Goal: Complete application form: Complete application form

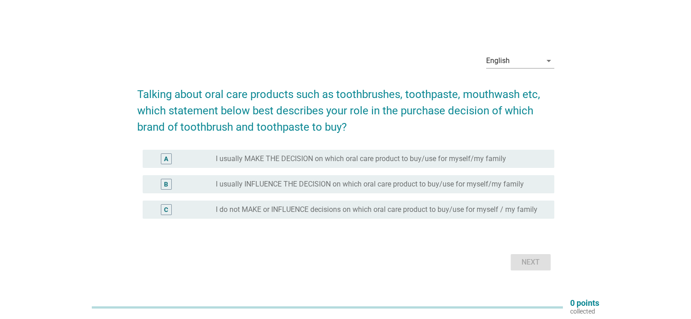
click at [378, 158] on label "I usually MAKE THE DECISION on which oral care product to buy/use for myself/my…" at bounding box center [361, 158] width 290 height 9
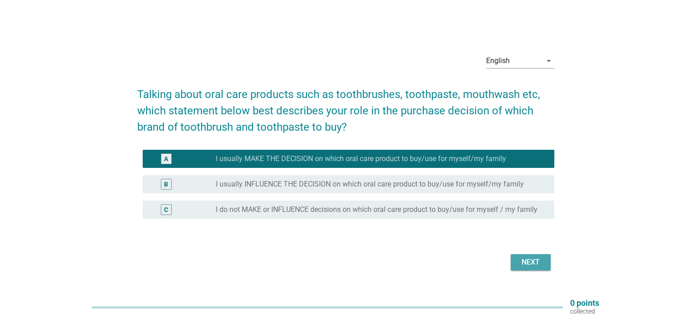
click at [528, 262] on div "Next" at bounding box center [530, 262] width 25 height 11
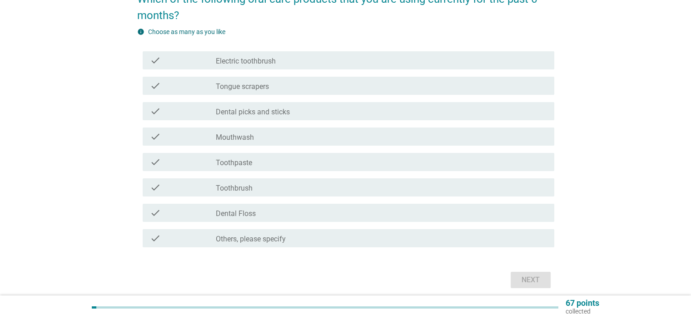
scroll to position [91, 0]
click at [280, 168] on div "check check_box_outline_blank Toothpaste" at bounding box center [349, 161] width 412 height 18
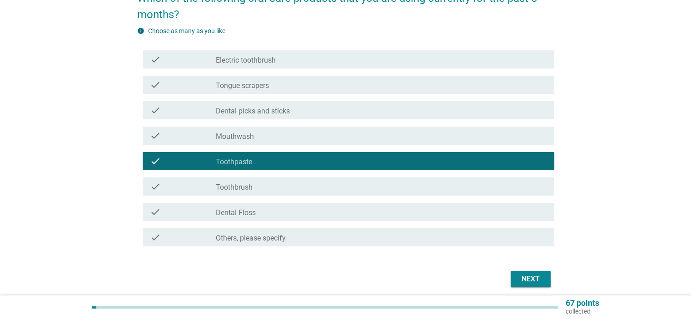
click at [276, 184] on div "check_box_outline_blank Toothbrush" at bounding box center [381, 186] width 331 height 11
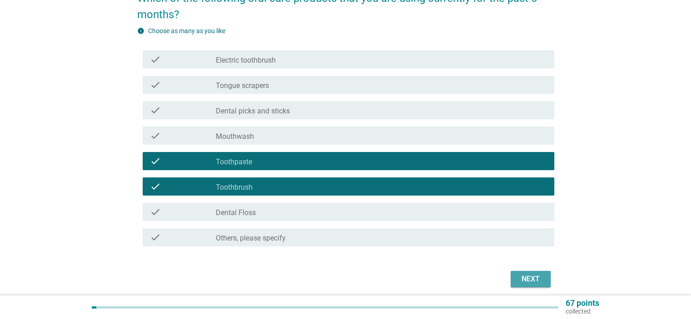
click at [526, 274] on div "Next" at bounding box center [530, 279] width 25 height 11
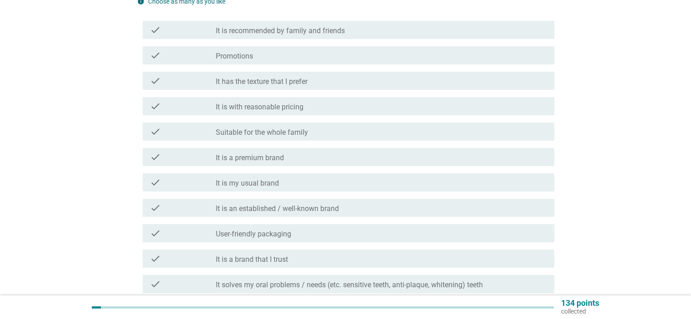
scroll to position [136, 0]
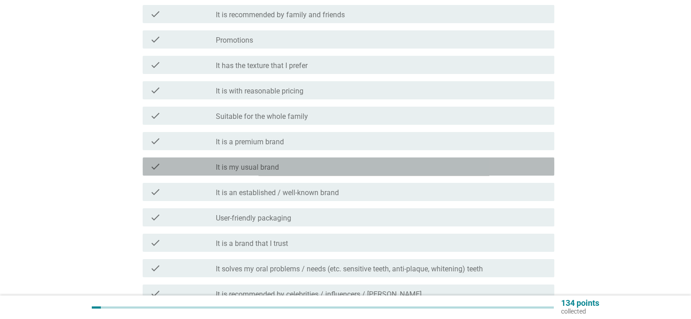
drag, startPoint x: 273, startPoint y: 165, endPoint x: 283, endPoint y: 167, distance: 10.2
click at [274, 165] on label "It is my usual brand" at bounding box center [247, 167] width 63 height 9
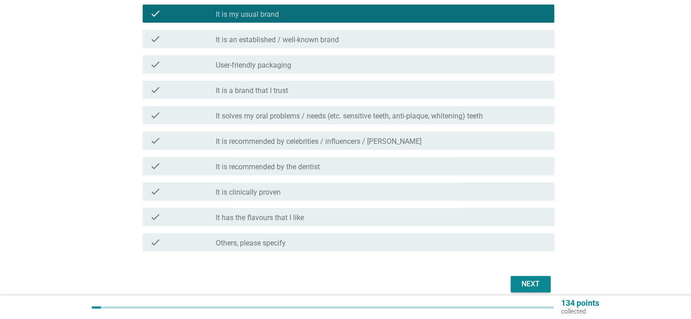
scroll to position [329, 0]
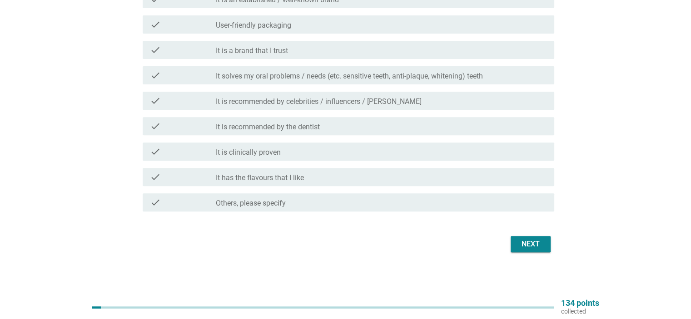
click at [536, 243] on div "Next" at bounding box center [530, 244] width 25 height 11
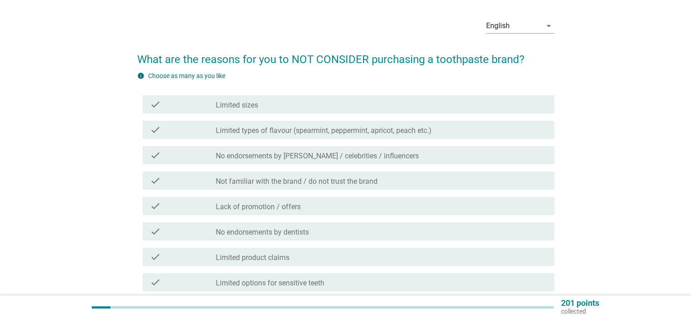
scroll to position [45, 0]
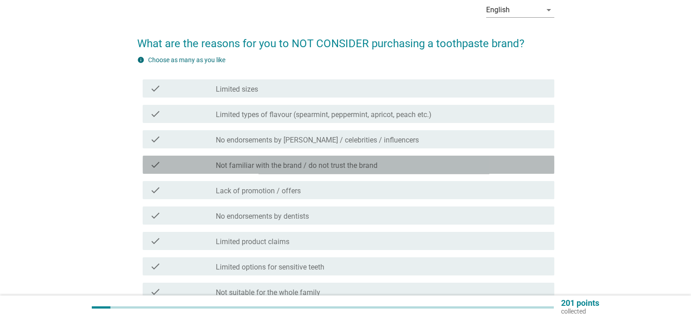
click at [365, 169] on label "Not familiar with the brand / do not trust the brand" at bounding box center [297, 165] width 162 height 9
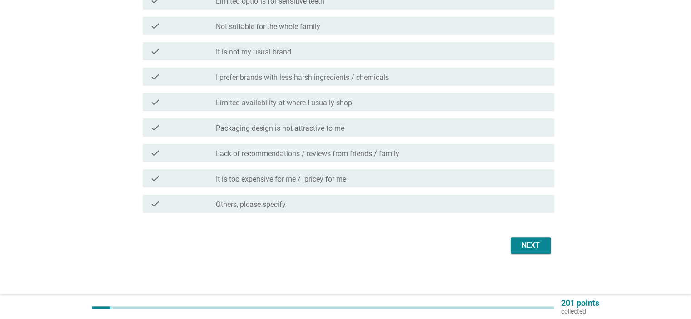
scroll to position [313, 0]
click at [539, 245] on div "Next" at bounding box center [530, 244] width 25 height 11
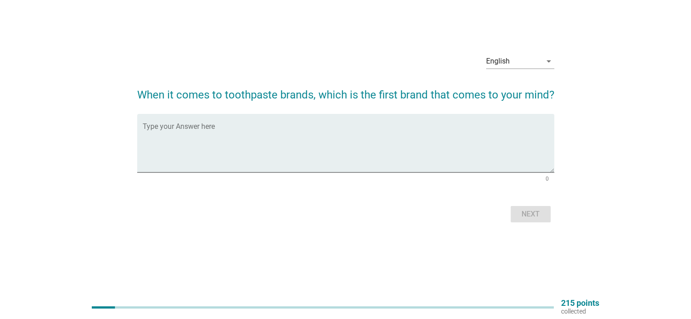
scroll to position [0, 0]
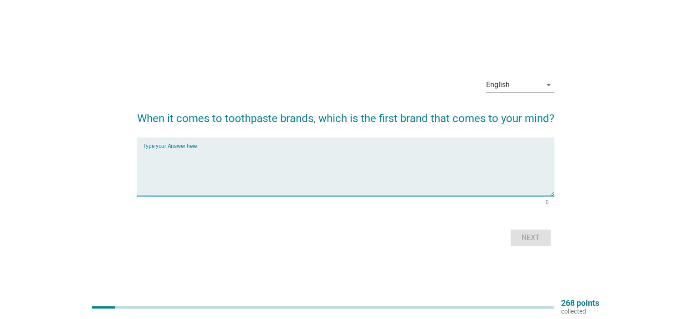
click at [206, 167] on textarea "Type your Answer here" at bounding box center [349, 173] width 412 height 48
type textarea "Darlie"
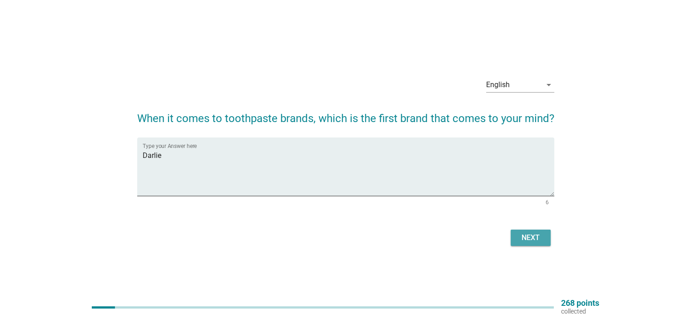
click at [523, 238] on div "Next" at bounding box center [530, 238] width 25 height 11
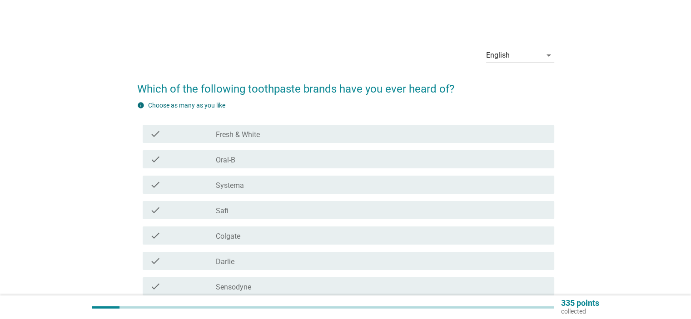
click at [258, 134] on label "Fresh & White" at bounding box center [238, 134] width 44 height 9
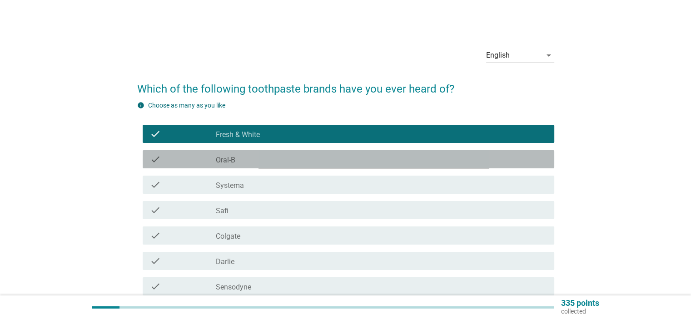
drag, startPoint x: 251, startPoint y: 155, endPoint x: 294, endPoint y: 191, distance: 56.1
click at [252, 156] on div "check_box_outline_blank Oral-B" at bounding box center [381, 159] width 331 height 11
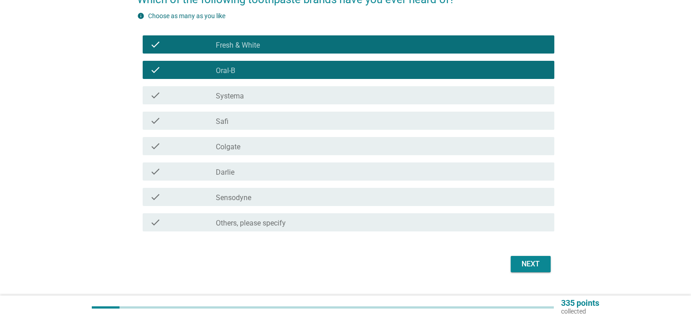
scroll to position [91, 0]
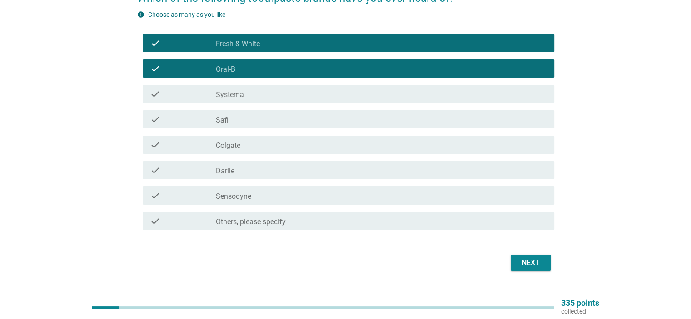
click at [240, 96] on label "Systema" at bounding box center [230, 94] width 28 height 9
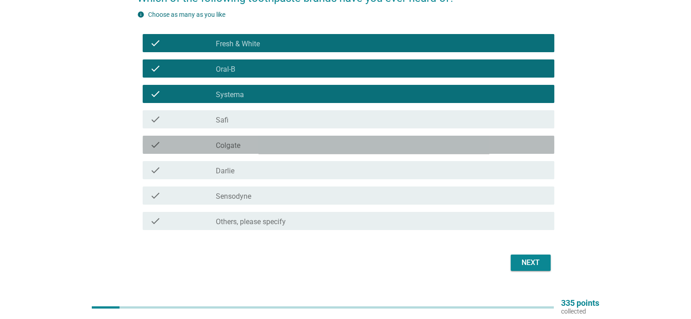
click at [249, 146] on div "check_box_outline_blank Colgate" at bounding box center [381, 144] width 331 height 11
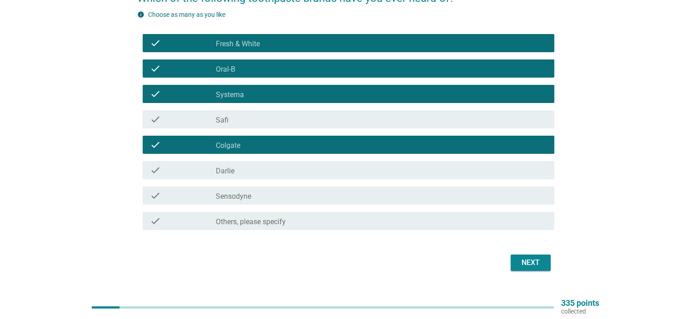
click at [245, 170] on div "check_box_outline_blank [PERSON_NAME]" at bounding box center [381, 170] width 331 height 11
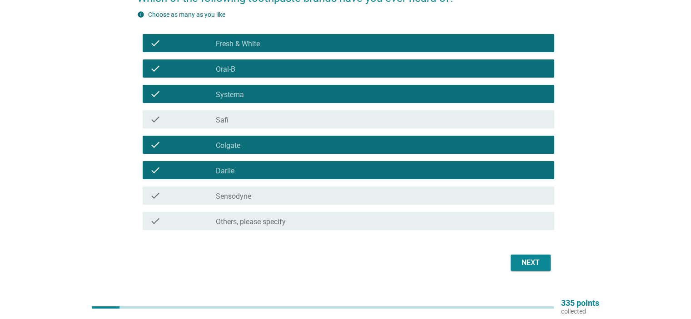
drag, startPoint x: 260, startPoint y: 187, endPoint x: 262, endPoint y: 191, distance: 4.7
click at [262, 190] on div "check check_box_outline_blank Sensodyne" at bounding box center [349, 196] width 412 height 18
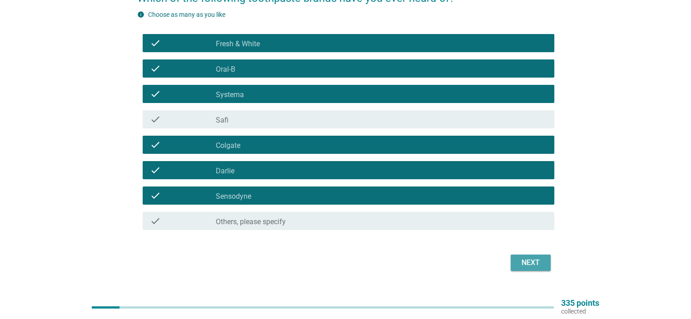
click at [523, 260] on div "Next" at bounding box center [530, 263] width 25 height 11
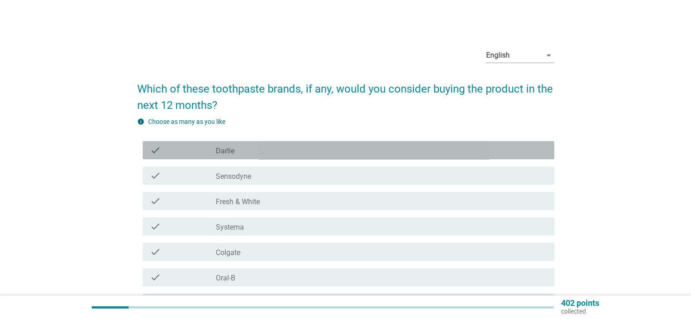
click at [264, 150] on div "check_box_outline_blank [PERSON_NAME]" at bounding box center [381, 150] width 331 height 11
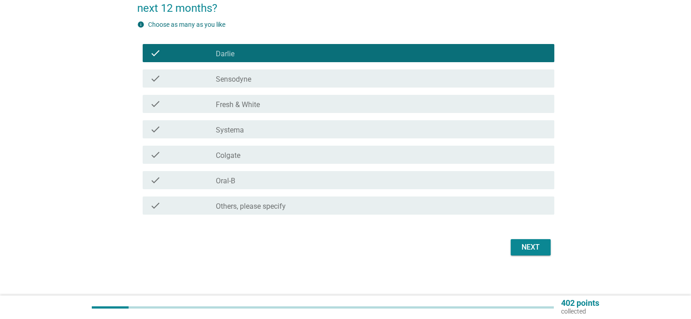
scroll to position [100, 0]
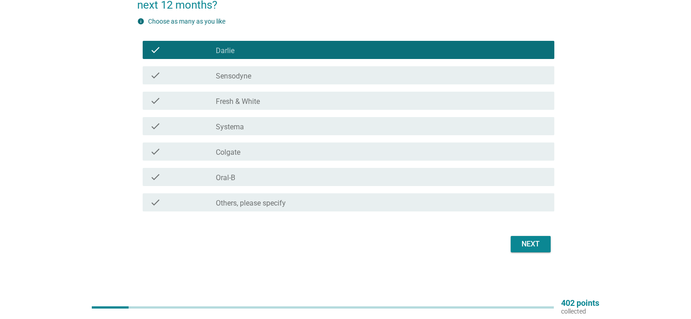
click at [543, 244] on button "Next" at bounding box center [531, 244] width 40 height 16
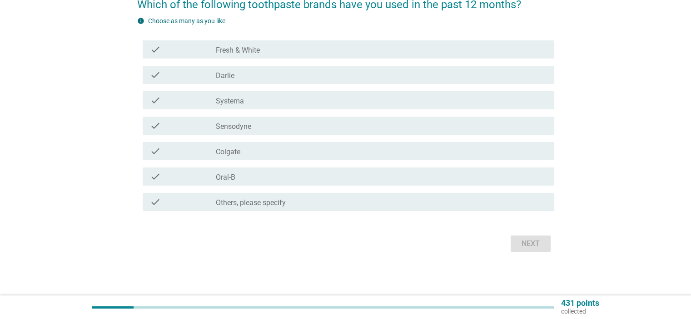
scroll to position [0, 0]
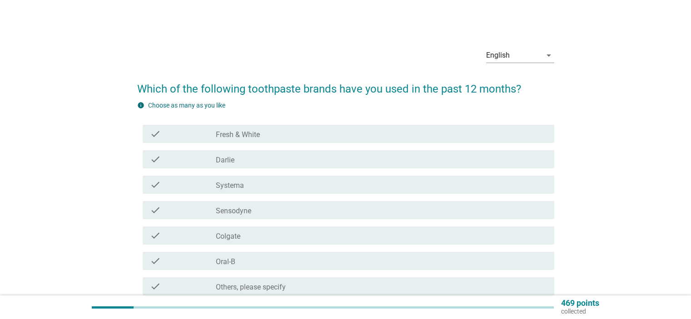
drag, startPoint x: 279, startPoint y: 160, endPoint x: 305, endPoint y: 174, distance: 29.5
click at [280, 160] on div "check_box Darlie" at bounding box center [381, 159] width 331 height 11
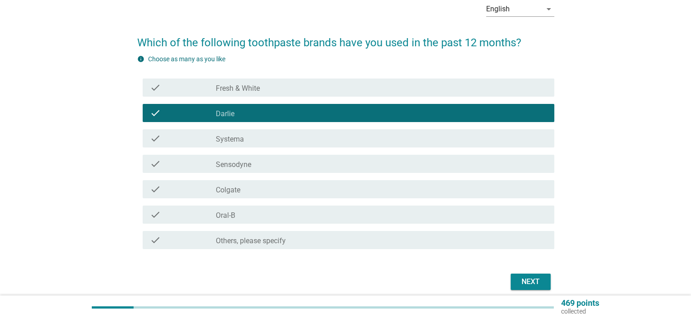
scroll to position [84, 0]
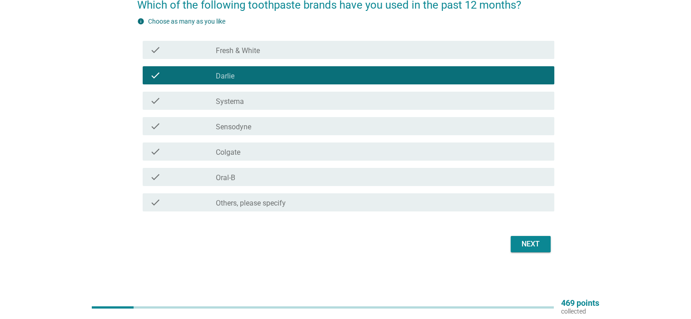
click at [518, 238] on button "Next" at bounding box center [531, 244] width 40 height 16
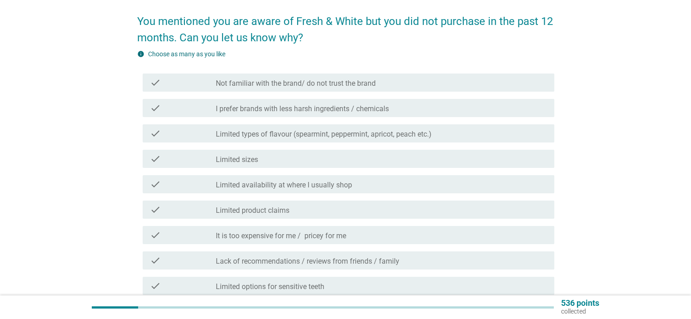
scroll to position [91, 0]
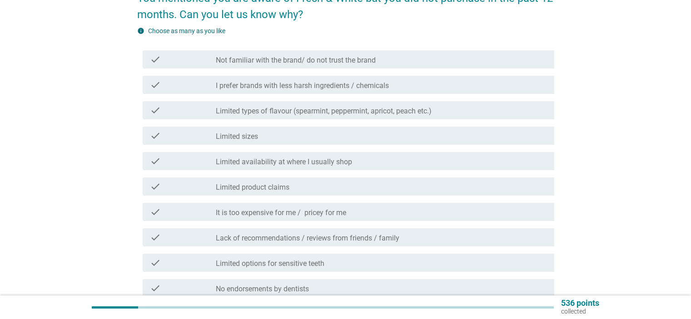
click at [323, 62] on label "Not familiar with the brand/ do not trust the brand" at bounding box center [296, 60] width 160 height 9
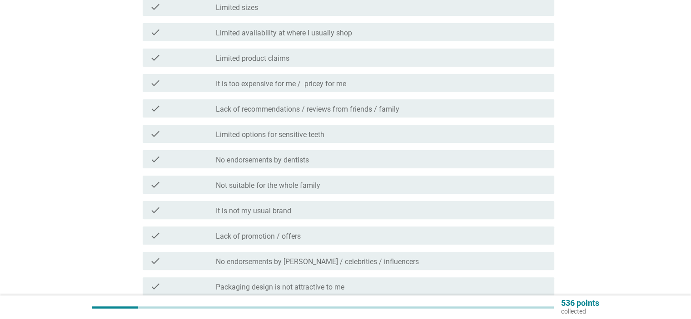
scroll to position [318, 0]
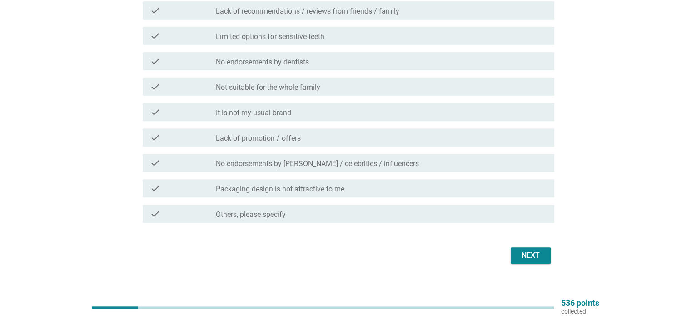
click at [529, 258] on div "Next" at bounding box center [530, 255] width 25 height 11
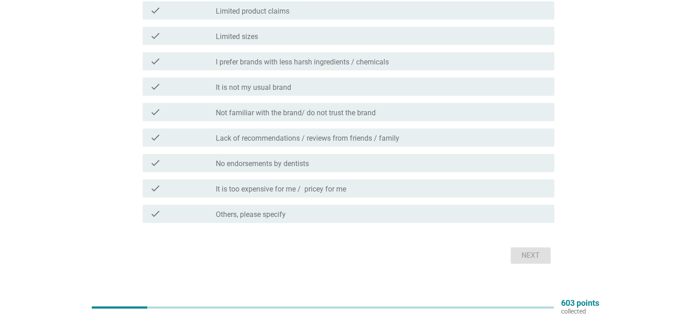
click at [294, 85] on div "check_box_outline_blank It is not my usual brand" at bounding box center [381, 86] width 331 height 11
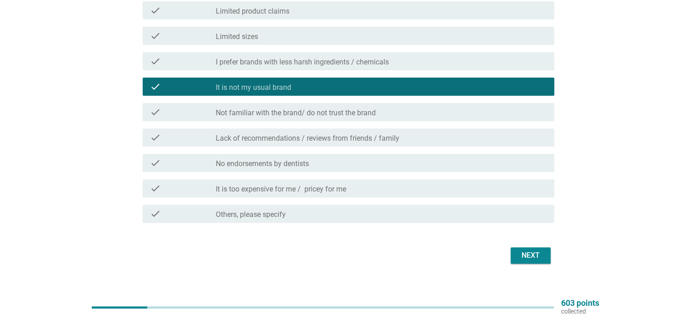
click at [523, 249] on button "Next" at bounding box center [531, 256] width 40 height 16
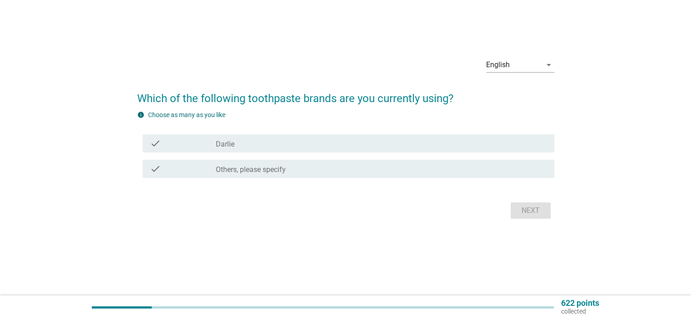
scroll to position [0, 0]
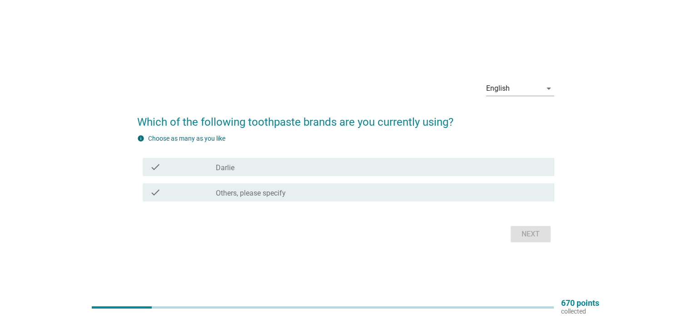
drag, startPoint x: 251, startPoint y: 169, endPoint x: 267, endPoint y: 175, distance: 17.7
click at [251, 169] on div "check_box_outline_blank [PERSON_NAME]" at bounding box center [381, 167] width 331 height 11
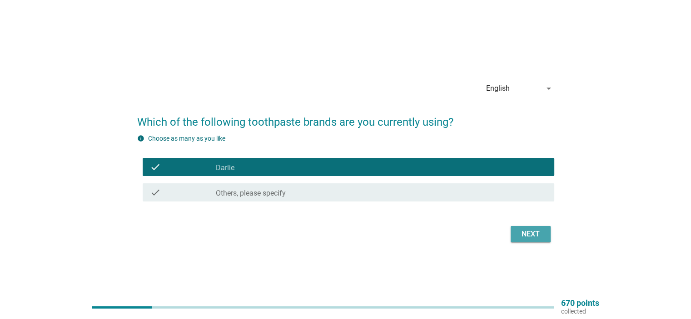
click at [525, 228] on button "Next" at bounding box center [531, 234] width 40 height 16
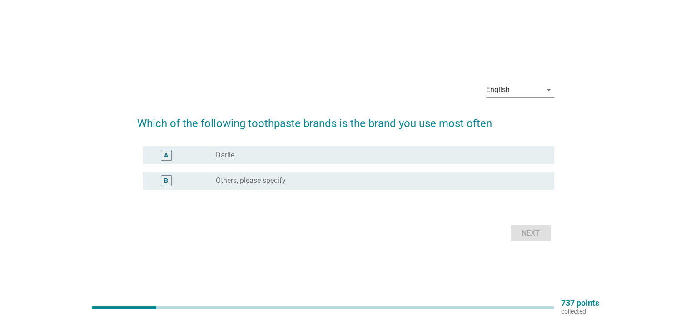
click at [247, 157] on div "radio_button_unchecked [PERSON_NAME]" at bounding box center [377, 155] width 323 height 9
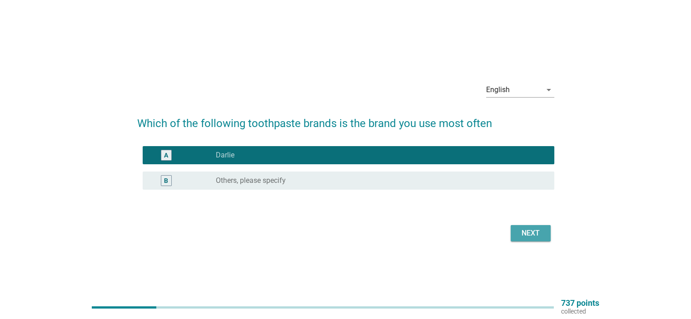
click at [544, 234] on button "Next" at bounding box center [531, 233] width 40 height 16
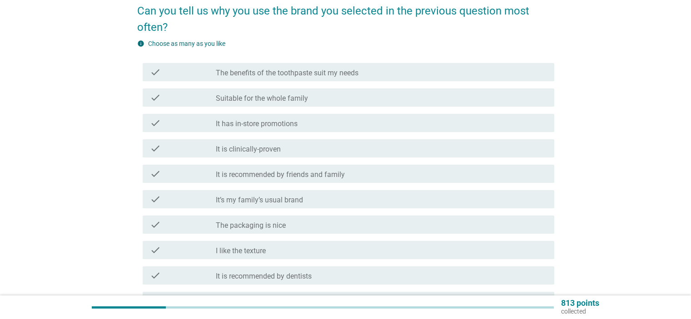
scroll to position [91, 0]
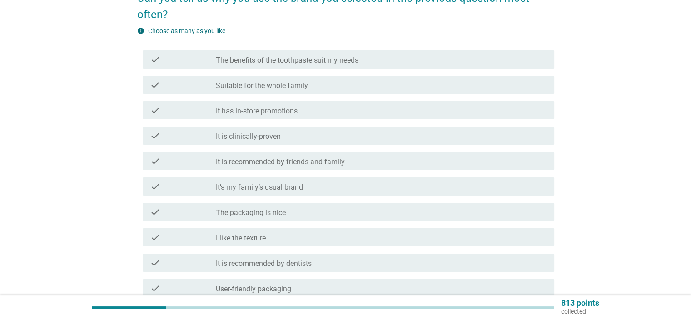
click at [302, 187] on label "It’s my family’s usual brand" at bounding box center [259, 187] width 87 height 9
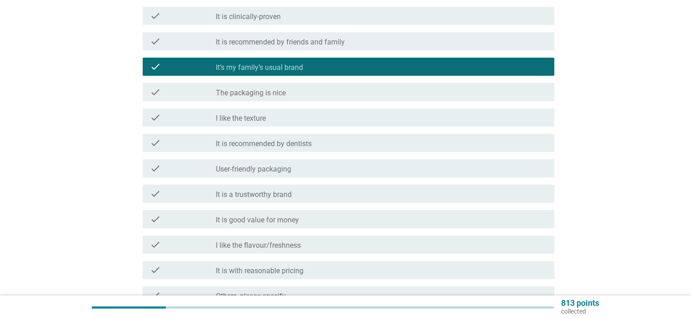
scroll to position [304, 0]
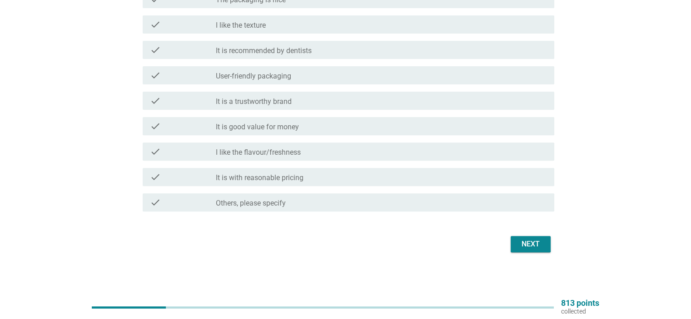
click at [540, 241] on div "Next" at bounding box center [530, 244] width 25 height 11
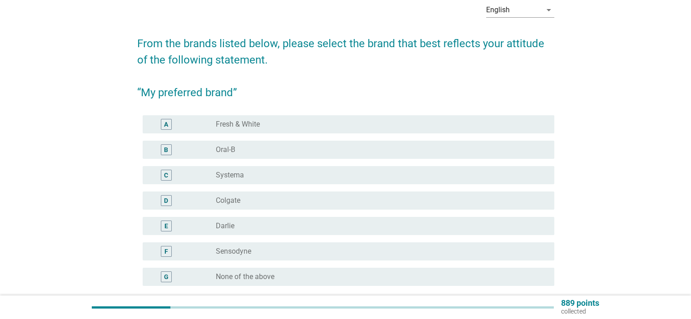
scroll to position [91, 0]
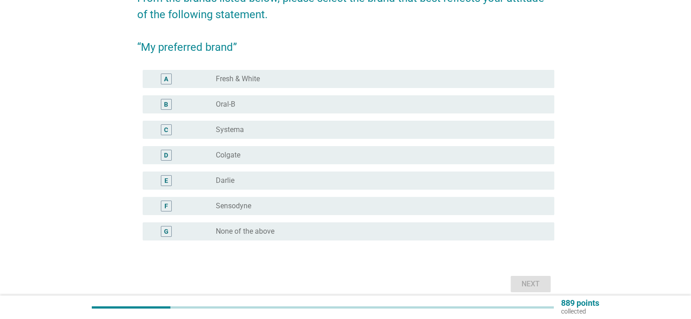
drag, startPoint x: 208, startPoint y: 164, endPoint x: 209, endPoint y: 171, distance: 6.6
click at [208, 167] on div "D radio_button_unchecked Colgate" at bounding box center [345, 155] width 417 height 25
drag, startPoint x: 209, startPoint y: 171, endPoint x: 216, endPoint y: 176, distance: 8.1
click at [210, 172] on div "E radio_button_unchecked [PERSON_NAME]" at bounding box center [349, 181] width 412 height 18
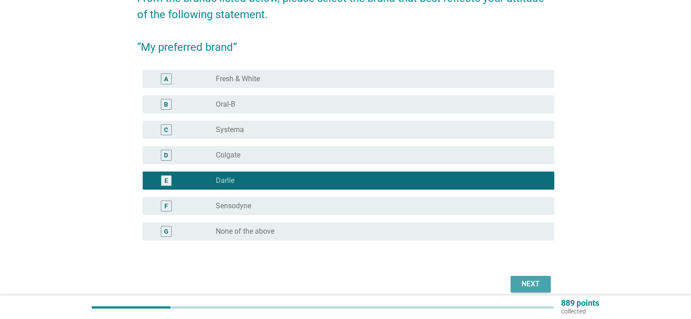
click at [536, 283] on div "Next" at bounding box center [530, 284] width 25 height 11
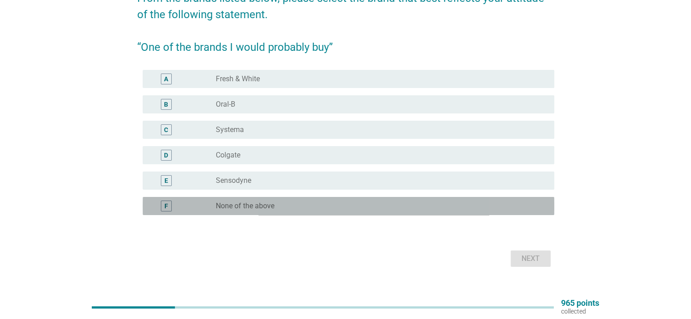
click at [294, 208] on div "radio_button_unchecked None of the above" at bounding box center [377, 206] width 323 height 9
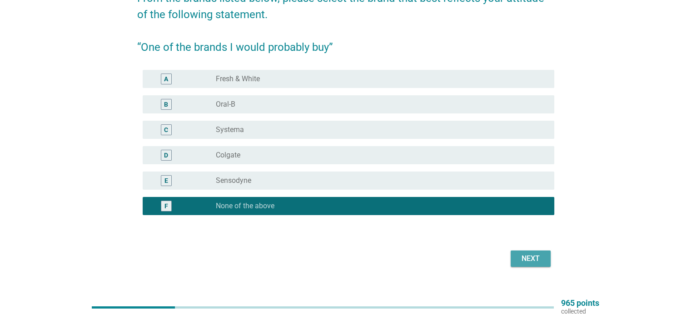
click at [531, 258] on div "Next" at bounding box center [530, 258] width 25 height 11
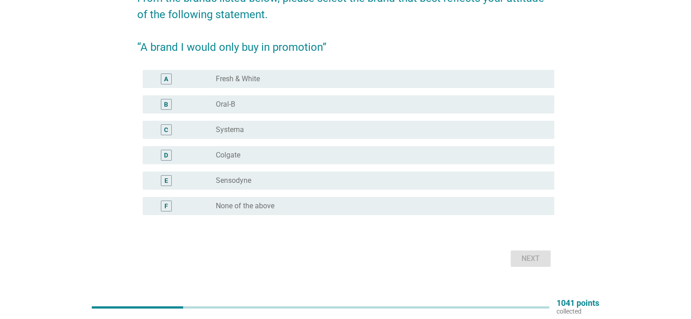
click at [263, 107] on div "radio_button_unchecked Oral-B" at bounding box center [377, 104] width 323 height 9
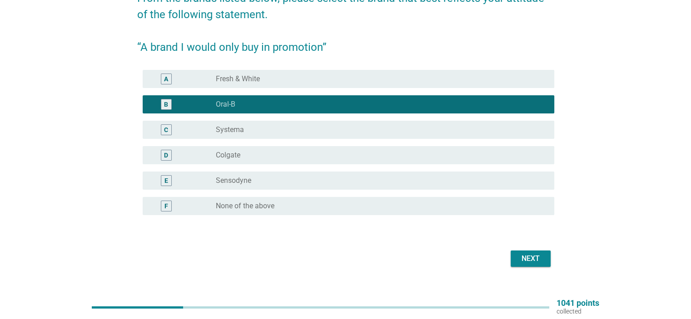
click at [325, 181] on div "radio_button_unchecked Sensodyne" at bounding box center [377, 180] width 323 height 9
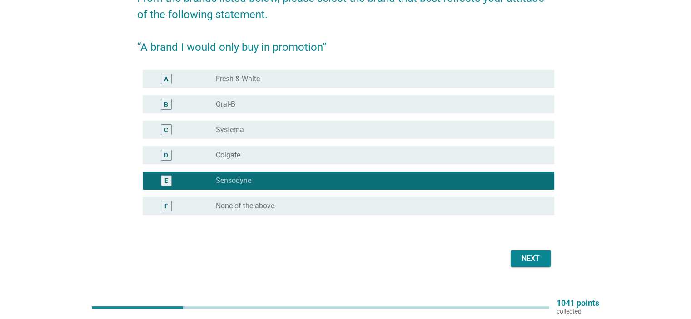
click at [276, 110] on div "B radio_button_unchecked Oral-B" at bounding box center [349, 104] width 412 height 18
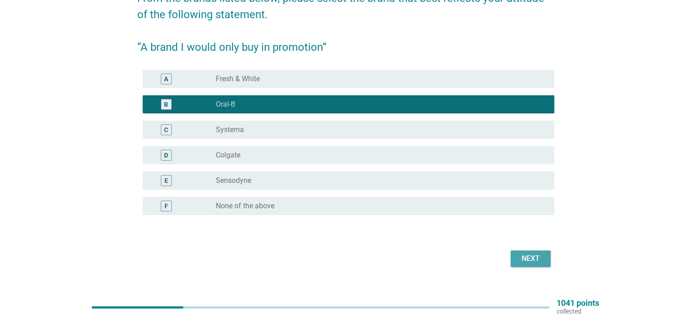
click at [525, 258] on div "Next" at bounding box center [530, 258] width 25 height 11
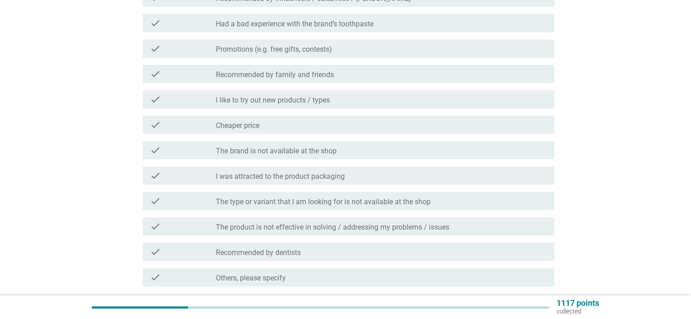
scroll to position [162, 0]
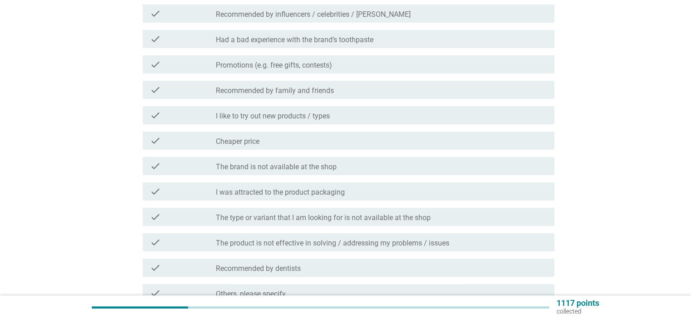
click at [385, 258] on div "check check_box_outline_blank Recommended by dentists" at bounding box center [345, 267] width 417 height 25
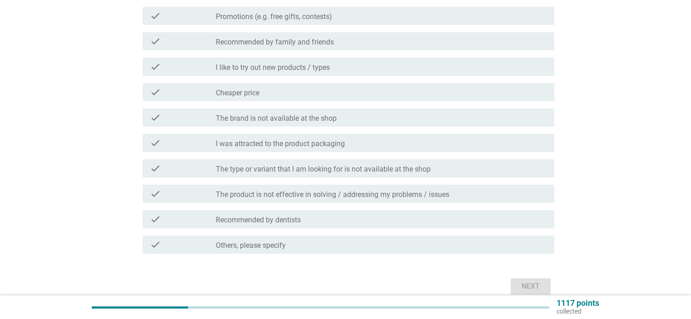
scroll to position [253, 0]
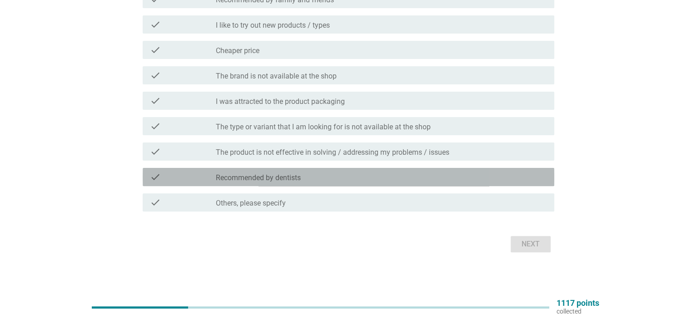
drag, startPoint x: 305, startPoint y: 172, endPoint x: 398, endPoint y: 209, distance: 100.3
click at [305, 172] on div "check_box_outline_blank Recommended by dentists" at bounding box center [381, 177] width 331 height 11
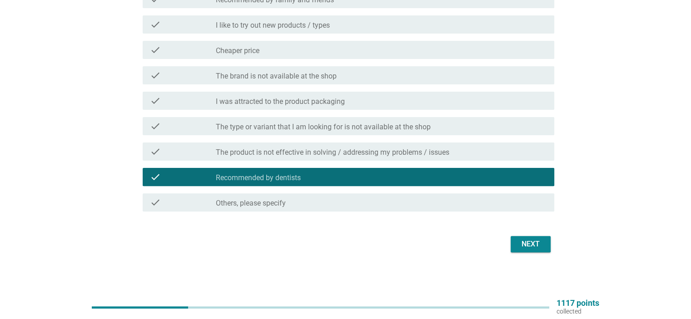
click at [536, 243] on div "Next" at bounding box center [530, 244] width 25 height 11
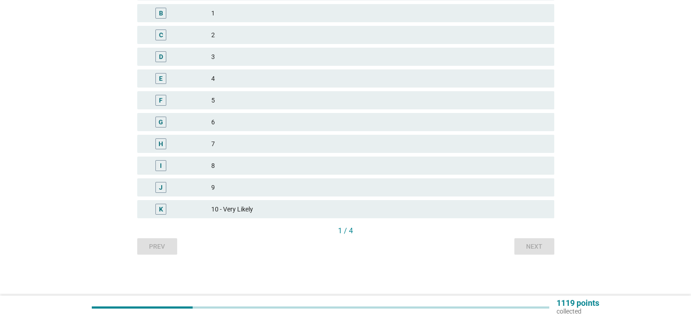
scroll to position [0, 0]
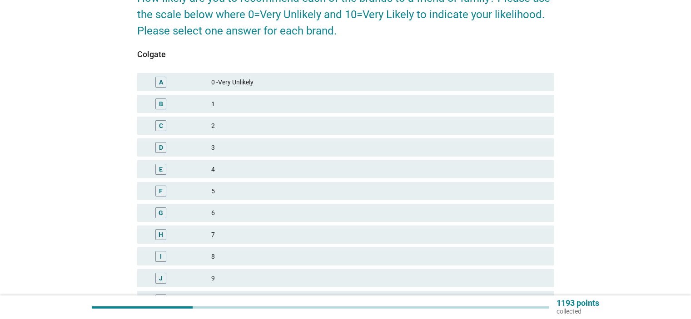
click at [236, 186] on div "5" at bounding box center [378, 191] width 335 height 11
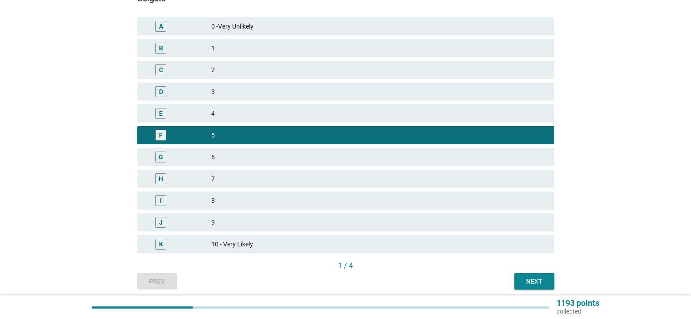
scroll to position [182, 0]
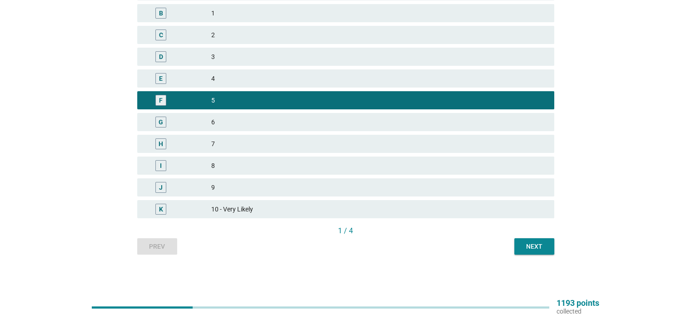
click at [538, 243] on div "Next" at bounding box center [533, 247] width 25 height 10
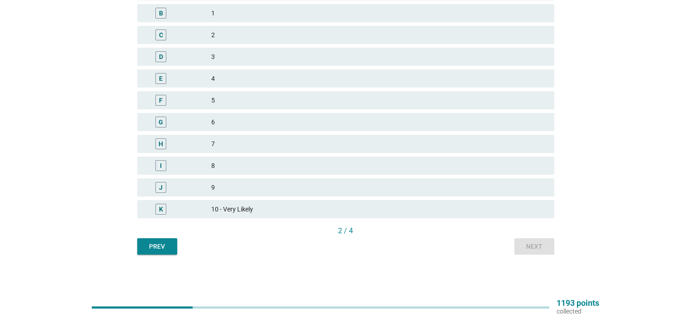
click at [274, 167] on div "8" at bounding box center [378, 165] width 335 height 11
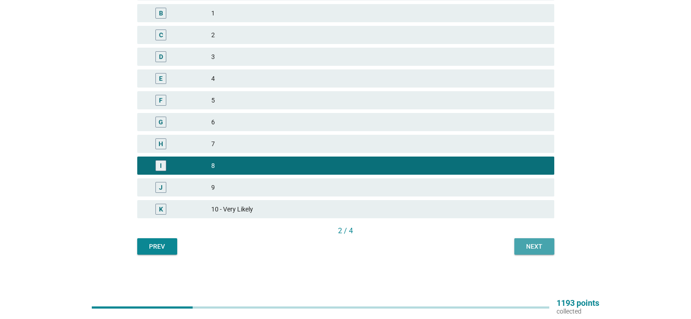
click at [521, 241] on button "Next" at bounding box center [534, 246] width 40 height 16
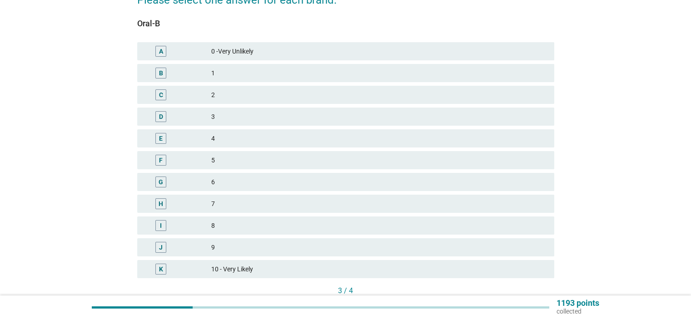
scroll to position [136, 0]
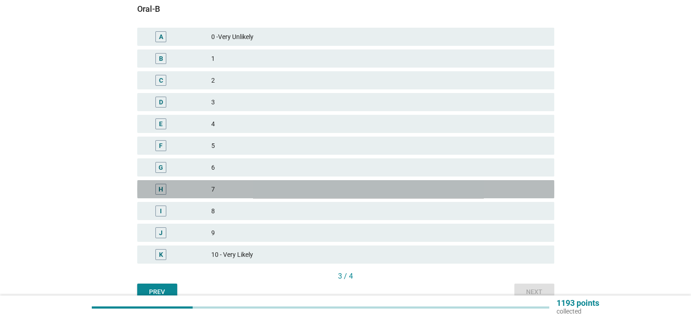
click at [224, 188] on div "7" at bounding box center [378, 189] width 335 height 11
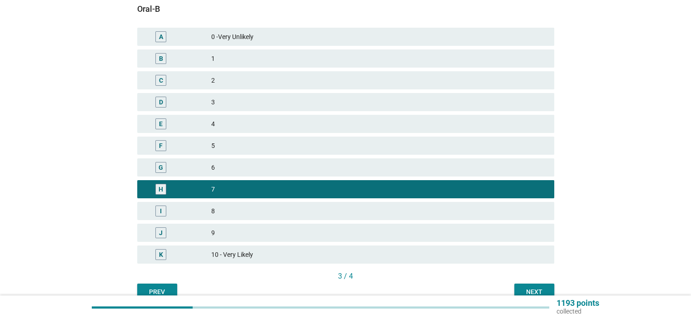
click at [228, 169] on div "6" at bounding box center [378, 167] width 335 height 11
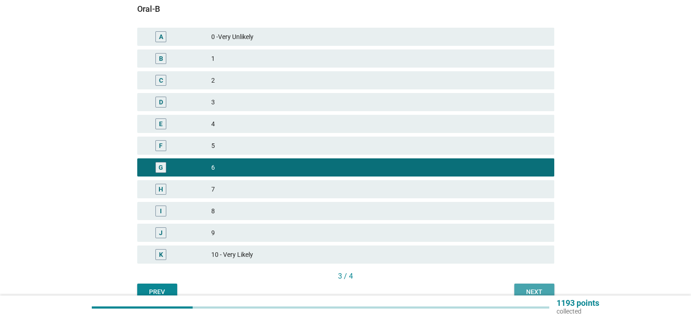
click at [532, 289] on div "Next" at bounding box center [533, 293] width 25 height 10
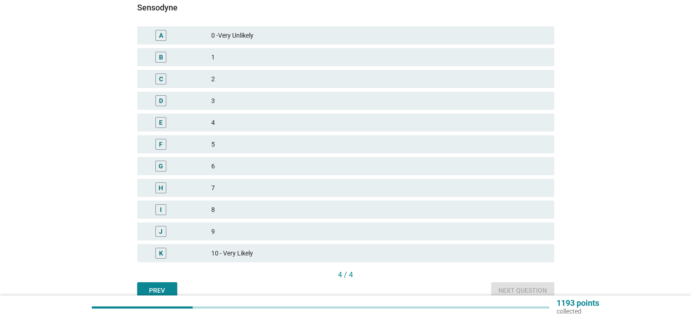
scroll to position [182, 0]
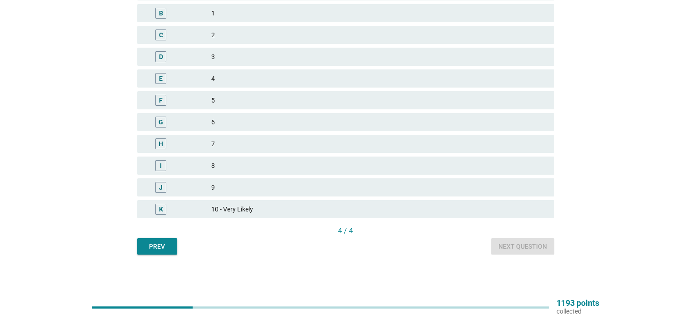
click at [227, 119] on div "6" at bounding box center [378, 122] width 335 height 11
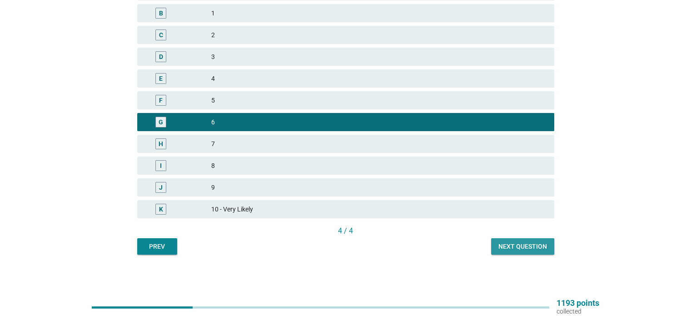
click at [522, 241] on button "Next question" at bounding box center [522, 246] width 63 height 16
click at [522, 242] on div "Prev Next question" at bounding box center [345, 246] width 417 height 16
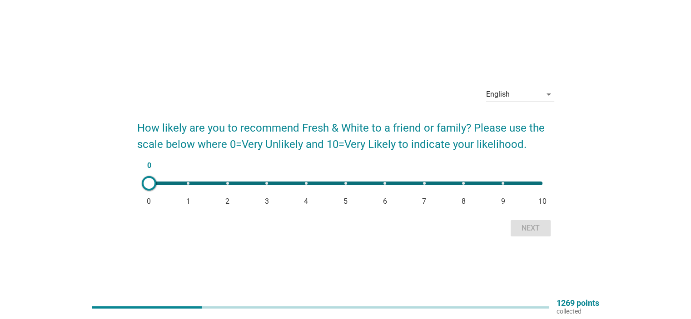
click at [382, 186] on div "0 0 1 2 3 4 5 6 7 8 9 10" at bounding box center [346, 183] width 408 height 18
type input "6"
click at [531, 230] on div "Next" at bounding box center [530, 228] width 25 height 11
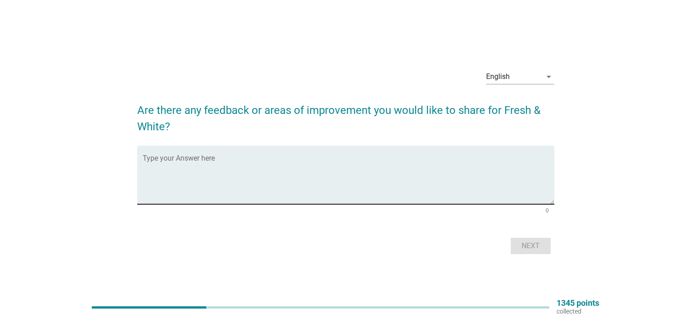
click at [324, 198] on textarea "Type your Answer here" at bounding box center [349, 181] width 412 height 48
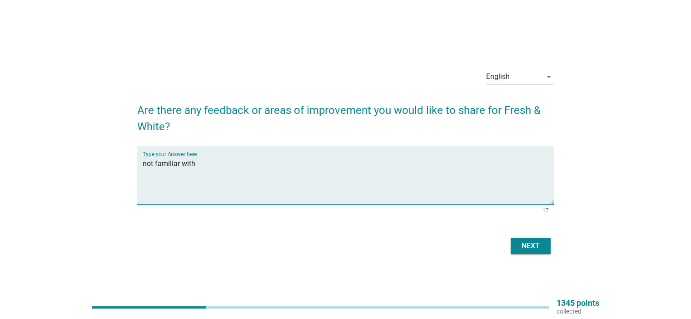
type textarea "not familiar with"
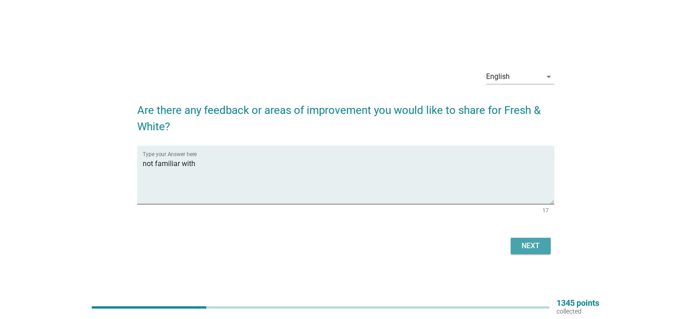
click at [538, 248] on div "Next" at bounding box center [530, 246] width 25 height 11
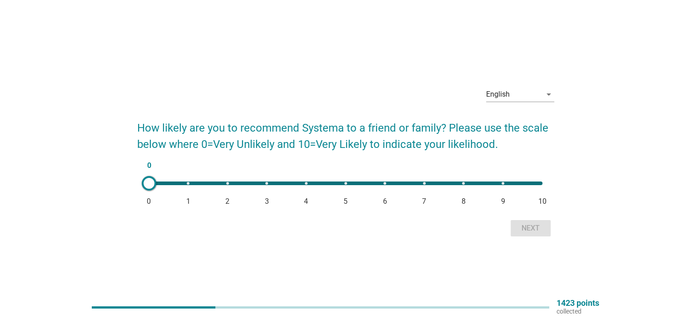
click at [425, 184] on div "0 0 1 2 3 4 5 6 7 8 9 10" at bounding box center [345, 184] width 393 height 4
type input "7"
click at [527, 229] on div "Next" at bounding box center [530, 228] width 25 height 11
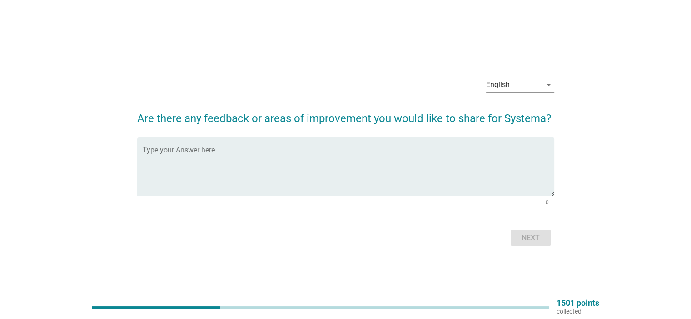
click at [267, 156] on textarea "Type your Answer here" at bounding box center [349, 173] width 412 height 48
type textarea "no comment"
click at [513, 233] on button "Next" at bounding box center [531, 238] width 40 height 16
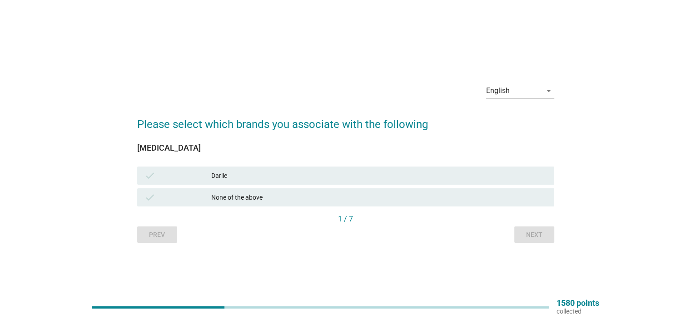
click at [244, 168] on div "check [PERSON_NAME]" at bounding box center [345, 176] width 417 height 18
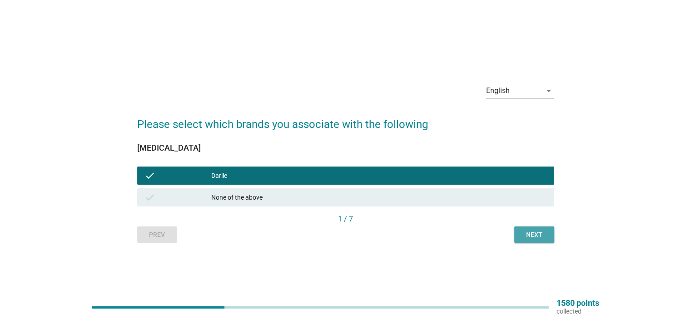
click at [536, 234] on div "Next" at bounding box center [533, 235] width 25 height 10
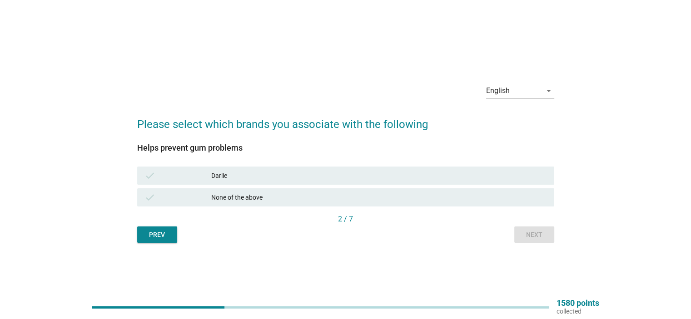
drag, startPoint x: 273, startPoint y: 171, endPoint x: 318, endPoint y: 183, distance: 46.5
click at [273, 172] on div "Darlie" at bounding box center [378, 175] width 335 height 11
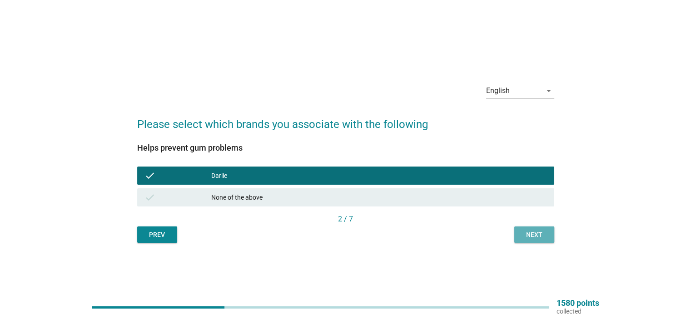
click at [534, 232] on div "Next" at bounding box center [533, 235] width 25 height 10
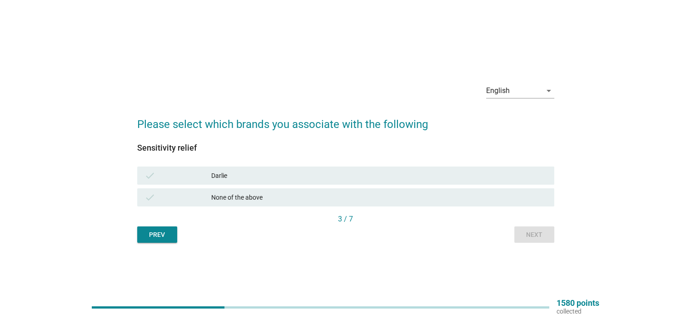
click at [248, 171] on div "Darlie" at bounding box center [378, 175] width 335 height 11
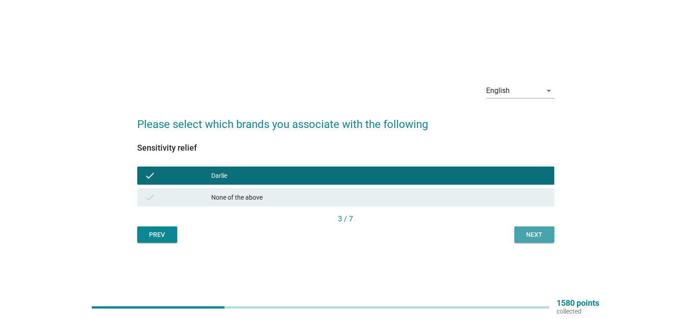
click at [525, 234] on div "Next" at bounding box center [533, 235] width 25 height 10
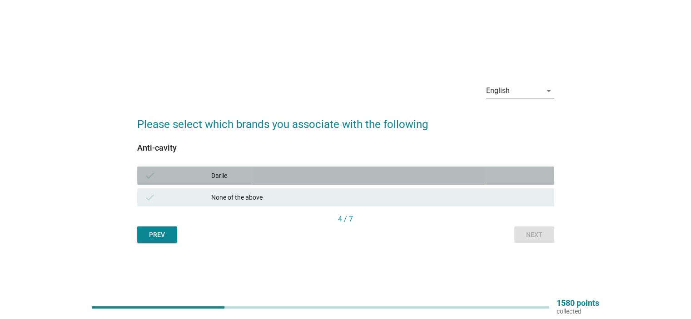
click at [242, 176] on div "Darlie" at bounding box center [378, 175] width 335 height 11
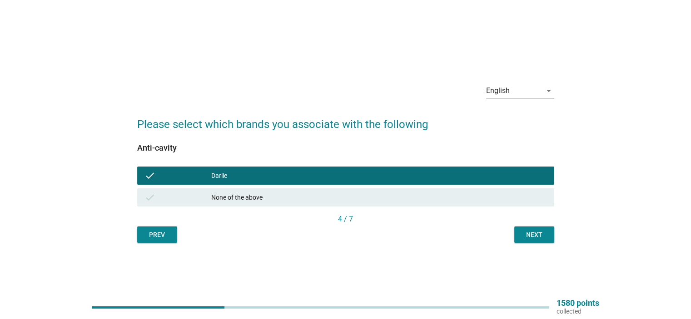
click at [531, 234] on div "Next" at bounding box center [533, 235] width 25 height 10
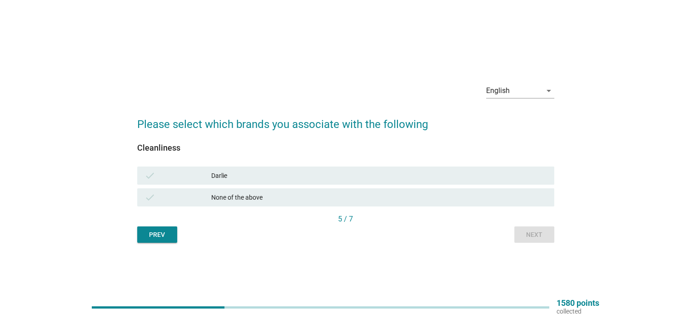
click at [212, 178] on div "Darlie" at bounding box center [378, 175] width 335 height 11
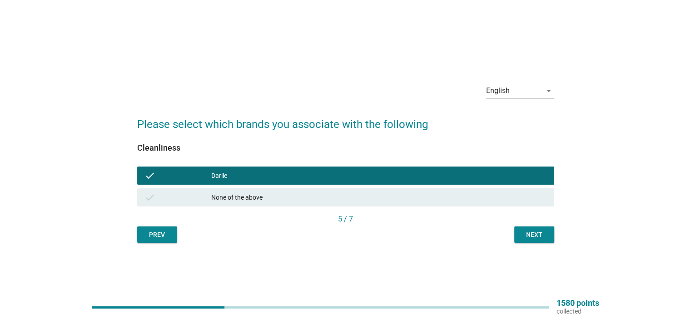
click at [534, 238] on div "Next" at bounding box center [533, 235] width 25 height 10
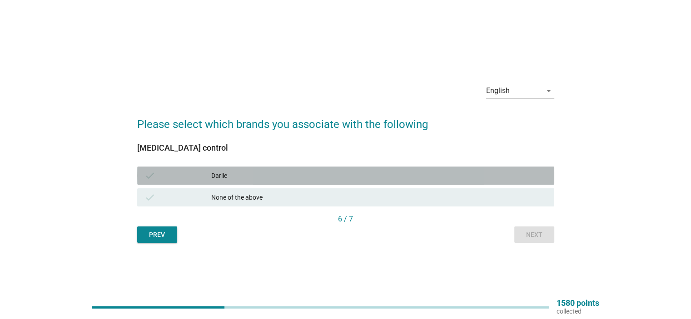
drag, startPoint x: 268, startPoint y: 169, endPoint x: 350, endPoint y: 196, distance: 86.5
click at [268, 170] on div "check [PERSON_NAME]" at bounding box center [345, 176] width 417 height 18
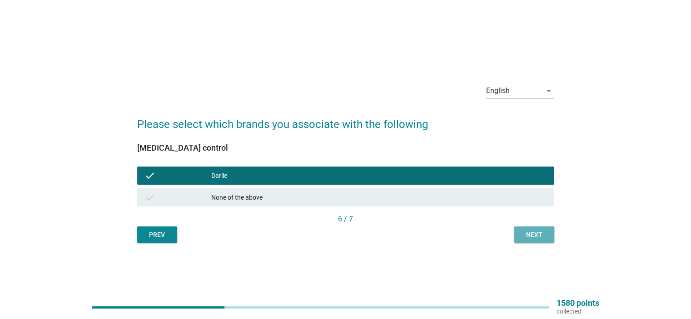
drag, startPoint x: 536, startPoint y: 234, endPoint x: 522, endPoint y: 233, distance: 13.7
click at [535, 234] on div "Next" at bounding box center [533, 235] width 25 height 10
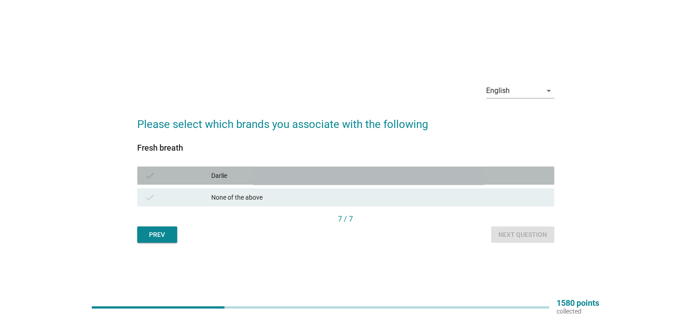
click at [298, 178] on div "Darlie" at bounding box center [378, 175] width 335 height 11
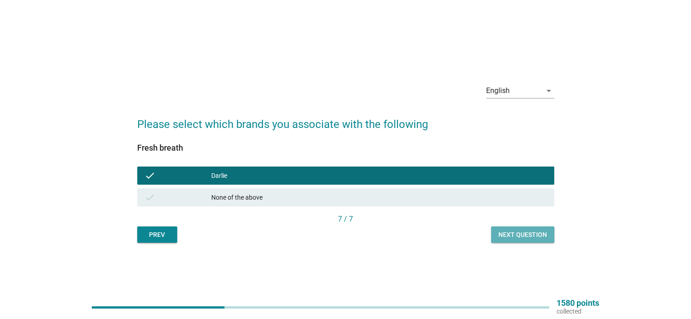
click at [522, 233] on div "Next question" at bounding box center [522, 235] width 49 height 10
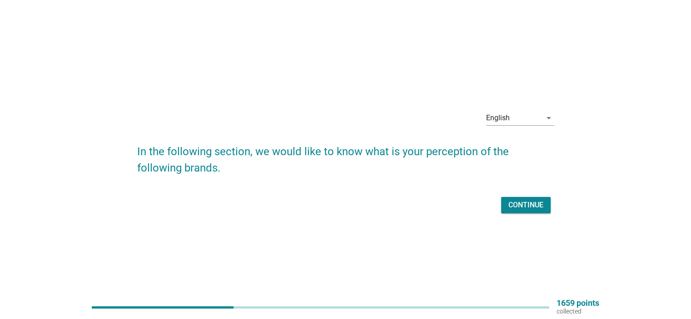
click at [524, 203] on div "Continue" at bounding box center [525, 205] width 35 height 11
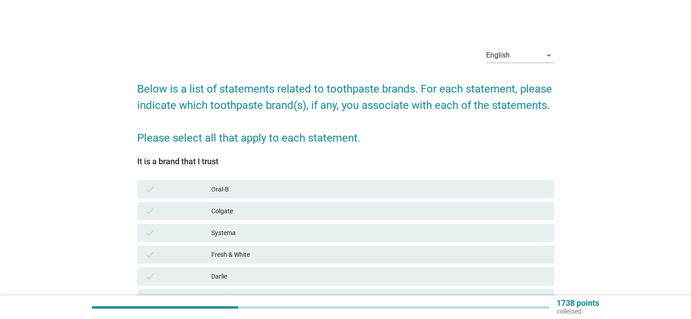
scroll to position [91, 0]
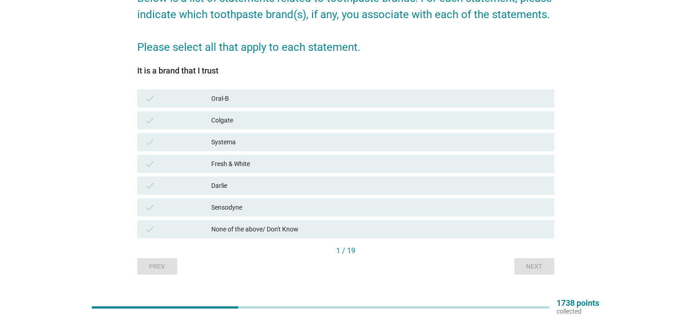
click at [227, 184] on div "Darlie" at bounding box center [378, 185] width 335 height 11
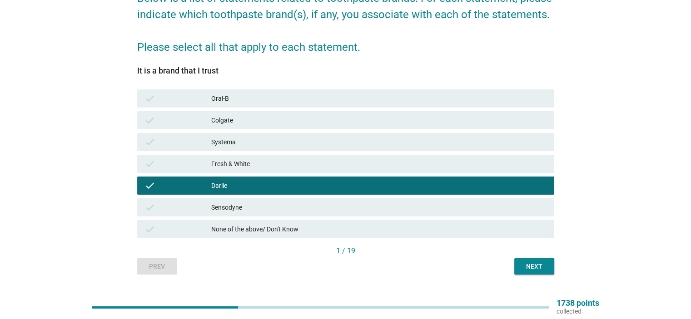
click at [536, 263] on div "Next" at bounding box center [533, 267] width 25 height 10
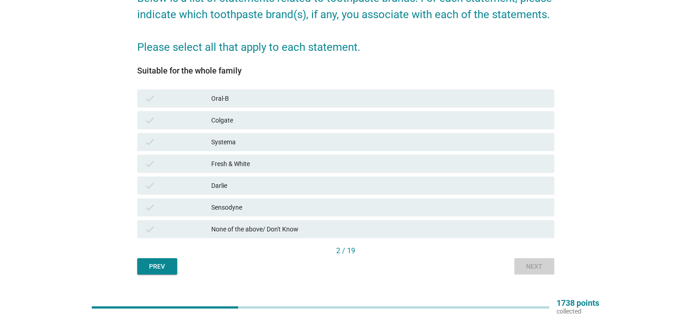
scroll to position [0, 0]
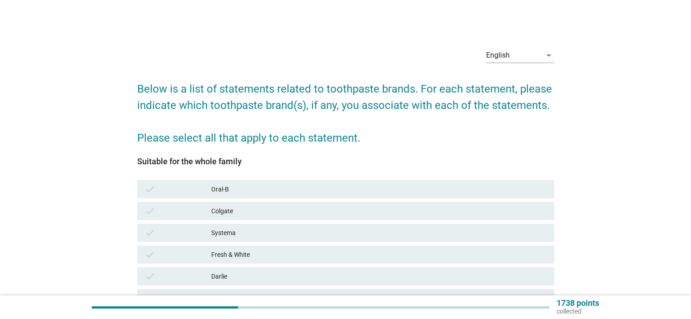
click at [243, 268] on div "check [PERSON_NAME]" at bounding box center [345, 277] width 417 height 18
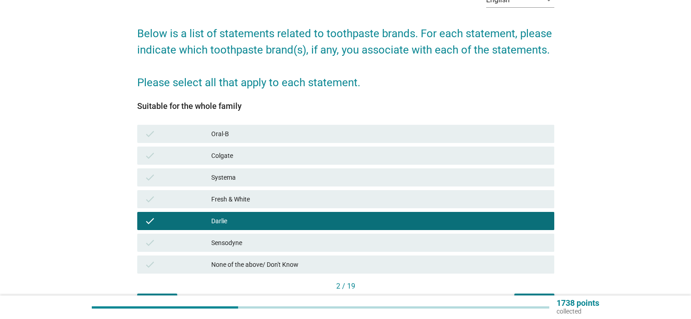
scroll to position [111, 0]
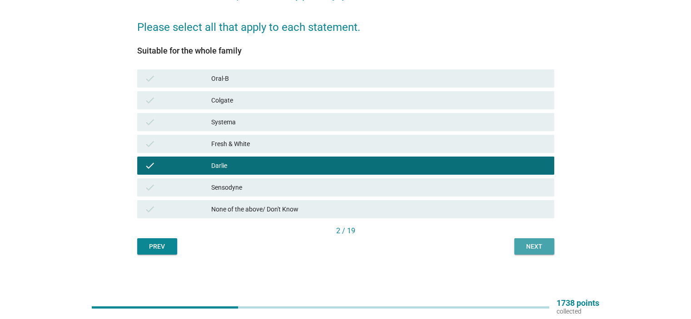
click at [533, 249] on div "Next" at bounding box center [533, 247] width 25 height 10
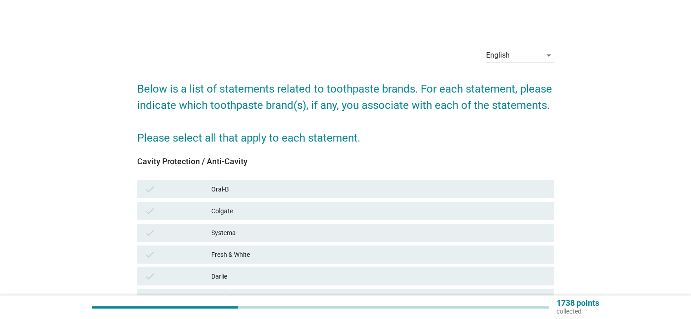
drag, startPoint x: 236, startPoint y: 278, endPoint x: 244, endPoint y: 278, distance: 7.7
click at [237, 278] on div "Darlie" at bounding box center [378, 276] width 335 height 11
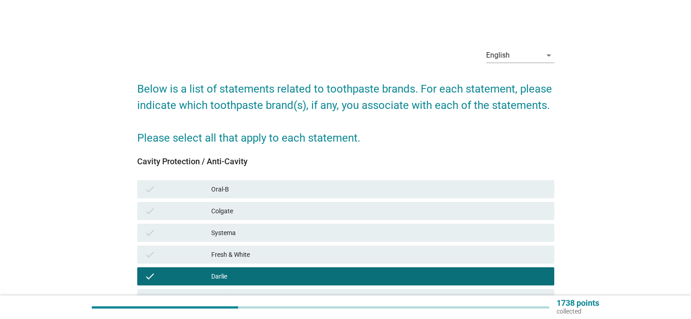
scroll to position [111, 0]
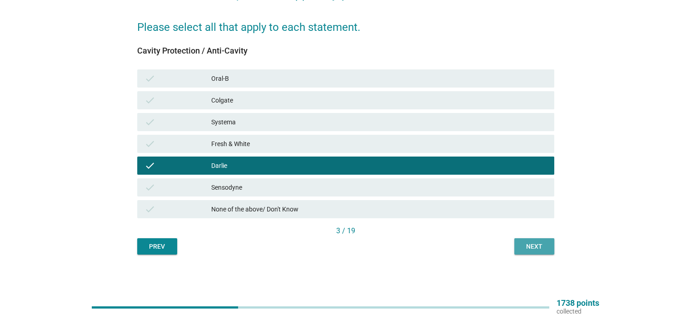
click at [536, 247] on div "Next" at bounding box center [533, 247] width 25 height 10
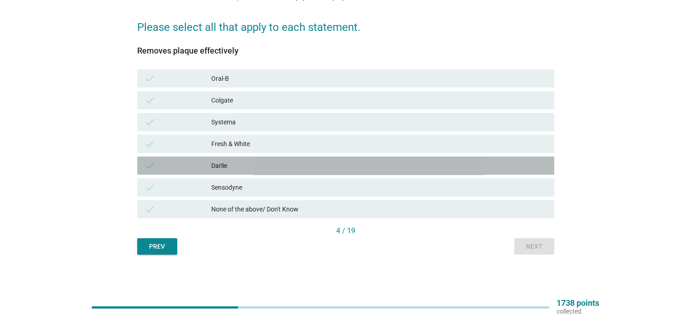
drag, startPoint x: 235, startPoint y: 167, endPoint x: 414, endPoint y: 223, distance: 188.0
click at [236, 167] on div "Darlie" at bounding box center [378, 165] width 335 height 11
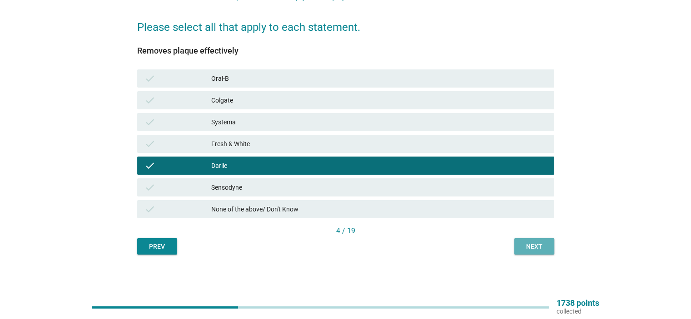
drag, startPoint x: 537, startPoint y: 243, endPoint x: 498, endPoint y: 237, distance: 39.6
click at [536, 243] on div "Next" at bounding box center [533, 247] width 25 height 10
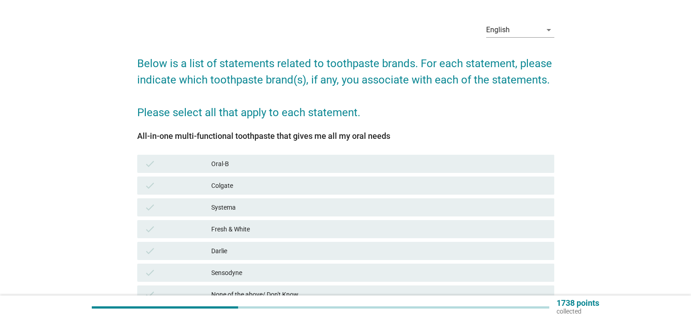
scroll to position [91, 0]
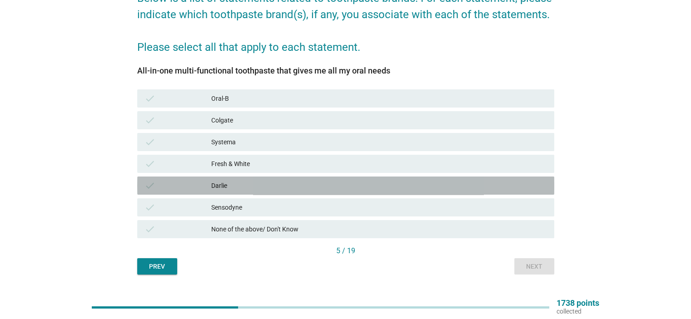
click at [226, 185] on div "Darlie" at bounding box center [378, 185] width 335 height 11
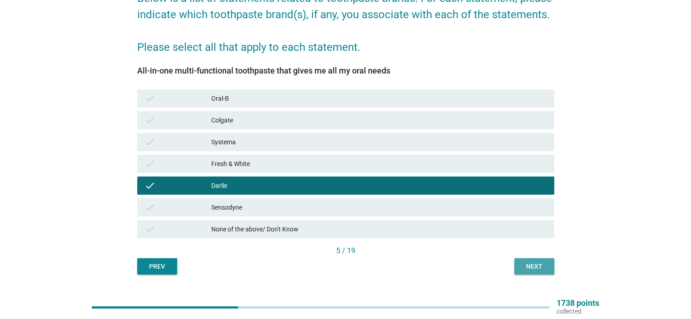
click at [538, 266] on div "Next" at bounding box center [533, 267] width 25 height 10
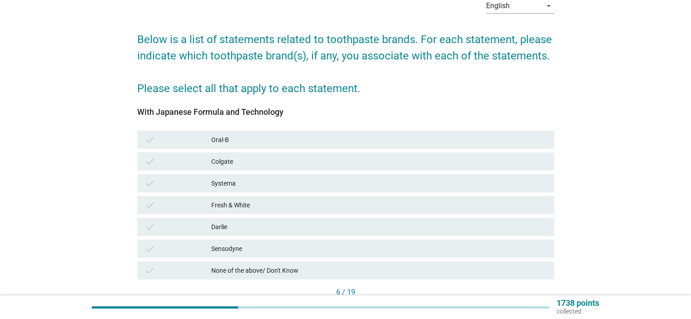
scroll to position [111, 0]
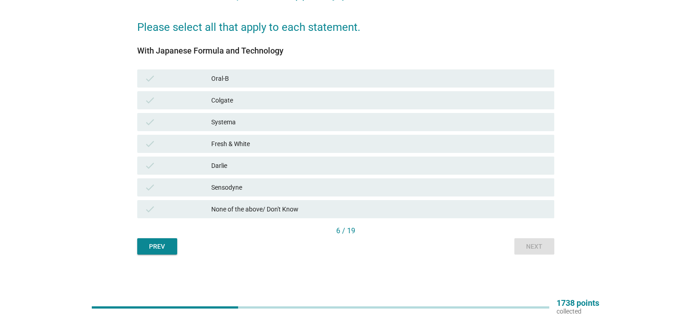
click at [238, 167] on div "Darlie" at bounding box center [378, 165] width 335 height 11
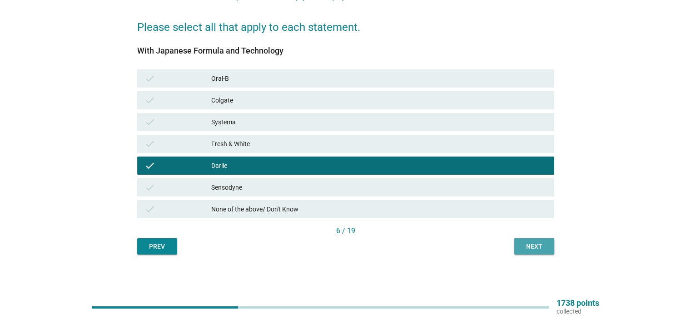
click at [531, 246] on div "Next" at bounding box center [533, 247] width 25 height 10
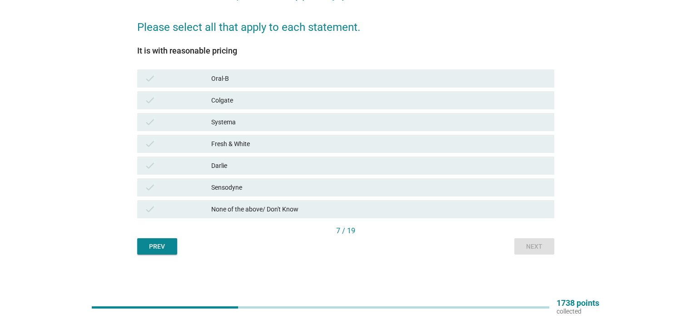
drag, startPoint x: 233, startPoint y: 168, endPoint x: 238, endPoint y: 169, distance: 5.6
click at [237, 169] on div "Darlie" at bounding box center [378, 165] width 335 height 11
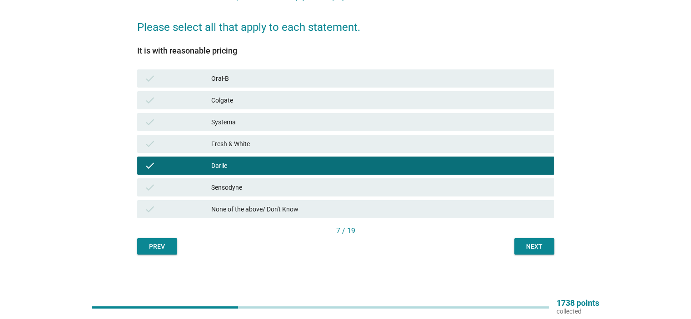
click at [525, 245] on div "Next" at bounding box center [533, 247] width 25 height 10
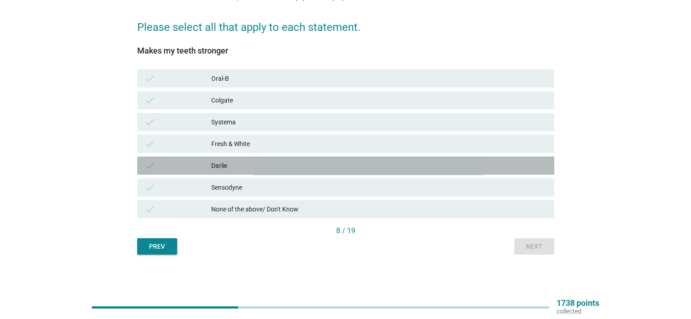
drag, startPoint x: 228, startPoint y: 167, endPoint x: 487, endPoint y: 234, distance: 267.5
click at [229, 167] on div "Darlie" at bounding box center [378, 165] width 335 height 11
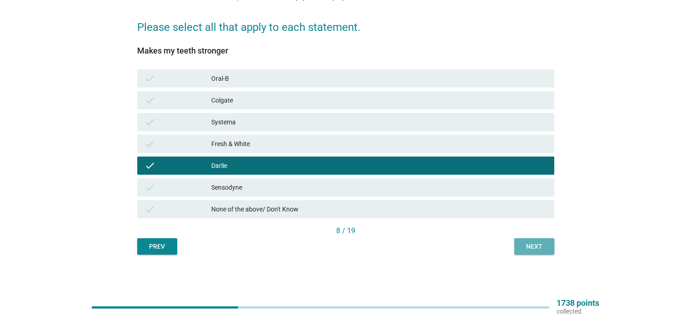
drag, startPoint x: 540, startPoint y: 247, endPoint x: 336, endPoint y: 214, distance: 207.1
click at [540, 247] on div "Next" at bounding box center [533, 247] width 25 height 10
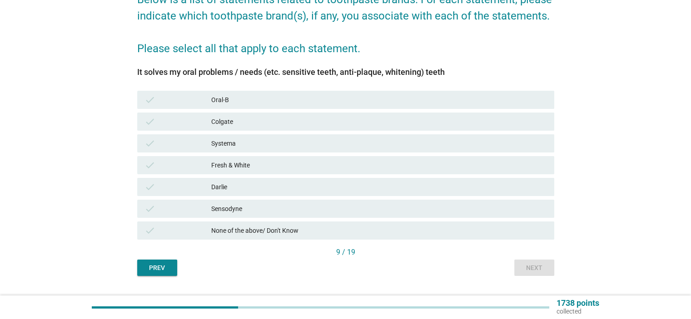
scroll to position [91, 0]
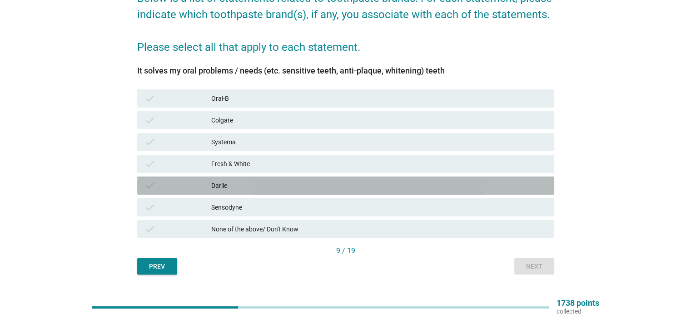
drag, startPoint x: 233, startPoint y: 190, endPoint x: 395, endPoint y: 241, distance: 169.7
click at [234, 190] on div "Darlie" at bounding box center [378, 185] width 335 height 11
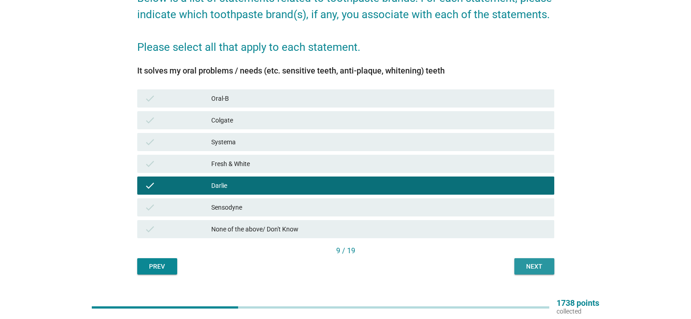
click at [527, 266] on div "Next" at bounding box center [533, 267] width 25 height 10
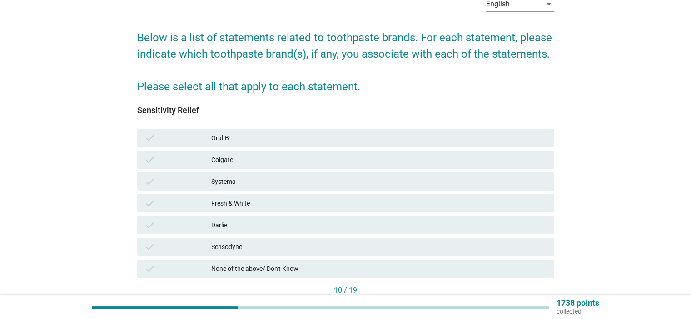
scroll to position [111, 0]
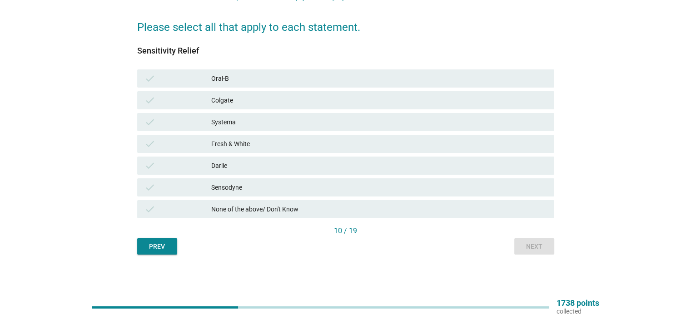
click at [228, 162] on div "Darlie" at bounding box center [378, 165] width 335 height 11
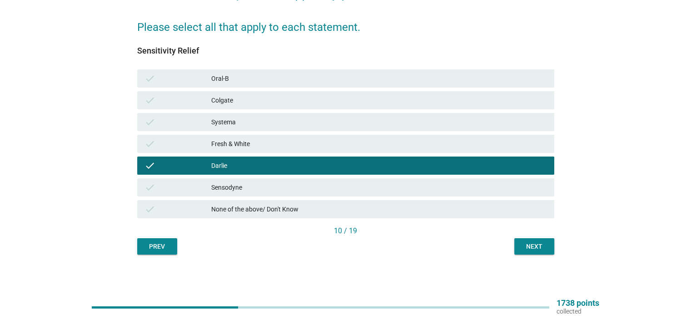
click at [534, 245] on div "Next" at bounding box center [533, 247] width 25 height 10
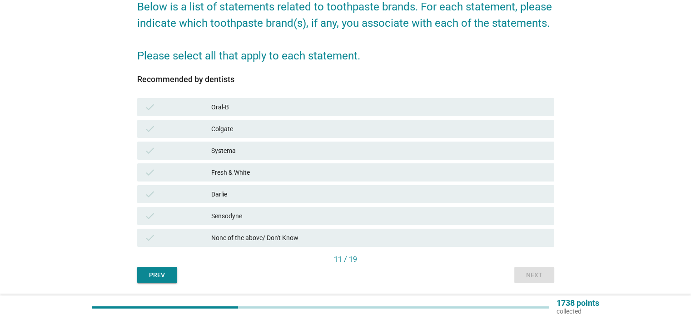
scroll to position [91, 0]
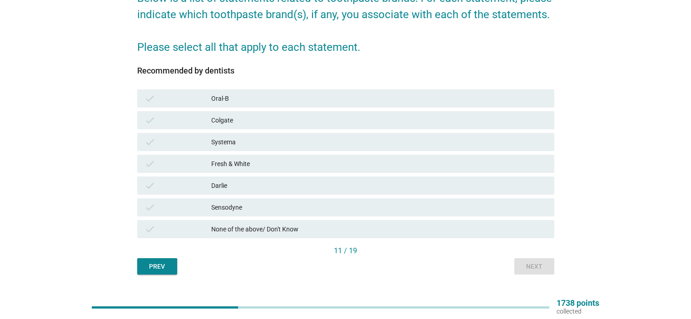
drag, startPoint x: 240, startPoint y: 178, endPoint x: 372, endPoint y: 215, distance: 137.8
click at [241, 179] on div "check [PERSON_NAME]" at bounding box center [345, 186] width 417 height 18
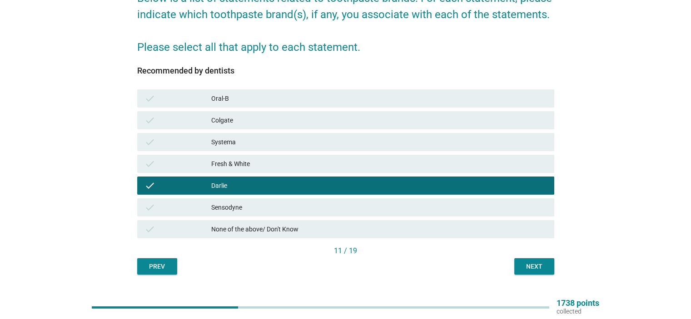
click at [538, 267] on div "Next" at bounding box center [533, 267] width 25 height 10
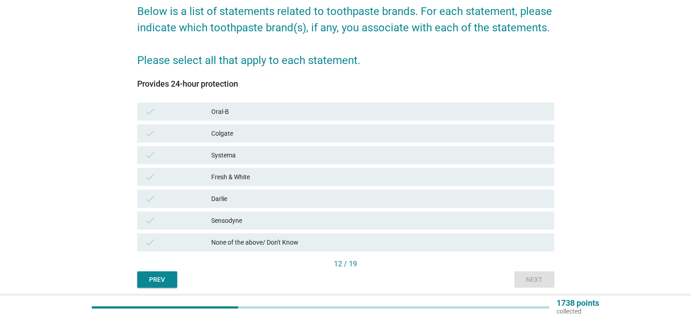
scroll to position [111, 0]
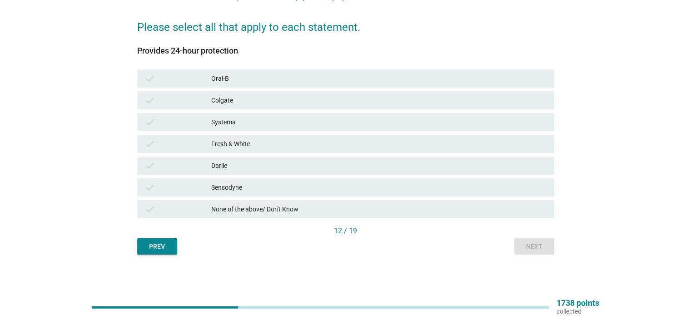
click at [231, 170] on div "Darlie" at bounding box center [378, 165] width 335 height 11
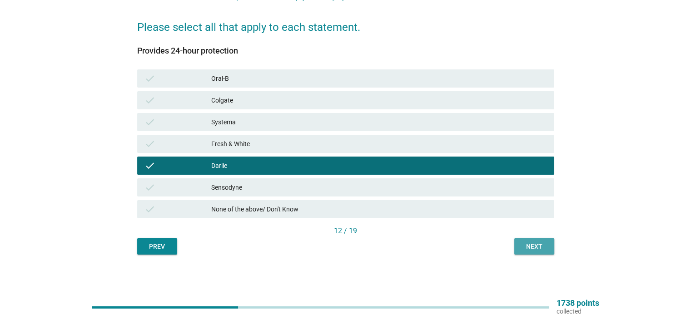
click at [536, 244] on div "Next" at bounding box center [533, 247] width 25 height 10
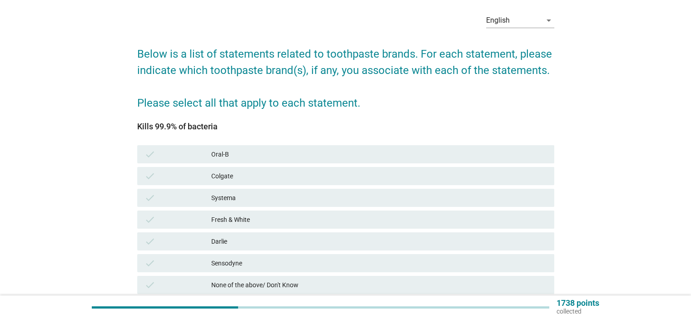
scroll to position [91, 0]
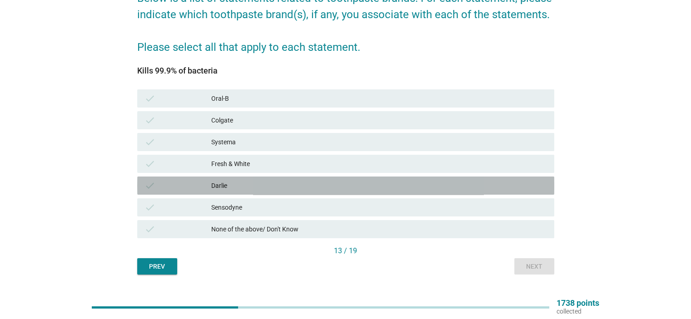
drag, startPoint x: 228, startPoint y: 186, endPoint x: 362, endPoint y: 223, distance: 138.6
click at [229, 186] on div "Darlie" at bounding box center [378, 185] width 335 height 11
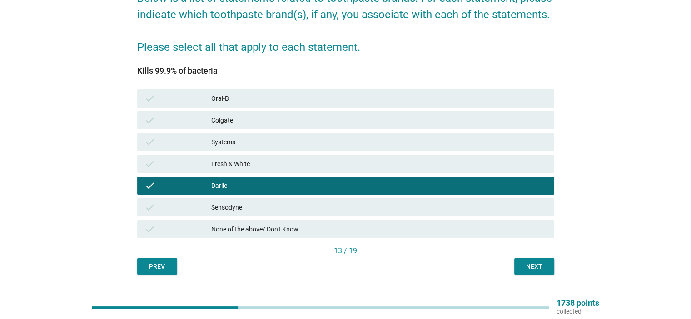
click at [529, 265] on div "Next" at bounding box center [533, 267] width 25 height 10
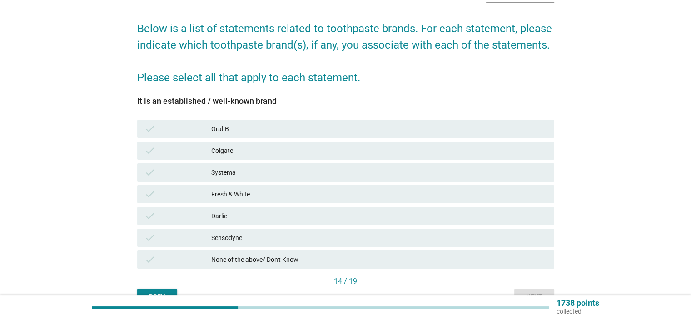
scroll to position [111, 0]
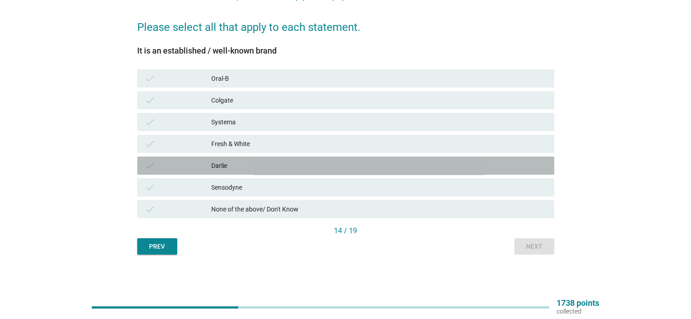
drag, startPoint x: 242, startPoint y: 165, endPoint x: 445, endPoint y: 238, distance: 216.2
click at [242, 166] on div "Darlie" at bounding box center [378, 165] width 335 height 11
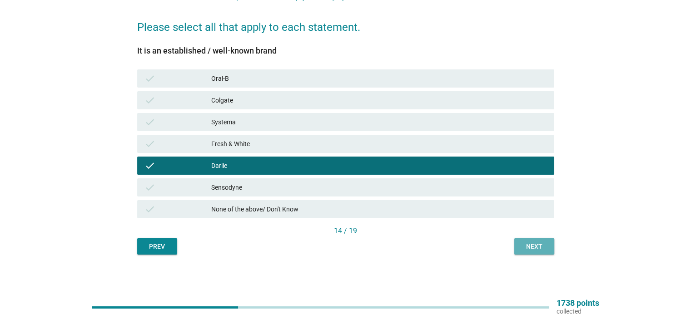
drag, startPoint x: 535, startPoint y: 247, endPoint x: 447, endPoint y: 234, distance: 88.6
click at [534, 247] on div "Next" at bounding box center [533, 247] width 25 height 10
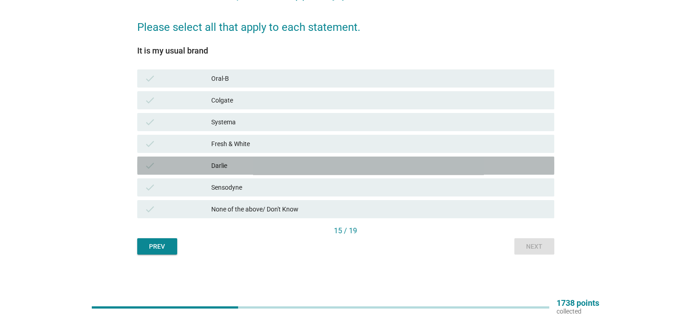
click at [255, 173] on div "check [PERSON_NAME]" at bounding box center [345, 166] width 417 height 18
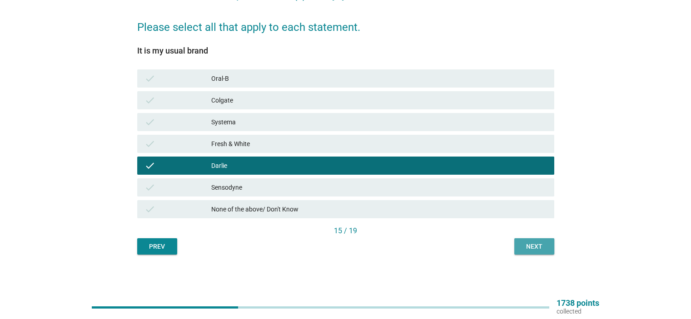
click at [540, 249] on div "Next" at bounding box center [533, 247] width 25 height 10
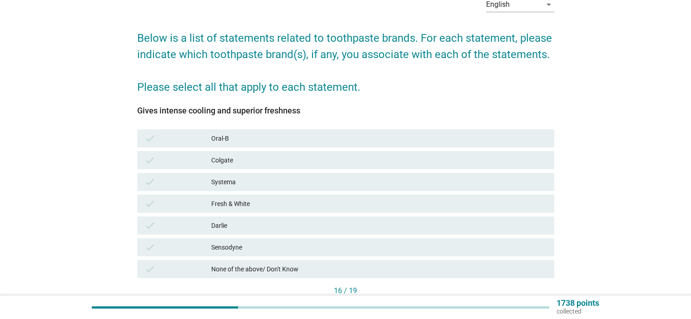
scroll to position [0, 0]
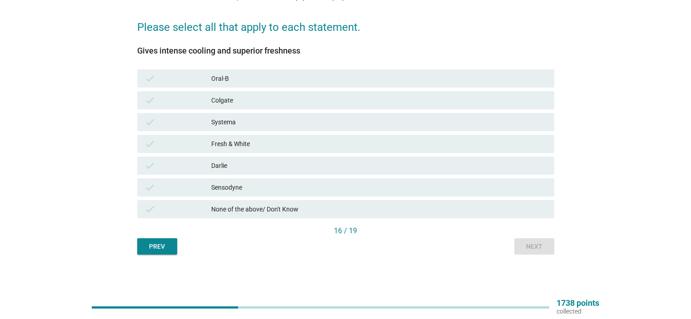
click at [251, 162] on div "Darlie" at bounding box center [378, 165] width 335 height 11
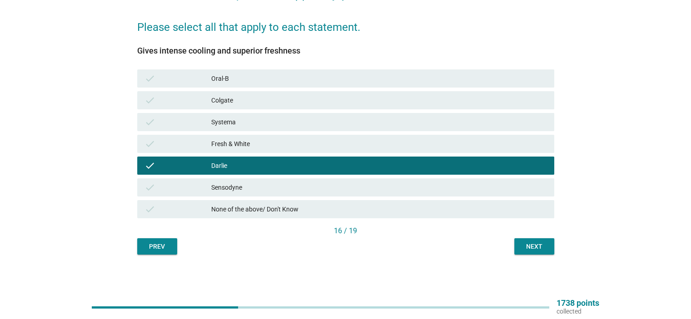
click at [533, 245] on div "Next" at bounding box center [533, 247] width 25 height 10
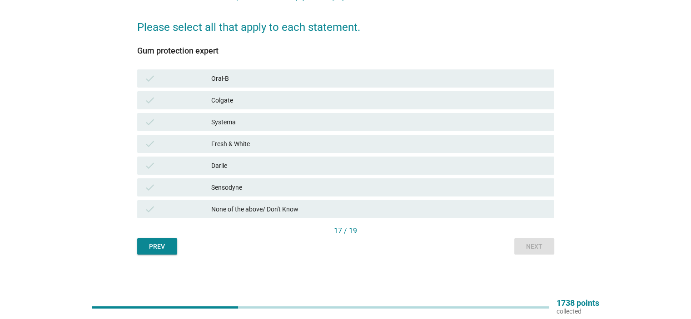
click at [252, 165] on div "Darlie" at bounding box center [378, 165] width 335 height 11
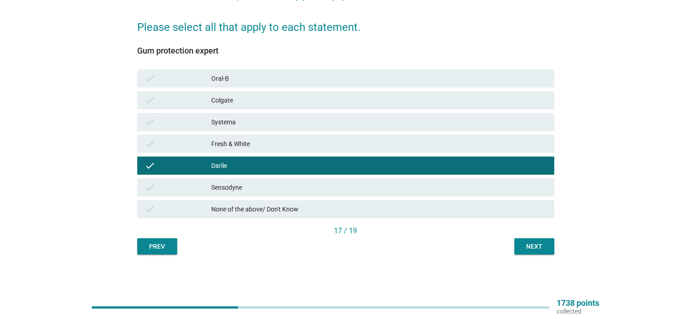
click at [531, 248] on div "Next" at bounding box center [533, 247] width 25 height 10
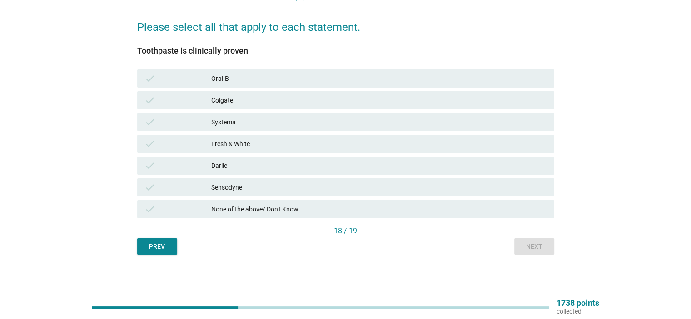
drag, startPoint x: 249, startPoint y: 167, endPoint x: 341, endPoint y: 193, distance: 95.0
click at [253, 167] on div "Darlie" at bounding box center [378, 165] width 335 height 11
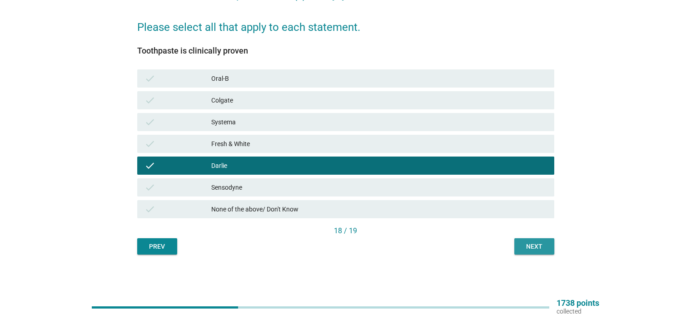
click at [528, 248] on div "Next" at bounding box center [533, 247] width 25 height 10
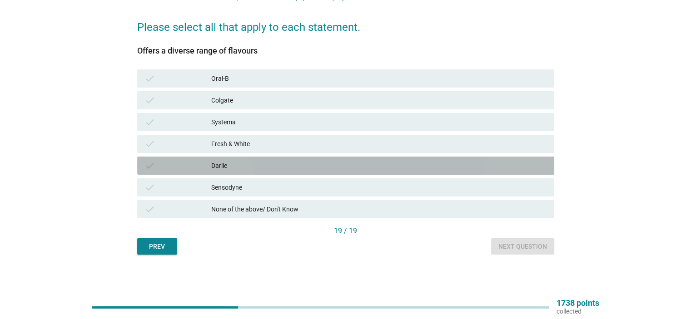
drag, startPoint x: 255, startPoint y: 158, endPoint x: 316, endPoint y: 181, distance: 65.3
click at [255, 159] on div "check [PERSON_NAME]" at bounding box center [345, 166] width 417 height 18
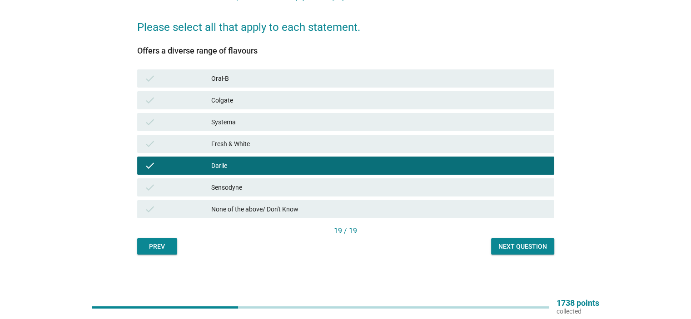
click at [513, 248] on div "Next question" at bounding box center [522, 247] width 49 height 10
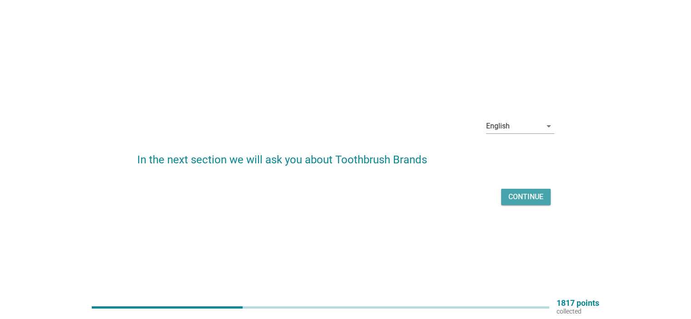
click at [531, 198] on div "Continue" at bounding box center [525, 197] width 35 height 11
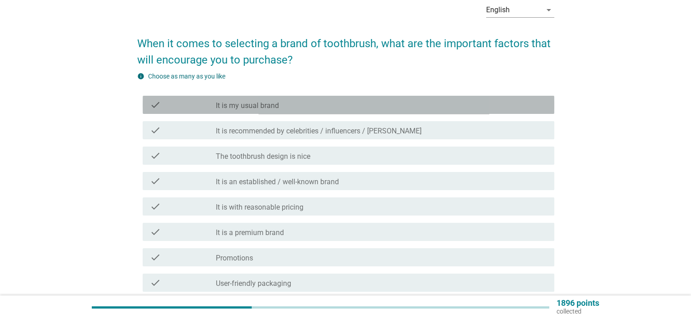
click at [245, 109] on label "It is my usual brand" at bounding box center [247, 105] width 63 height 9
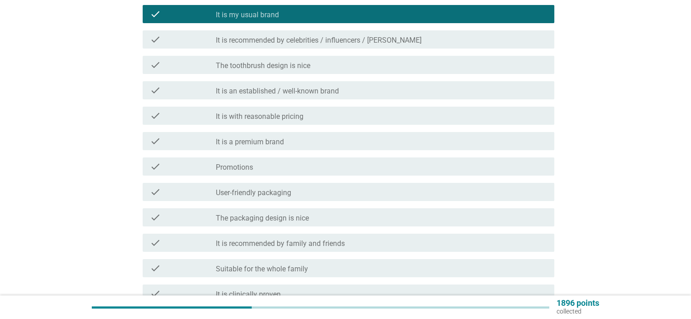
click at [337, 116] on div "check_box_outline_blank It is with reasonable pricing" at bounding box center [381, 115] width 331 height 11
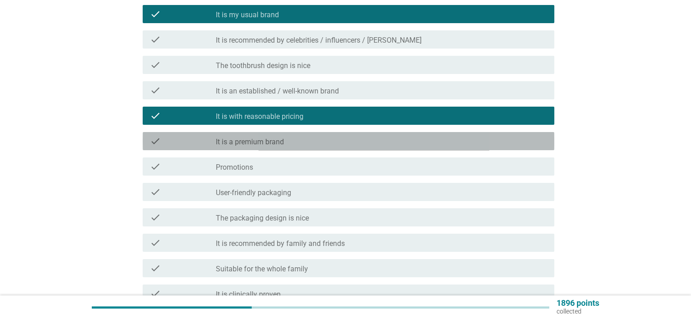
click at [315, 143] on div "check_box_outline_blank It is a premium brand" at bounding box center [381, 141] width 331 height 11
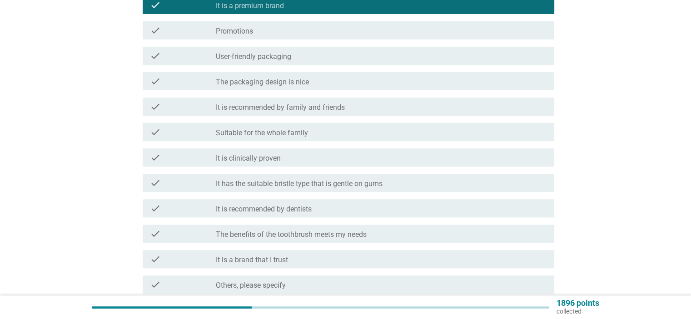
click at [310, 137] on div "check_box_outline_blank Suitable for the whole family" at bounding box center [381, 132] width 331 height 11
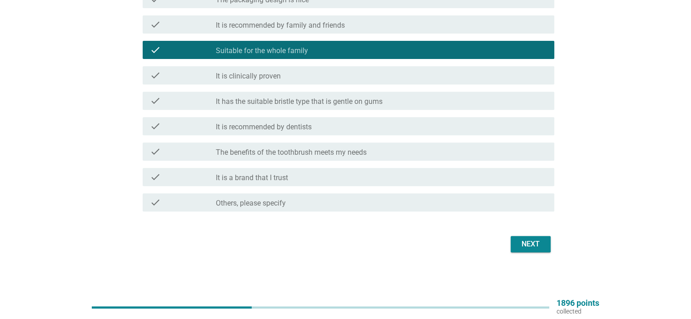
click at [526, 246] on div "Next" at bounding box center [530, 244] width 25 height 11
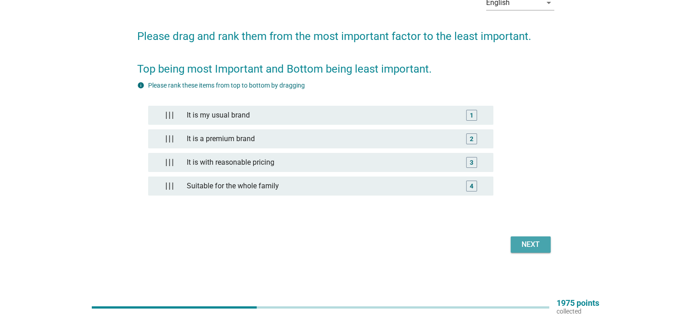
click at [520, 239] on div "Next" at bounding box center [530, 244] width 25 height 11
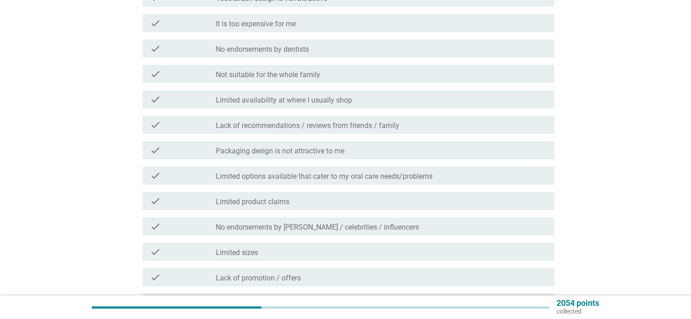
drag, startPoint x: 332, startPoint y: 118, endPoint x: 340, endPoint y: 130, distance: 13.9
click at [332, 118] on div "check check_box_outline_blank Lack of recommendations / reviews from friends / …" at bounding box center [349, 125] width 412 height 18
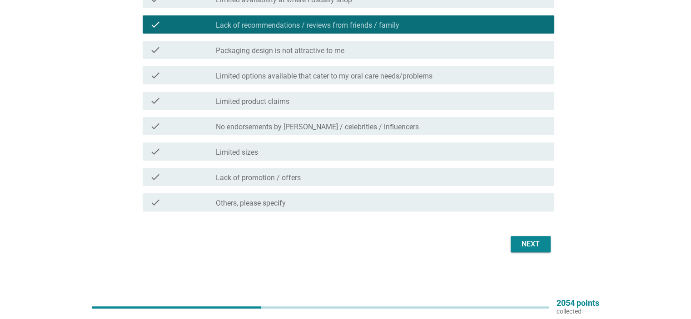
click at [516, 248] on button "Next" at bounding box center [531, 244] width 40 height 16
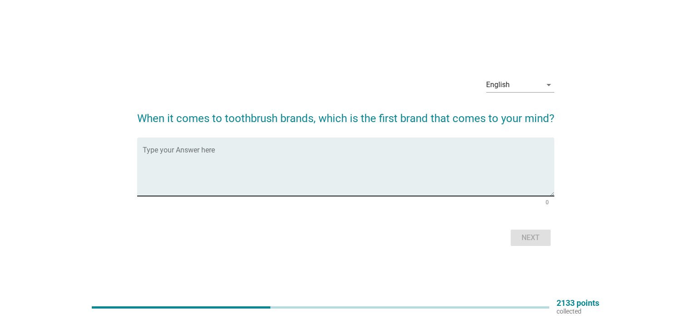
click at [257, 175] on textarea "Type your Answer here" at bounding box center [349, 173] width 412 height 48
type textarea "Darlie"
drag, startPoint x: 537, startPoint y: 238, endPoint x: 532, endPoint y: 241, distance: 5.7
click at [537, 239] on div "Next" at bounding box center [530, 238] width 25 height 11
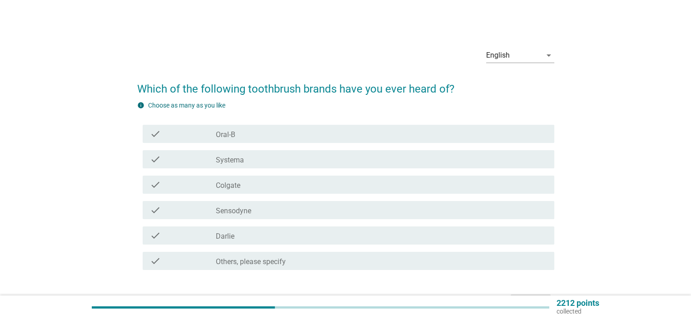
drag, startPoint x: 251, startPoint y: 141, endPoint x: 256, endPoint y: 150, distance: 10.2
click at [251, 143] on div "check check_box_outline_blank Oral-B" at bounding box center [345, 133] width 417 height 25
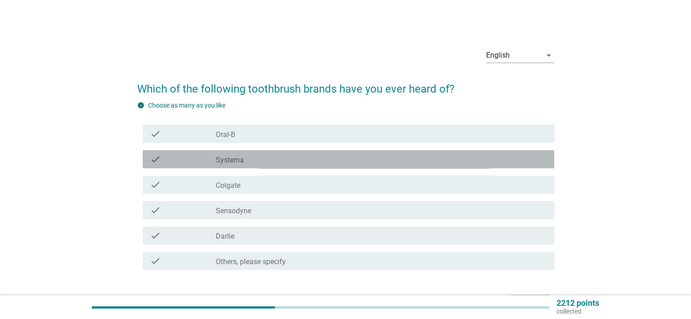
click at [265, 161] on div "check_box_outline_blank Systema" at bounding box center [381, 159] width 331 height 11
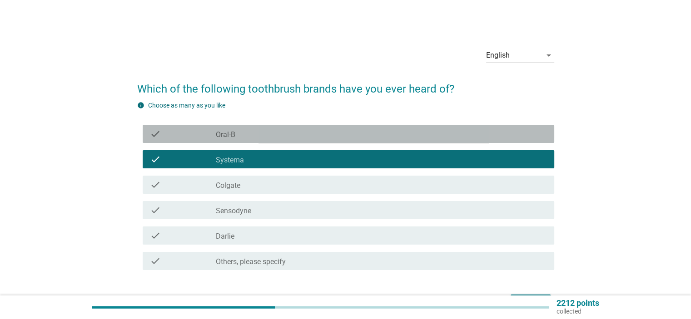
click at [233, 132] on label "Oral-B" at bounding box center [226, 134] width 20 height 9
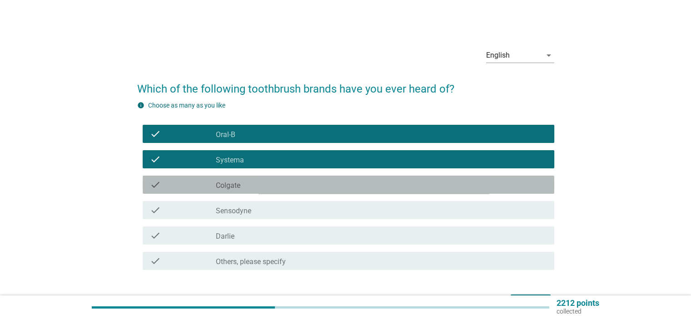
click at [254, 189] on div "check_box_outline_blank Colgate" at bounding box center [381, 184] width 331 height 11
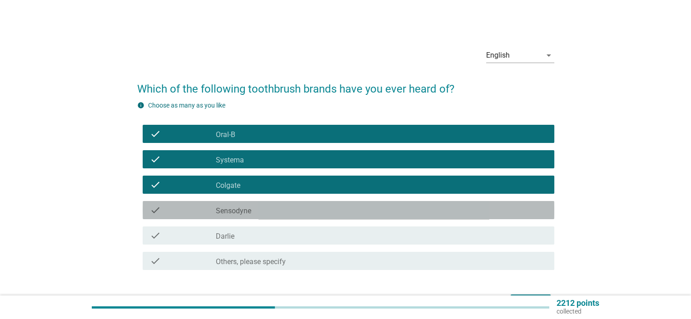
click at [262, 211] on div "check_box_outline_blank Sensodyne" at bounding box center [381, 210] width 331 height 11
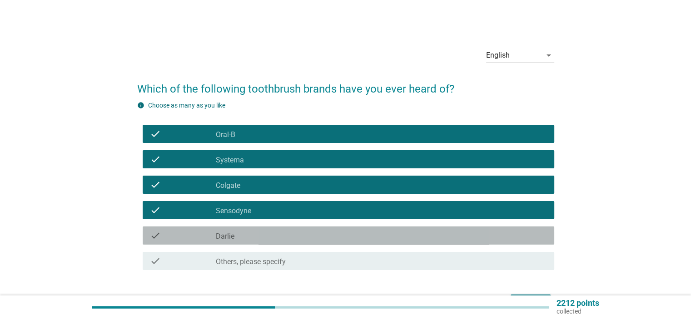
drag, startPoint x: 254, startPoint y: 234, endPoint x: 319, endPoint y: 254, distance: 67.7
click at [257, 236] on div "check_box_outline_blank [PERSON_NAME]" at bounding box center [381, 235] width 331 height 11
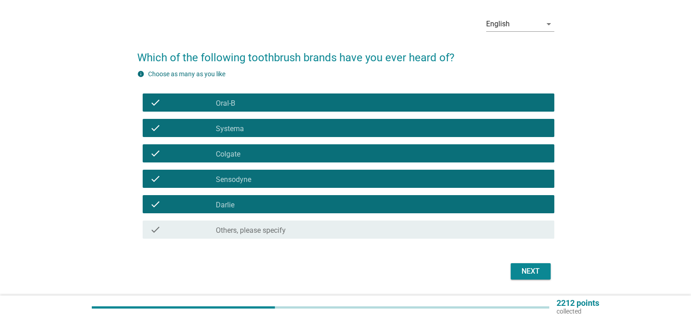
scroll to position [59, 0]
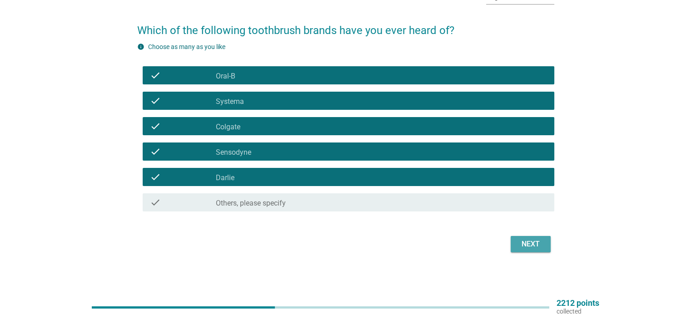
click at [527, 243] on div "Next" at bounding box center [530, 244] width 25 height 11
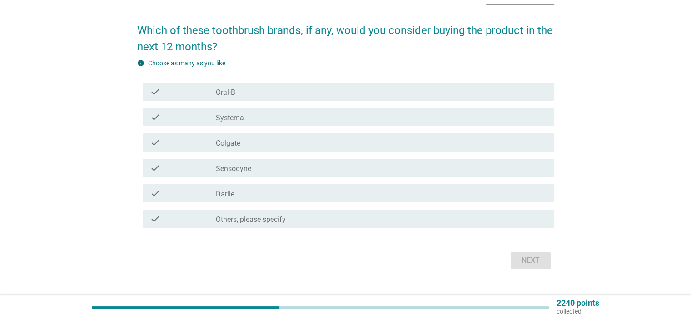
scroll to position [0, 0]
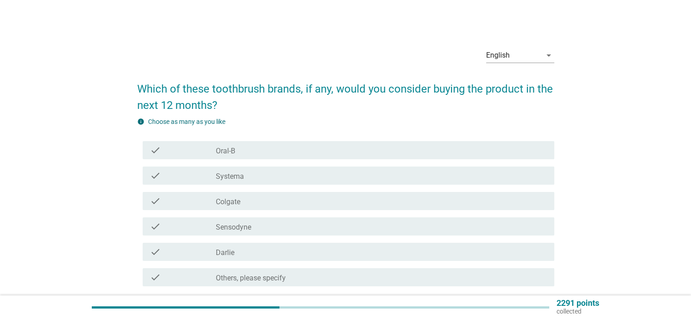
click at [230, 251] on label "Darlie" at bounding box center [225, 252] width 19 height 9
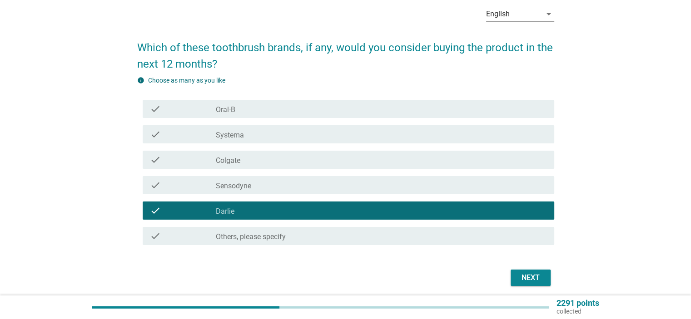
scroll to position [75, 0]
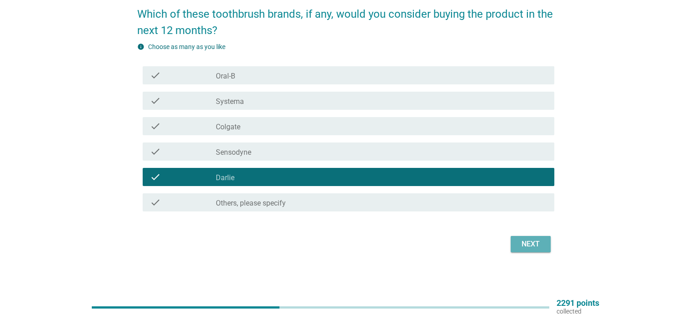
drag, startPoint x: 533, startPoint y: 240, endPoint x: 428, endPoint y: 240, distance: 104.5
click at [533, 240] on div "Next" at bounding box center [530, 244] width 25 height 11
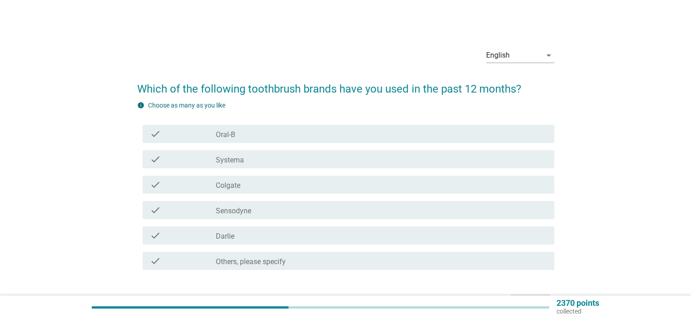
click at [260, 231] on div "check_box Darlie" at bounding box center [381, 235] width 331 height 11
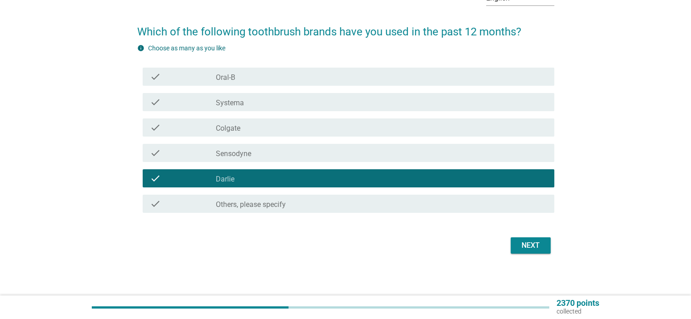
scroll to position [59, 0]
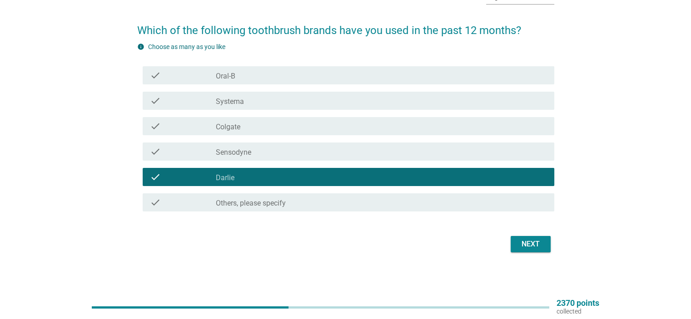
click at [545, 232] on form "Which of the following toothbrush brands have you used in the past 12 months? i…" at bounding box center [345, 134] width 417 height 242
click at [538, 252] on div "Next" at bounding box center [345, 244] width 417 height 22
click at [538, 248] on div "Next" at bounding box center [530, 244] width 25 height 11
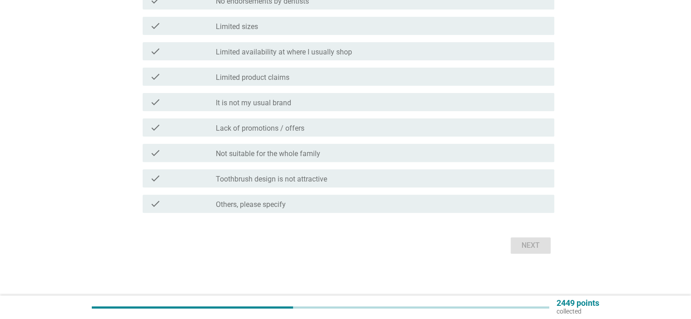
scroll to position [278, 0]
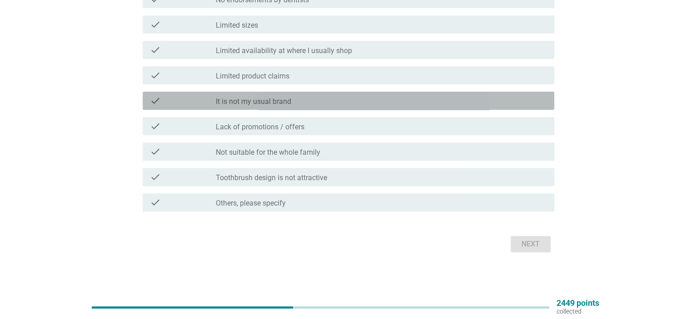
click at [296, 107] on div "check check_box_outline_blank It is not my usual brand" at bounding box center [349, 101] width 412 height 18
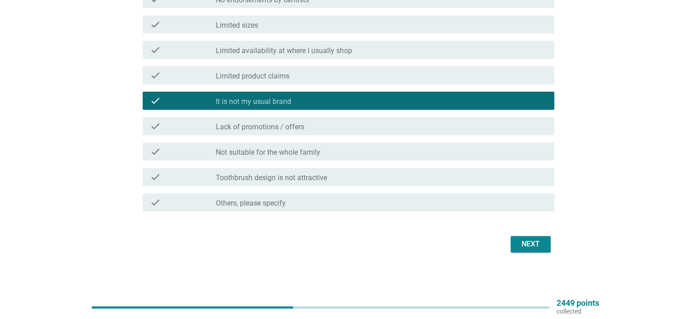
click at [530, 242] on div "Next" at bounding box center [530, 244] width 25 height 11
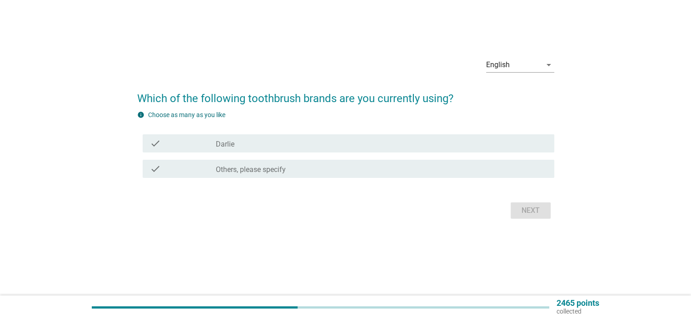
scroll to position [0, 0]
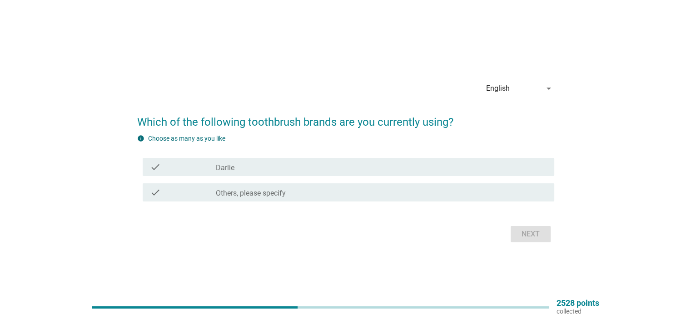
drag, startPoint x: 304, startPoint y: 168, endPoint x: 462, endPoint y: 208, distance: 162.9
click at [305, 168] on div "check_box_outline_blank [PERSON_NAME]" at bounding box center [381, 167] width 331 height 11
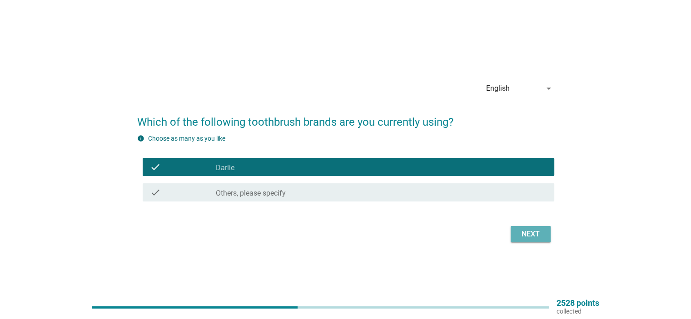
drag, startPoint x: 533, startPoint y: 236, endPoint x: 518, endPoint y: 241, distance: 15.5
click at [532, 236] on div "Next" at bounding box center [530, 234] width 25 height 11
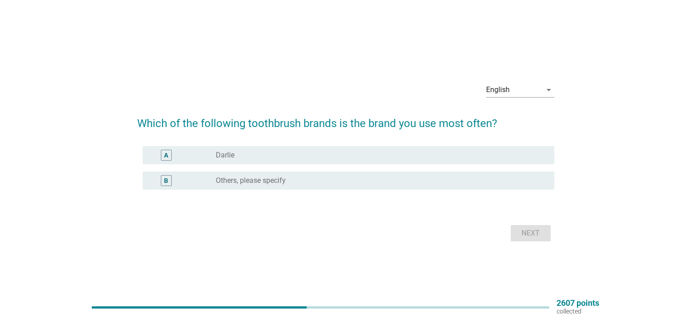
drag, startPoint x: 243, startPoint y: 157, endPoint x: 347, endPoint y: 182, distance: 106.5
click at [245, 156] on div "radio_button_unchecked [PERSON_NAME]" at bounding box center [377, 155] width 323 height 9
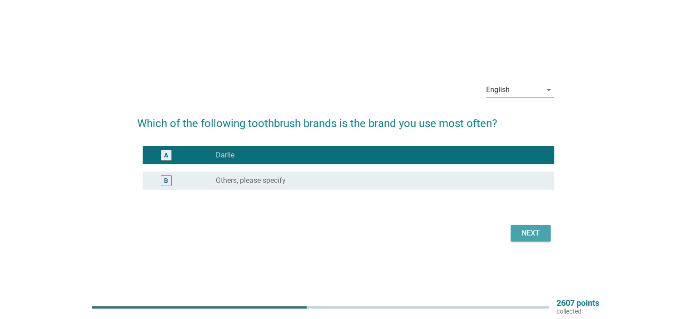
click at [513, 227] on button "Next" at bounding box center [531, 233] width 40 height 16
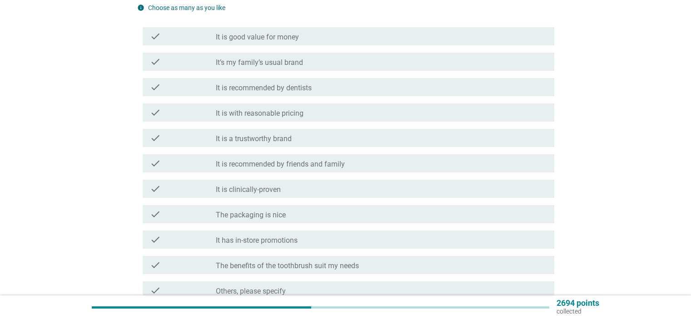
scroll to position [136, 0]
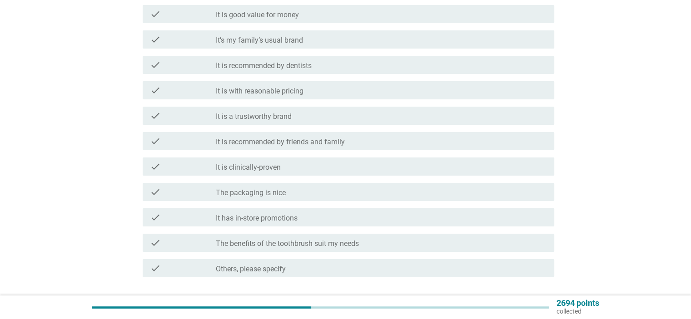
click at [245, 112] on div "check check_box_outline_blank It is a trustworthy brand" at bounding box center [345, 115] width 417 height 25
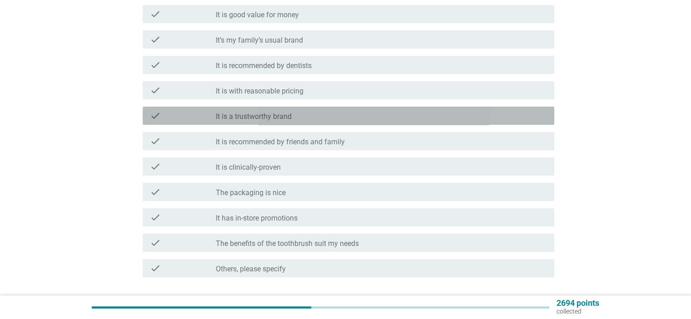
drag, startPoint x: 249, startPoint y: 116, endPoint x: 380, endPoint y: 168, distance: 140.9
click at [250, 116] on label "It is a trustworthy brand" at bounding box center [254, 116] width 76 height 9
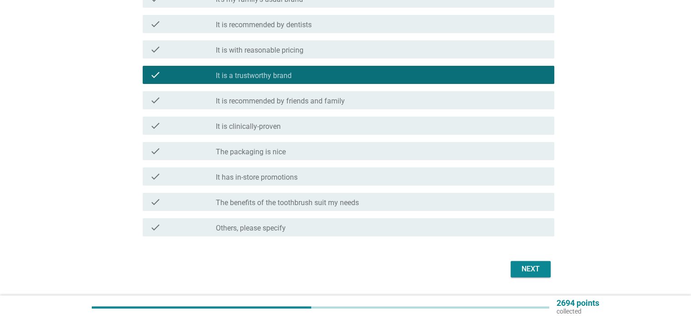
scroll to position [202, 0]
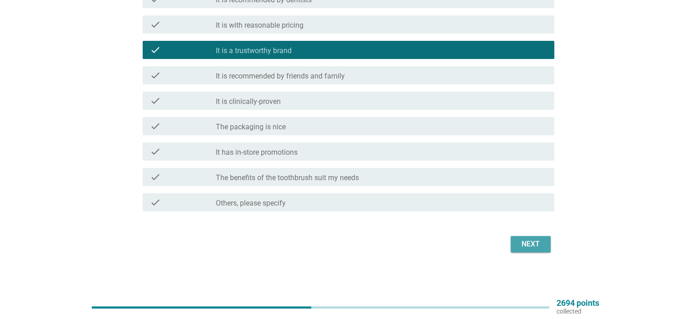
click at [536, 239] on div "Next" at bounding box center [530, 244] width 25 height 11
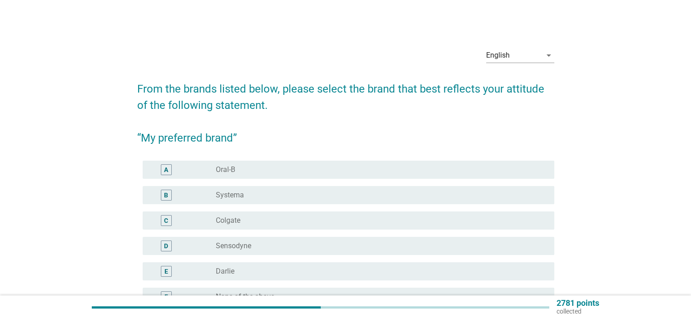
scroll to position [91, 0]
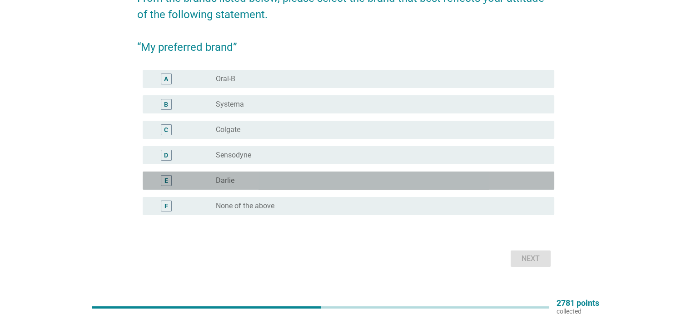
drag, startPoint x: 238, startPoint y: 180, endPoint x: 493, endPoint y: 239, distance: 262.0
click at [238, 180] on div "radio_button_unchecked [PERSON_NAME]" at bounding box center [377, 180] width 323 height 9
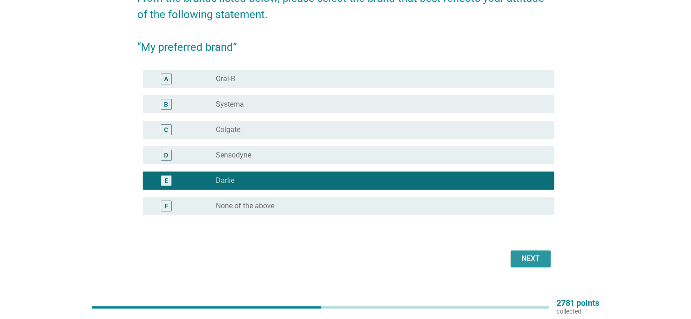
drag, startPoint x: 547, startPoint y: 262, endPoint x: 536, endPoint y: 262, distance: 10.9
click at [546, 262] on button "Next" at bounding box center [531, 259] width 40 height 16
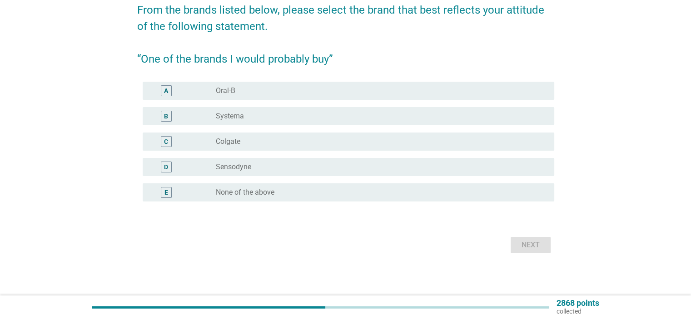
scroll to position [80, 0]
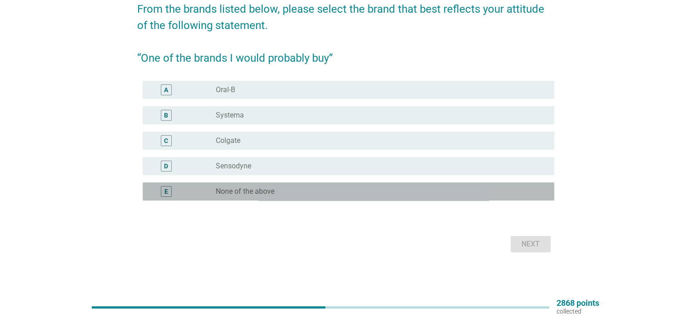
click at [316, 199] on div "E radio_button_unchecked None of the above" at bounding box center [349, 192] width 412 height 18
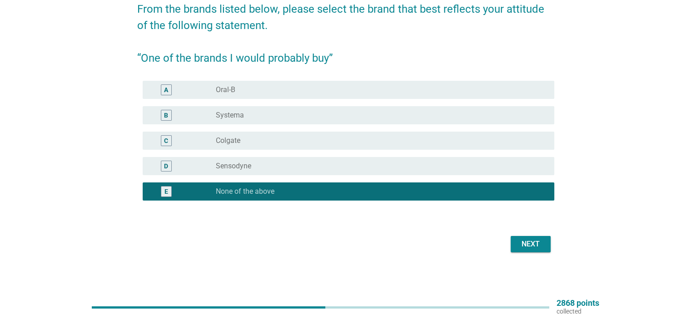
click at [246, 139] on div "radio_button_unchecked Colgate" at bounding box center [377, 140] width 323 height 9
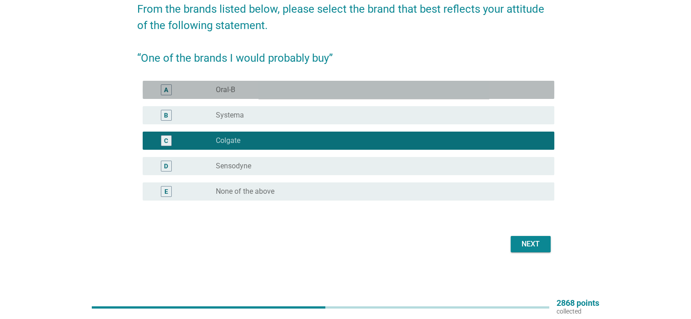
drag, startPoint x: 257, startPoint y: 86, endPoint x: 314, endPoint y: 135, distance: 75.4
click at [258, 86] on div "radio_button_unchecked Oral-B" at bounding box center [377, 89] width 323 height 9
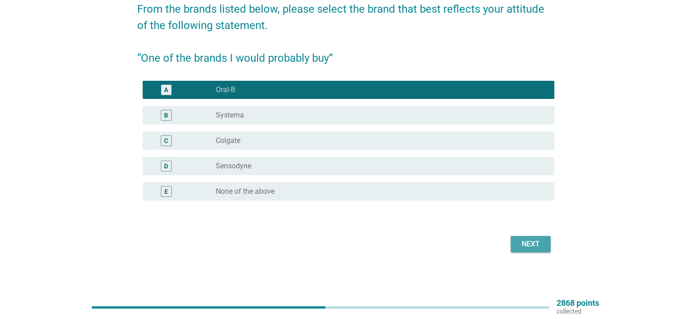
click at [519, 247] on div "Next" at bounding box center [530, 244] width 25 height 11
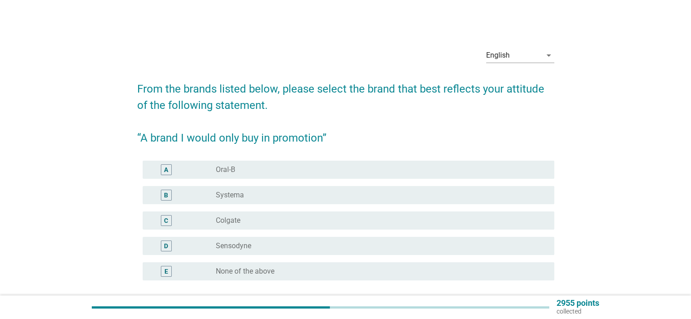
scroll to position [45, 0]
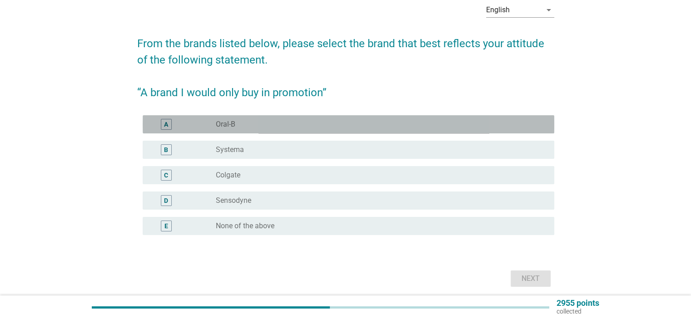
click at [240, 124] on div "radio_button_unchecked Oral-B" at bounding box center [377, 124] width 323 height 9
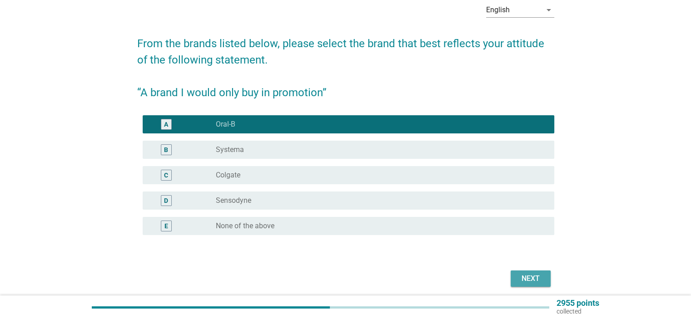
click at [523, 279] on div "Next" at bounding box center [530, 278] width 25 height 11
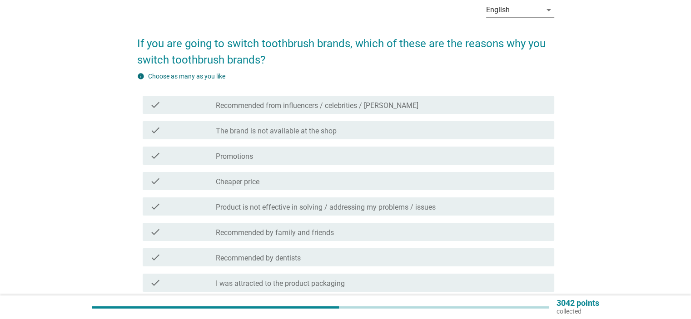
scroll to position [91, 0]
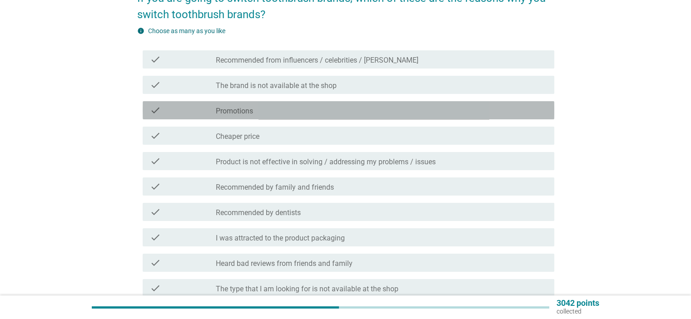
click at [236, 109] on label "Promotions" at bounding box center [234, 111] width 37 height 9
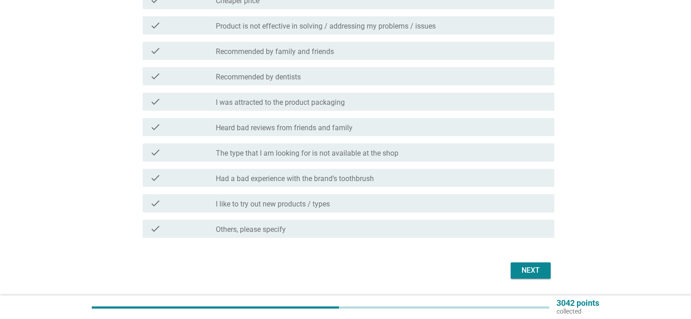
scroll to position [227, 0]
click at [392, 133] on div "check check_box_outline_blank Heard bad reviews from friends and family" at bounding box center [349, 127] width 412 height 18
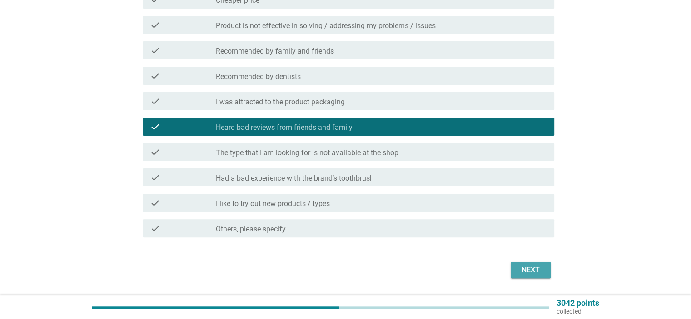
click at [540, 268] on div "Next" at bounding box center [530, 270] width 25 height 11
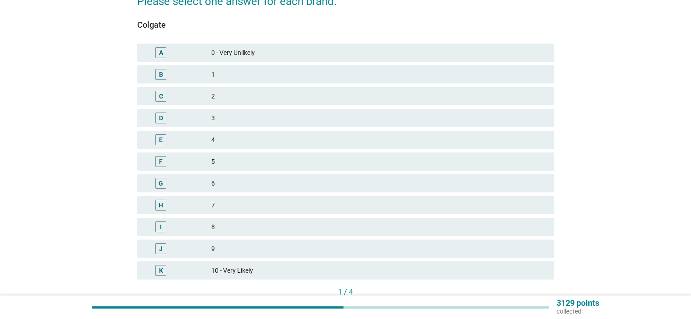
scroll to position [136, 0]
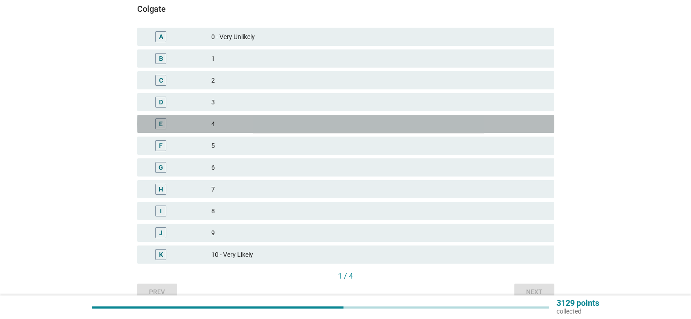
drag, startPoint x: 230, startPoint y: 130, endPoint x: 233, endPoint y: 144, distance: 13.5
click at [230, 134] on div "A 0 - Very Unlikely B 1 C 2 D 3 E 4 F 5 G 6 H 7 I 8 J 9 K 10 - Very Likely" at bounding box center [345, 146] width 421 height 240
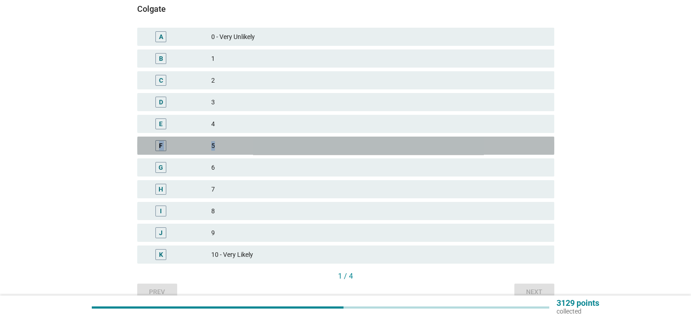
click at [234, 145] on div "5" at bounding box center [378, 145] width 335 height 11
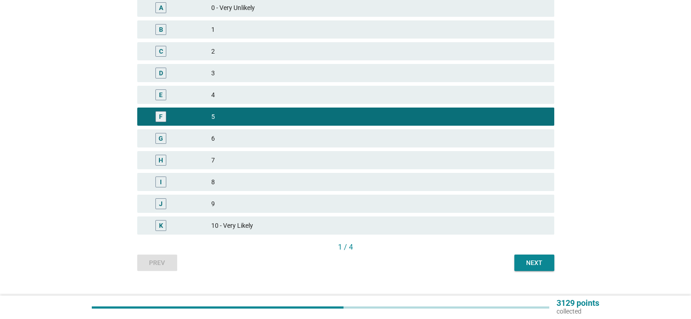
scroll to position [182, 0]
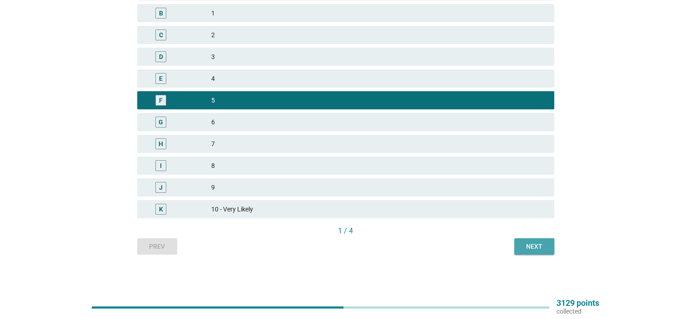
click at [541, 243] on div "Next" at bounding box center [533, 247] width 25 height 10
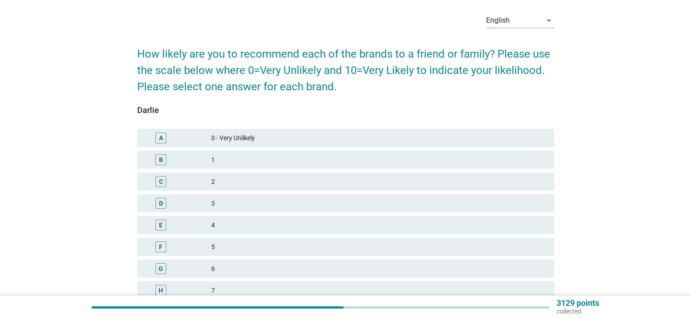
scroll to position [91, 0]
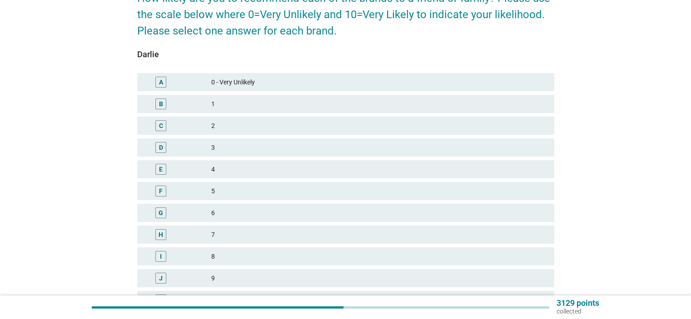
click at [236, 252] on div "8" at bounding box center [378, 256] width 335 height 11
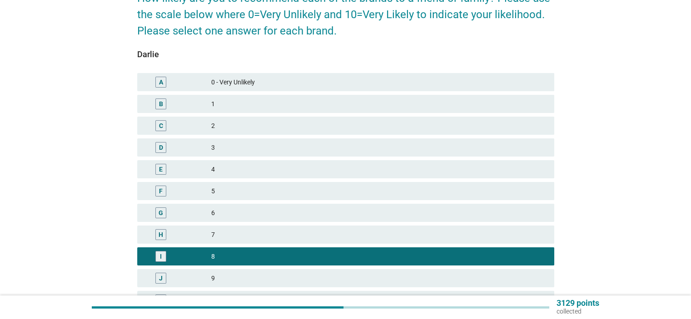
scroll to position [182, 0]
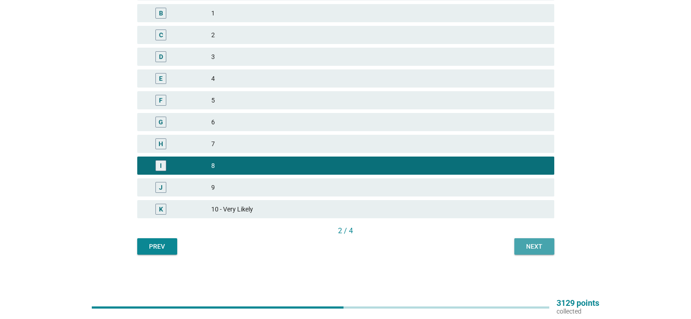
click at [528, 245] on div "Next" at bounding box center [533, 247] width 25 height 10
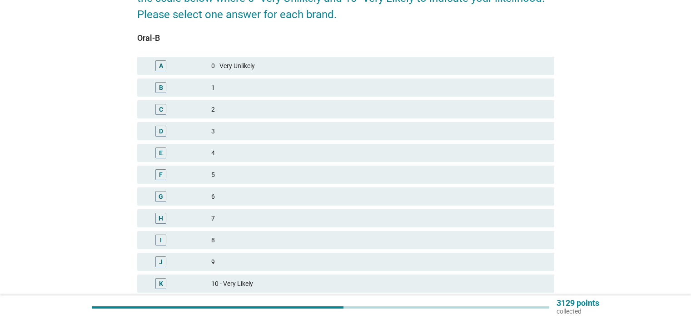
scroll to position [136, 0]
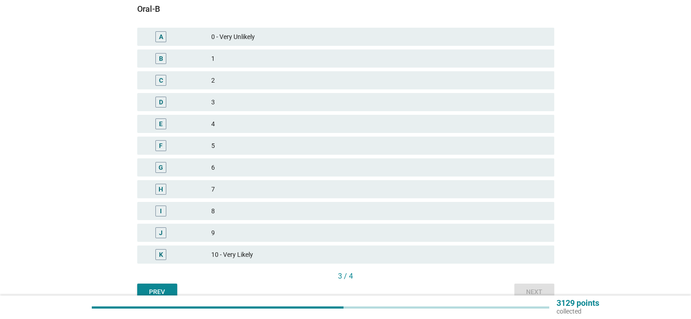
click at [225, 167] on div "6" at bounding box center [378, 167] width 335 height 11
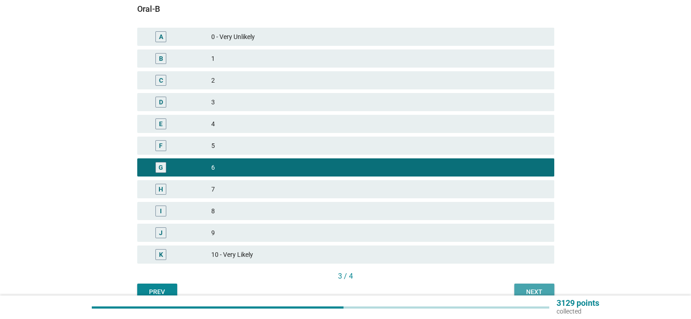
click at [531, 287] on button "Next" at bounding box center [534, 292] width 40 height 16
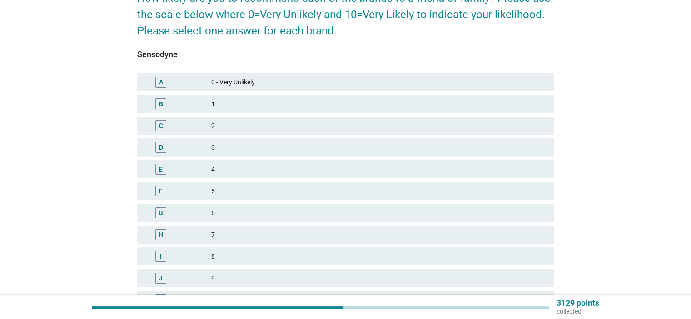
drag, startPoint x: 231, startPoint y: 215, endPoint x: 272, endPoint y: 222, distance: 41.4
click at [232, 215] on div "6" at bounding box center [378, 213] width 335 height 11
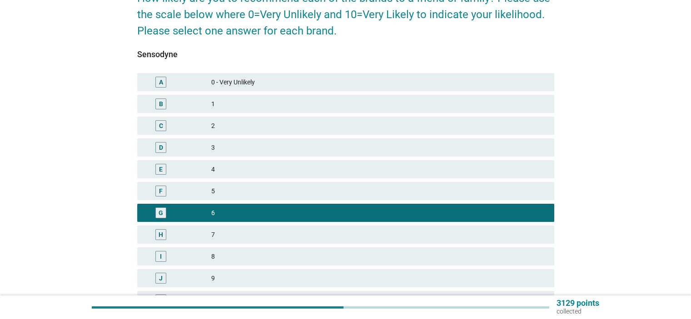
scroll to position [182, 0]
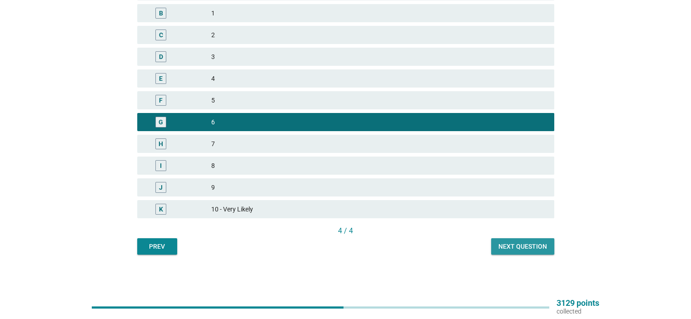
click at [548, 247] on button "Next question" at bounding box center [522, 246] width 63 height 16
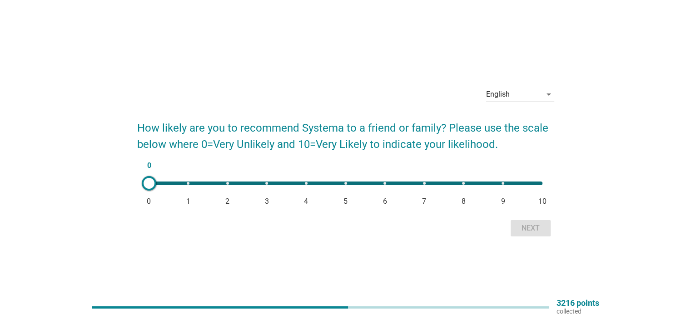
click at [382, 185] on div "0 0 1 2 3 4 5 6 7 8 9 10" at bounding box center [345, 184] width 393 height 4
type input "6"
click at [530, 227] on div "Next" at bounding box center [530, 228] width 25 height 11
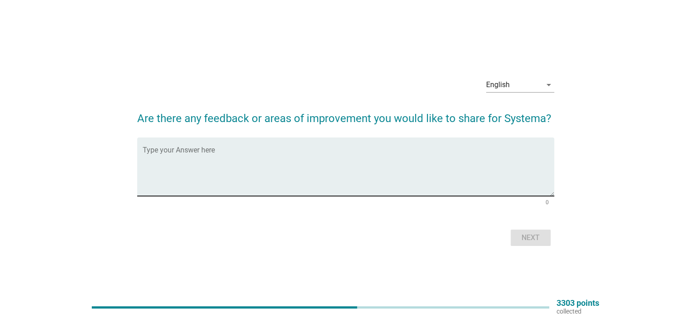
click at [216, 173] on textarea "Type your Answer here" at bounding box center [349, 173] width 412 height 48
type textarea "no comment"
click at [546, 240] on button "Next" at bounding box center [531, 238] width 40 height 16
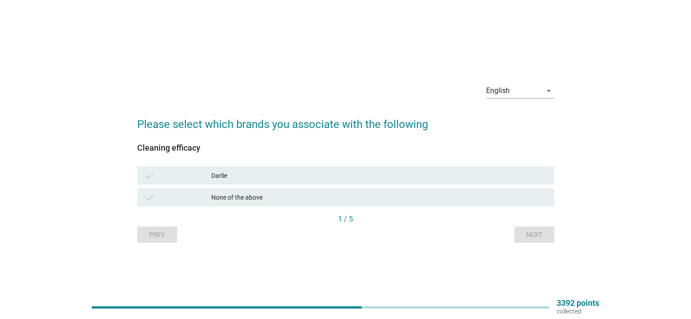
click at [282, 174] on div "Cleaning efficacy check Darlie check None of the above" at bounding box center [345, 179] width 417 height 70
click at [282, 174] on div "Darlie" at bounding box center [378, 175] width 335 height 11
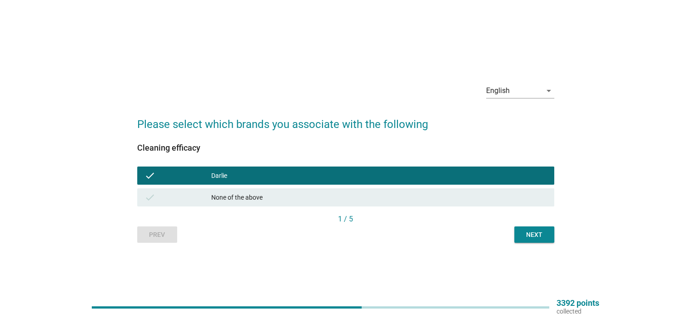
click at [532, 234] on div "Next" at bounding box center [533, 235] width 25 height 10
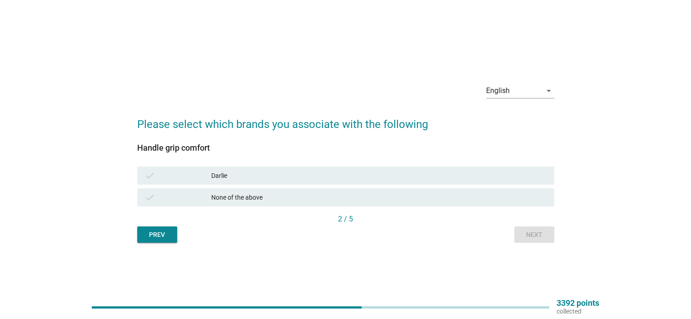
click at [268, 170] on div "Darlie" at bounding box center [378, 175] width 335 height 11
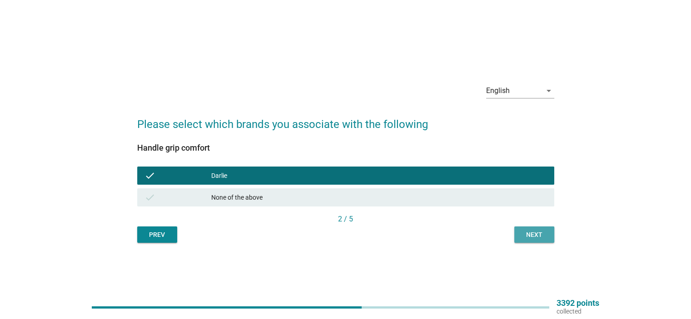
click at [531, 238] on div "Next" at bounding box center [533, 235] width 25 height 10
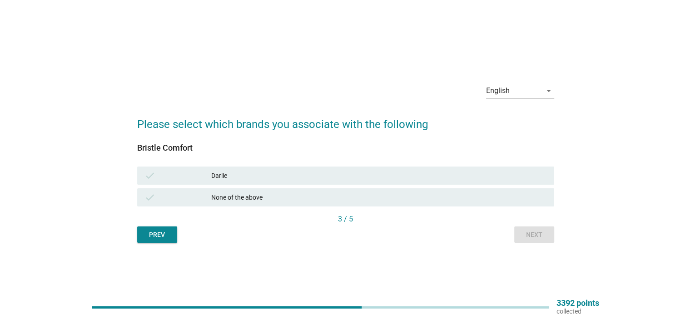
click at [273, 179] on div "Darlie" at bounding box center [378, 175] width 335 height 11
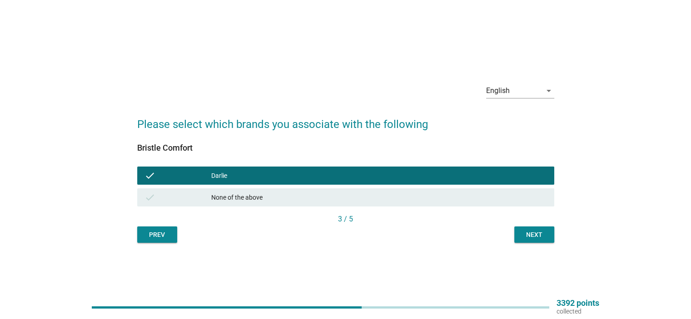
click at [524, 235] on div "Next" at bounding box center [533, 235] width 25 height 10
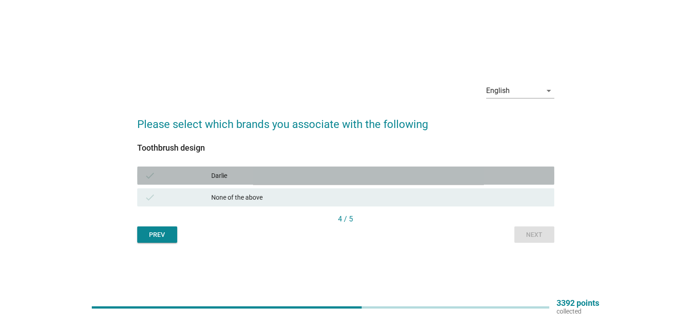
drag, startPoint x: 298, startPoint y: 174, endPoint x: 488, endPoint y: 221, distance: 195.5
click at [298, 174] on div "Darlie" at bounding box center [378, 175] width 335 height 11
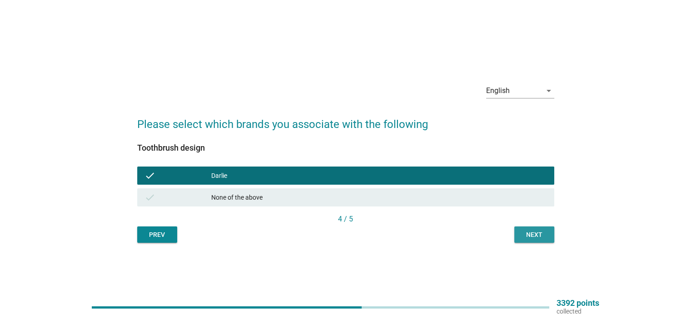
click at [532, 235] on div "Next" at bounding box center [533, 235] width 25 height 10
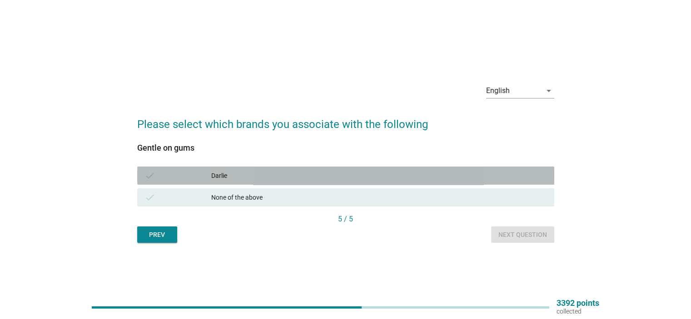
click at [296, 176] on div "Darlie" at bounding box center [378, 175] width 335 height 11
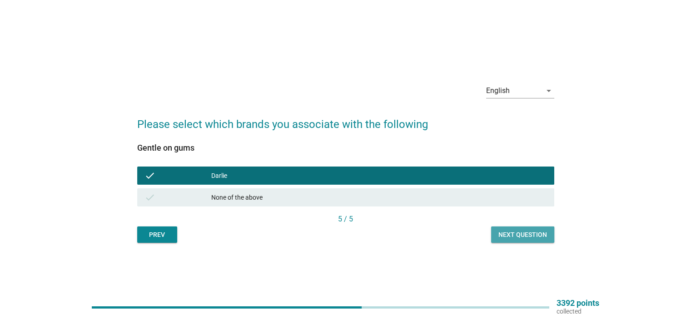
drag, startPoint x: 516, startPoint y: 235, endPoint x: 447, endPoint y: 234, distance: 68.6
click at [516, 236] on div "Next question" at bounding box center [522, 235] width 49 height 10
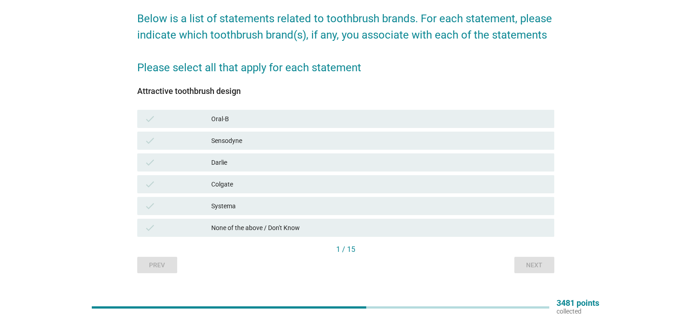
scroll to position [89, 0]
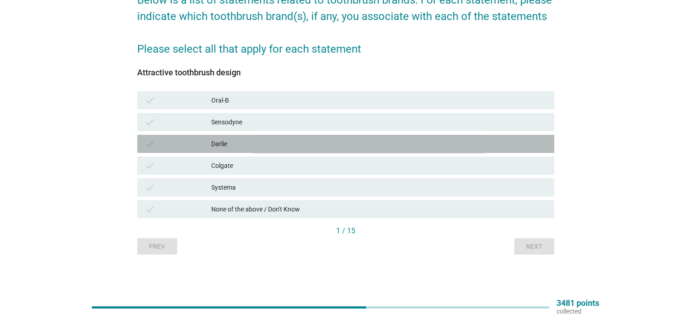
click at [229, 145] on div "Darlie" at bounding box center [378, 144] width 335 height 11
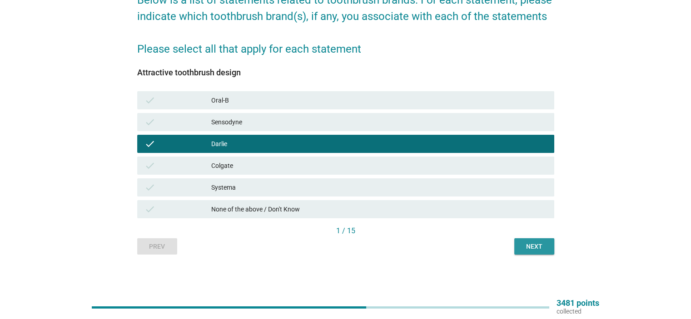
drag, startPoint x: 534, startPoint y: 244, endPoint x: 445, endPoint y: 230, distance: 90.2
click at [534, 244] on div "Next" at bounding box center [533, 247] width 25 height 10
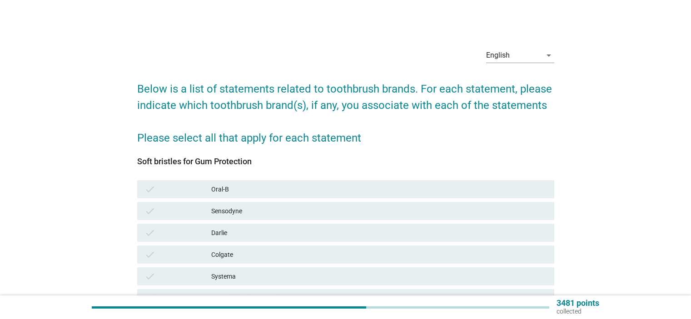
click at [248, 235] on div "Darlie" at bounding box center [378, 233] width 335 height 11
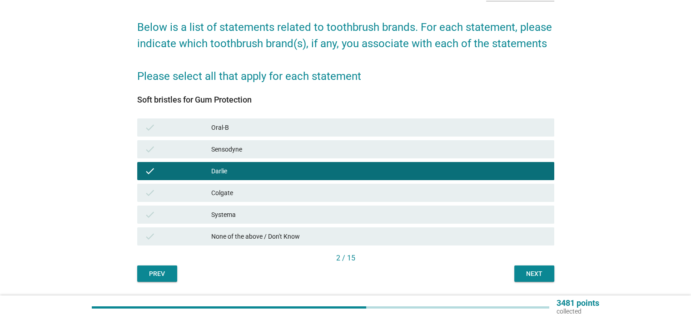
scroll to position [89, 0]
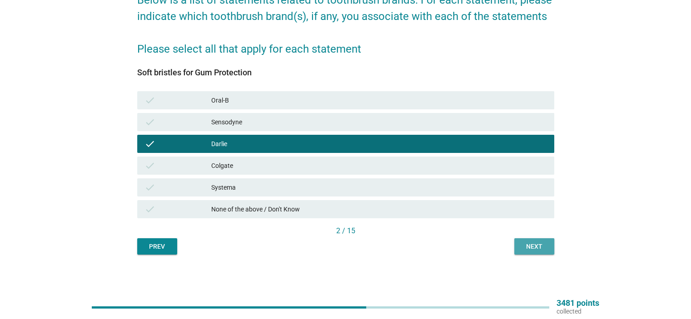
click at [535, 242] on div "Next" at bounding box center [533, 247] width 25 height 10
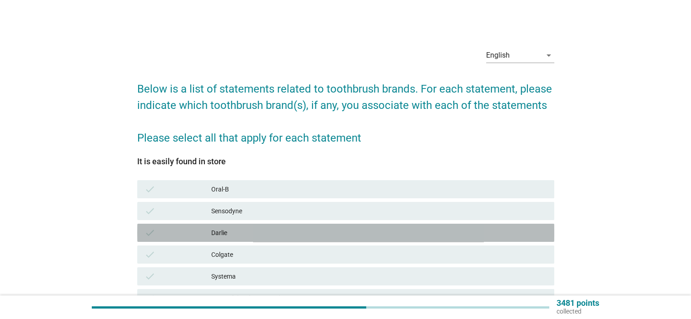
drag, startPoint x: 236, startPoint y: 230, endPoint x: 459, endPoint y: 232, distance: 223.5
click at [238, 230] on div "Darlie" at bounding box center [378, 233] width 335 height 11
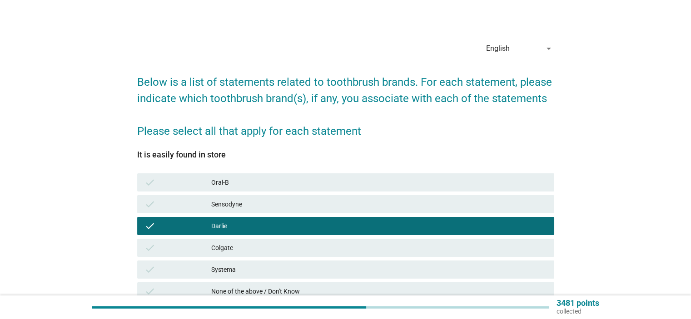
scroll to position [89, 0]
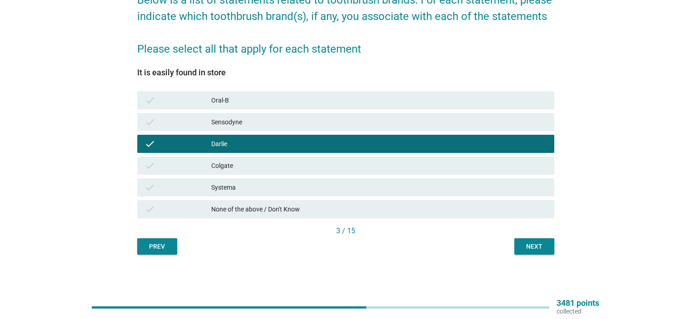
click at [534, 243] on div "Next" at bounding box center [533, 247] width 25 height 10
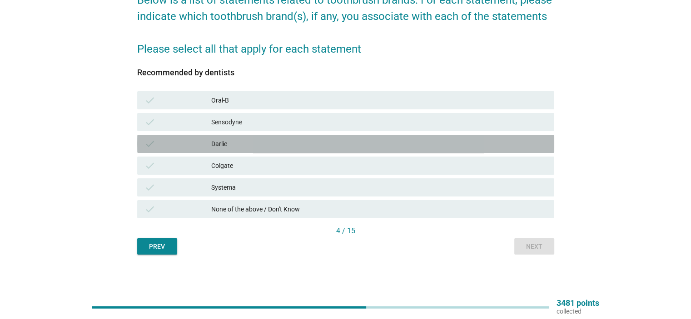
click at [223, 142] on div "Darlie" at bounding box center [378, 144] width 335 height 11
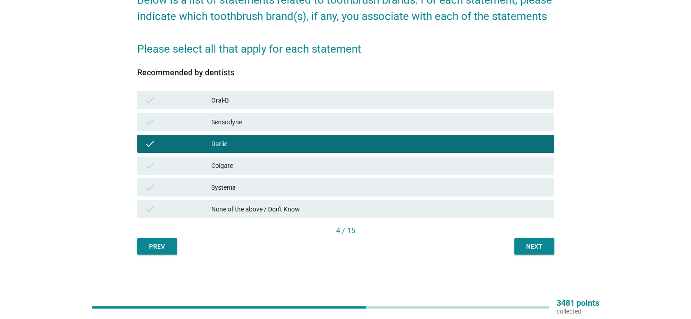
click at [531, 243] on div "Next" at bounding box center [533, 247] width 25 height 10
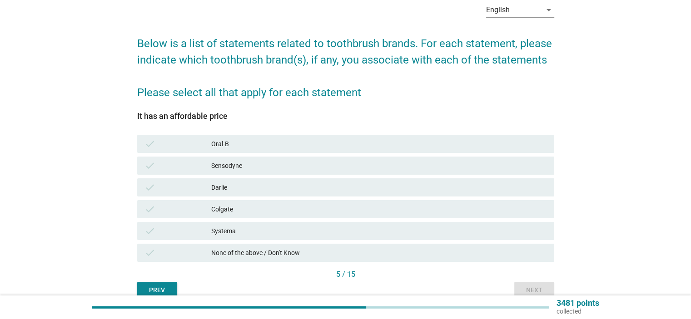
click at [247, 186] on div "Darlie" at bounding box center [378, 187] width 335 height 11
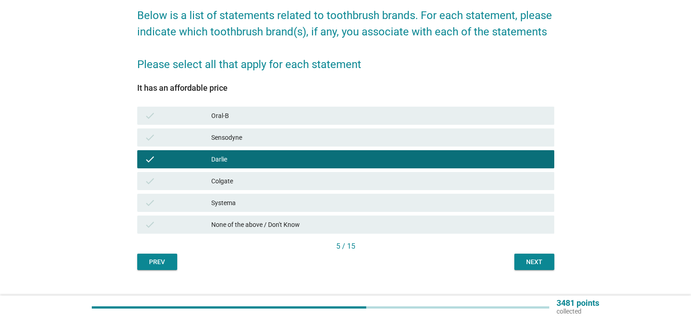
scroll to position [89, 0]
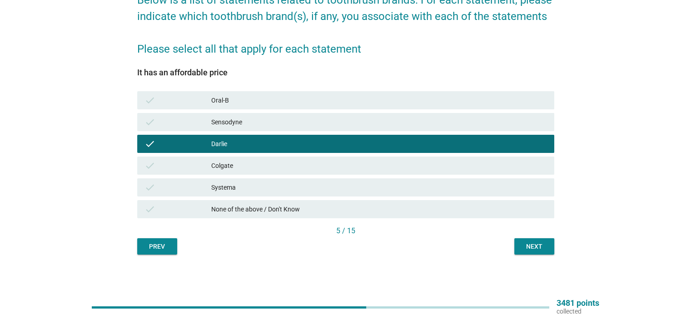
click at [527, 244] on div "Next" at bounding box center [533, 247] width 25 height 10
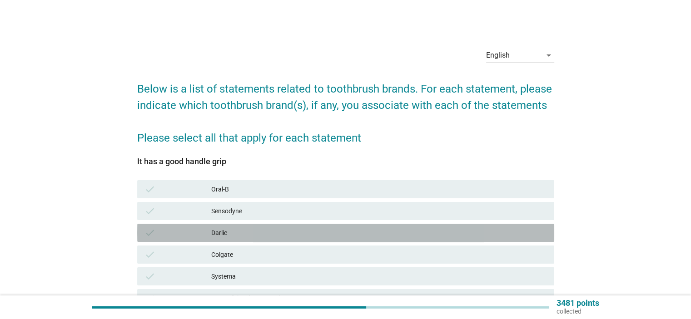
click at [284, 227] on div "check [PERSON_NAME]" at bounding box center [345, 233] width 417 height 18
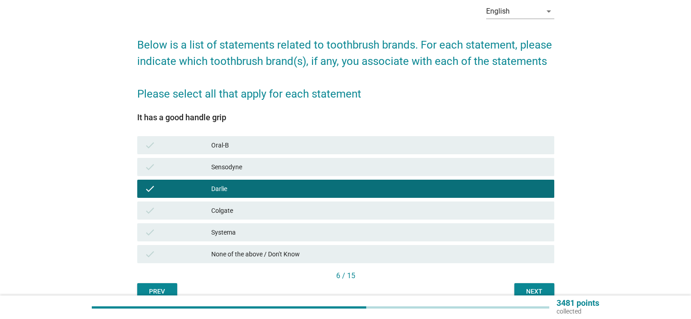
scroll to position [89, 0]
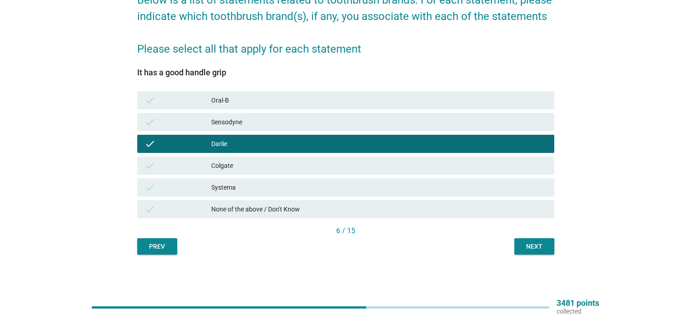
click at [532, 245] on div "Next" at bounding box center [533, 247] width 25 height 10
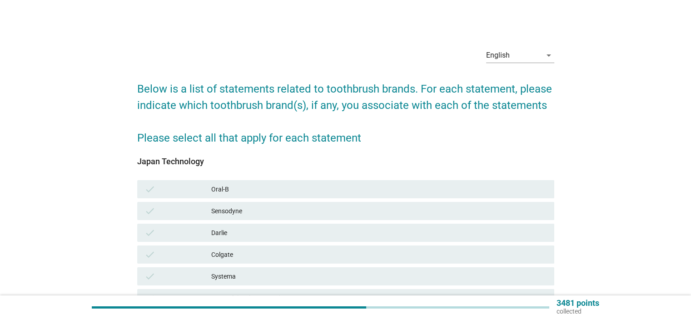
click at [232, 235] on div "Darlie" at bounding box center [378, 233] width 335 height 11
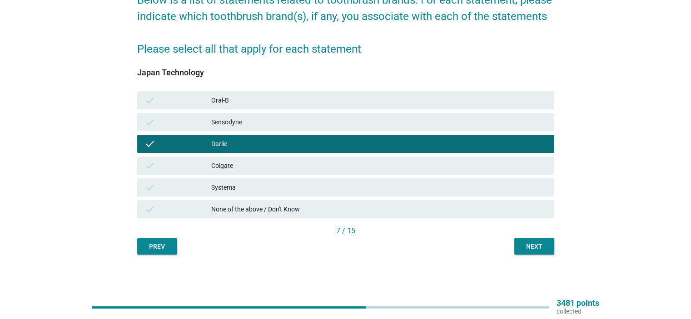
click at [527, 245] on div "Next" at bounding box center [533, 247] width 25 height 10
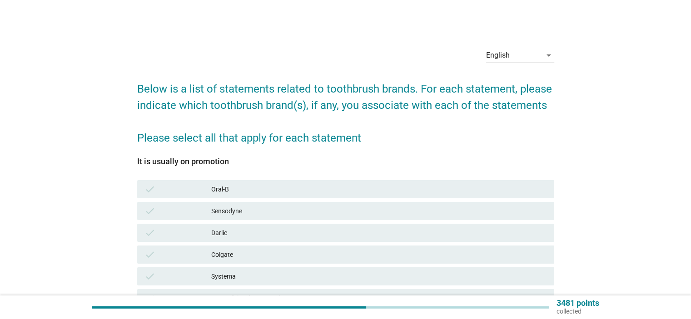
click at [244, 233] on div "Darlie" at bounding box center [378, 233] width 335 height 11
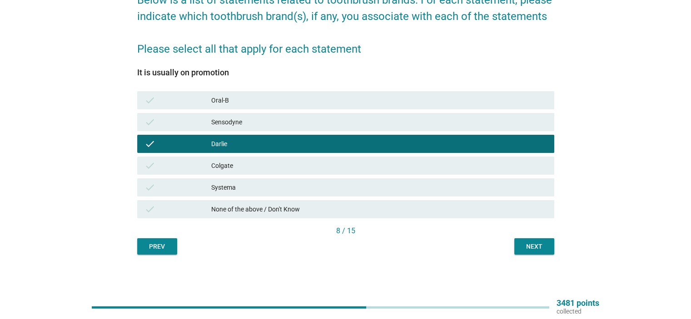
click at [531, 246] on div "Next" at bounding box center [533, 247] width 25 height 10
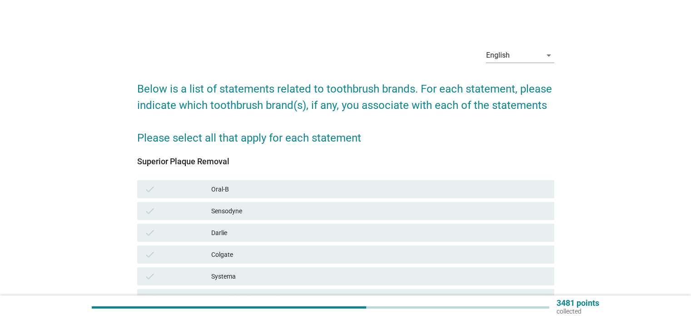
drag, startPoint x: 268, startPoint y: 228, endPoint x: 273, endPoint y: 230, distance: 4.9
click at [268, 229] on div "Darlie" at bounding box center [378, 233] width 335 height 11
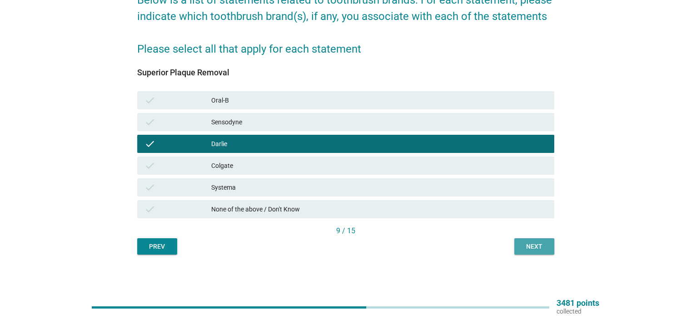
click at [536, 246] on div "Next" at bounding box center [533, 247] width 25 height 10
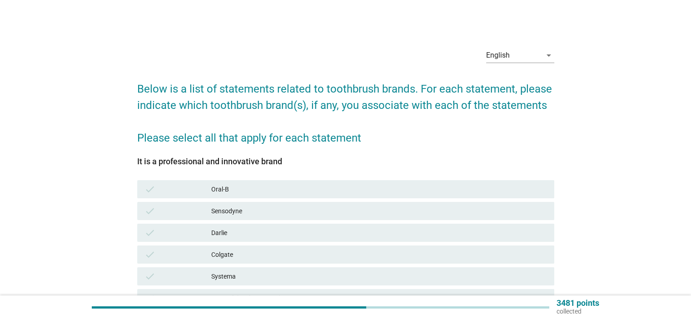
click at [277, 231] on div "Darlie" at bounding box center [378, 233] width 335 height 11
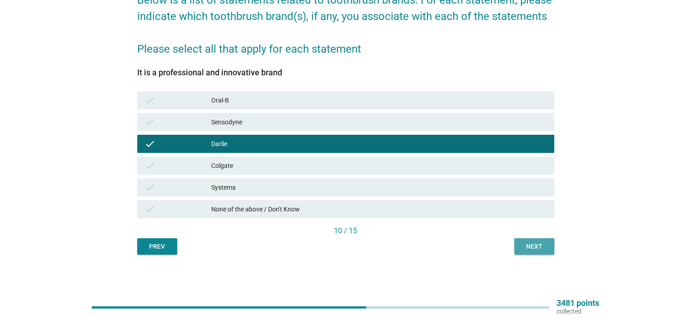
click at [539, 245] on div "Next" at bounding box center [533, 247] width 25 height 10
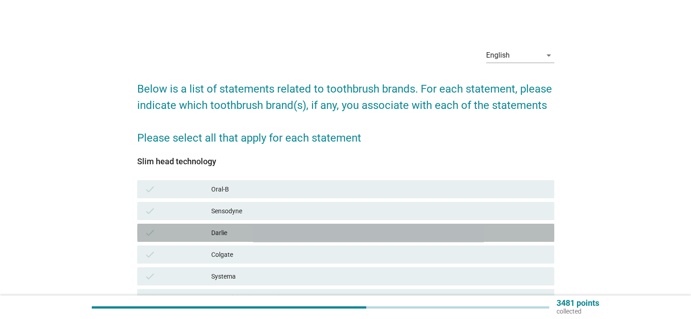
drag, startPoint x: 265, startPoint y: 229, endPoint x: 275, endPoint y: 232, distance: 9.9
click at [266, 230] on div "Darlie" at bounding box center [378, 233] width 335 height 11
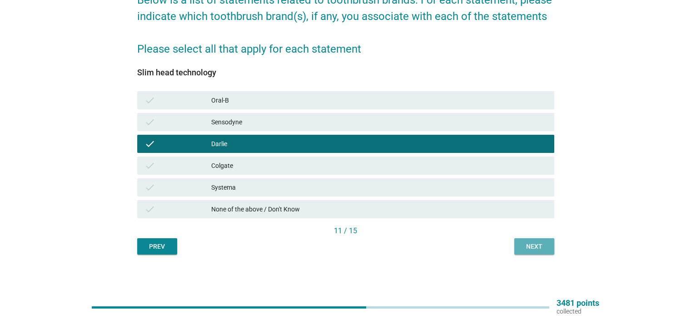
click at [530, 246] on div "Next" at bounding box center [533, 247] width 25 height 10
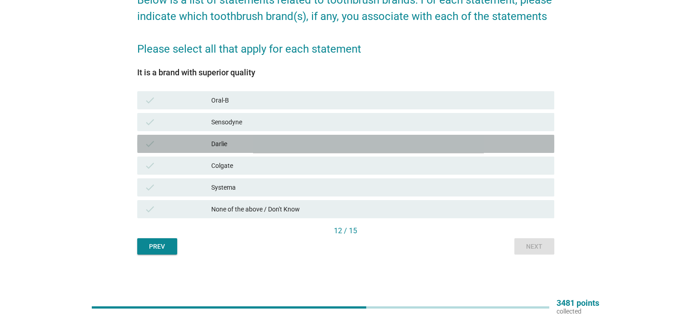
click at [246, 147] on div "Darlie" at bounding box center [378, 144] width 335 height 11
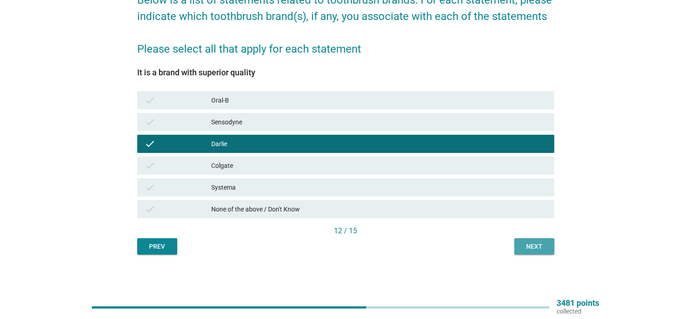
click at [530, 245] on div "Next" at bounding box center [533, 247] width 25 height 10
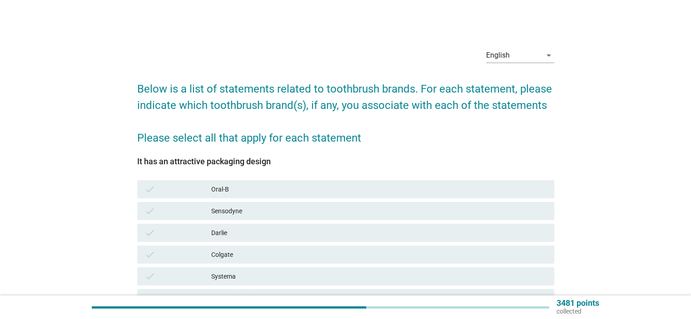
click at [285, 233] on div "Darlie" at bounding box center [378, 233] width 335 height 11
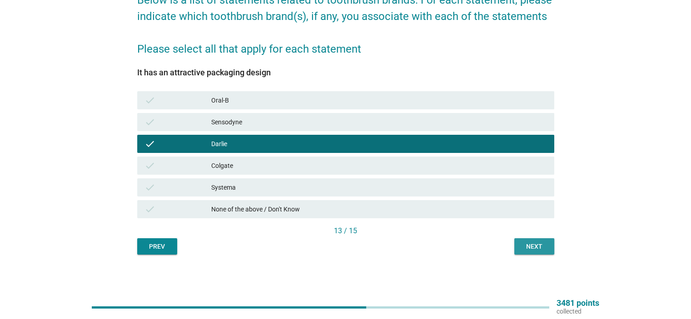
click at [538, 242] on button "Next" at bounding box center [534, 246] width 40 height 16
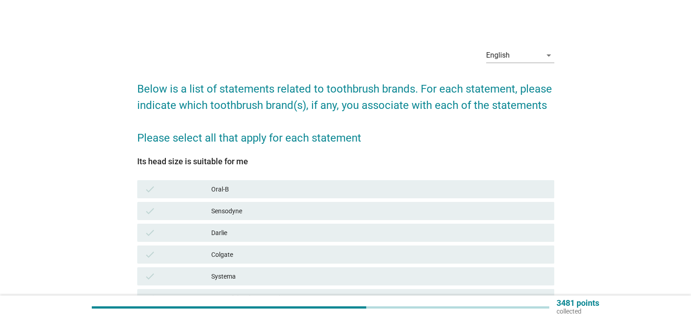
click at [332, 232] on div "Darlie" at bounding box center [378, 233] width 335 height 11
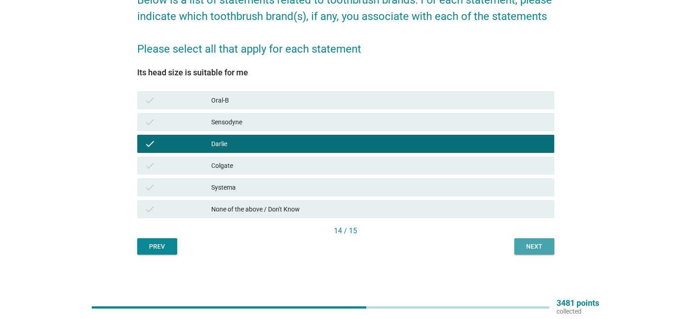
click at [534, 248] on div "Next" at bounding box center [533, 247] width 25 height 10
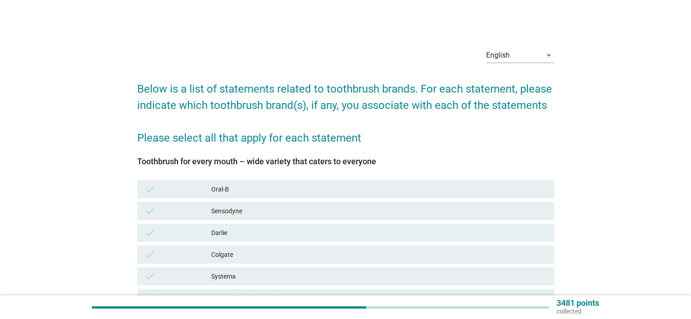
click at [298, 233] on div "Darlie" at bounding box center [378, 233] width 335 height 11
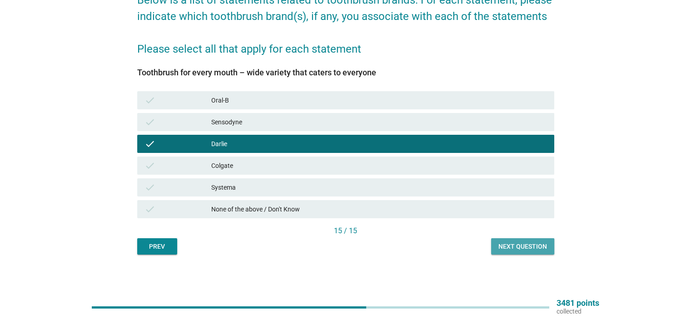
click at [525, 248] on div "Next question" at bounding box center [522, 247] width 49 height 10
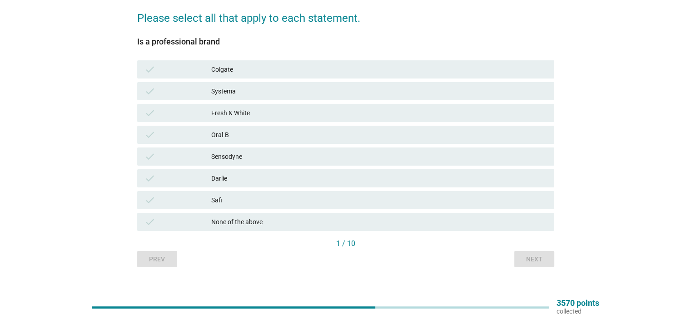
click at [240, 176] on div "Darlie" at bounding box center [378, 178] width 335 height 11
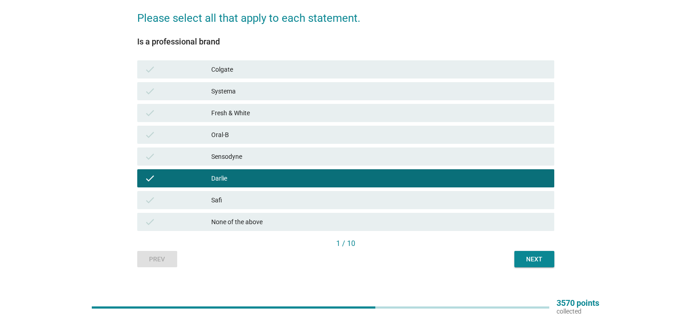
click at [539, 261] on div "Next" at bounding box center [533, 260] width 25 height 10
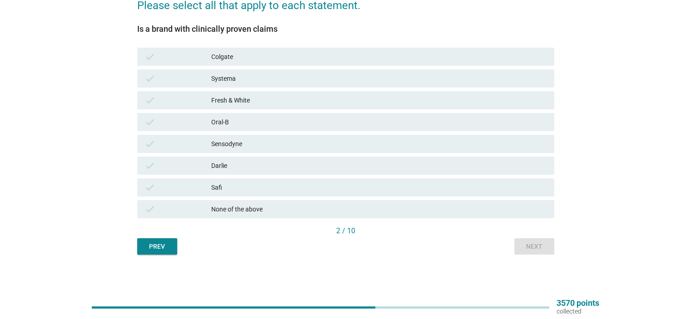
click at [229, 167] on div "Darlie" at bounding box center [378, 165] width 335 height 11
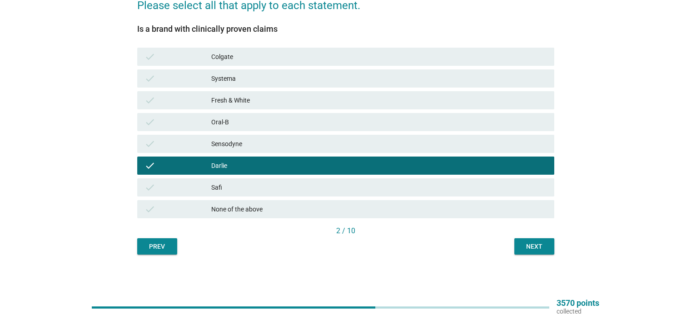
click at [532, 241] on button "Next" at bounding box center [534, 246] width 40 height 16
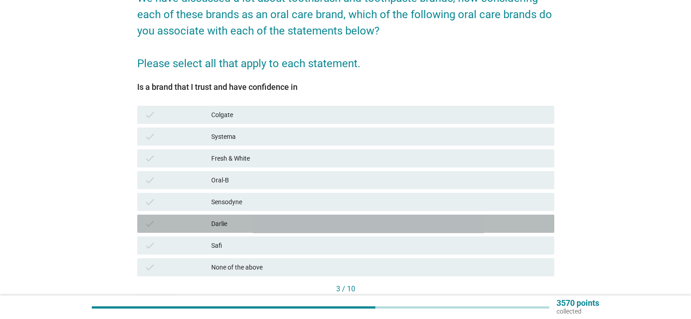
drag, startPoint x: 243, startPoint y: 232, endPoint x: 244, endPoint y: 225, distance: 6.9
click at [242, 232] on div "check [PERSON_NAME]" at bounding box center [345, 224] width 417 height 18
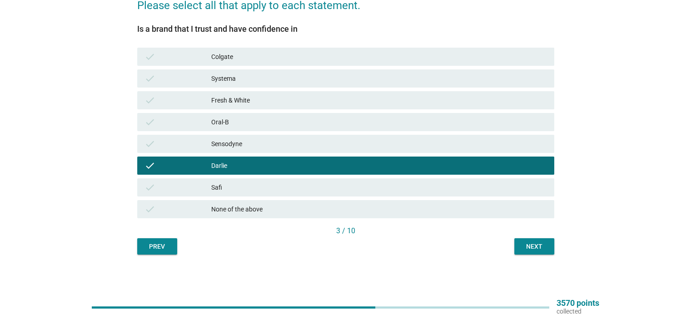
click at [536, 249] on div "Next" at bounding box center [533, 247] width 25 height 10
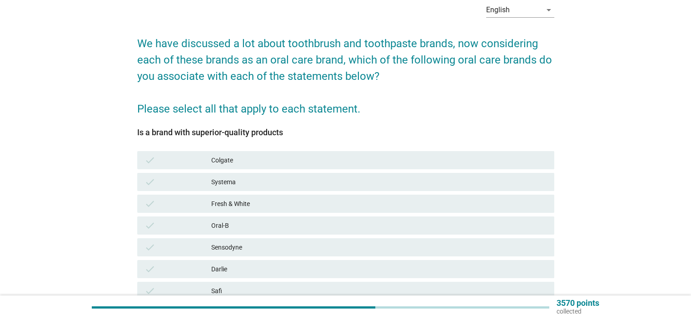
drag, startPoint x: 242, startPoint y: 264, endPoint x: 347, endPoint y: 283, distance: 106.6
click at [243, 265] on div "Darlie" at bounding box center [378, 269] width 335 height 11
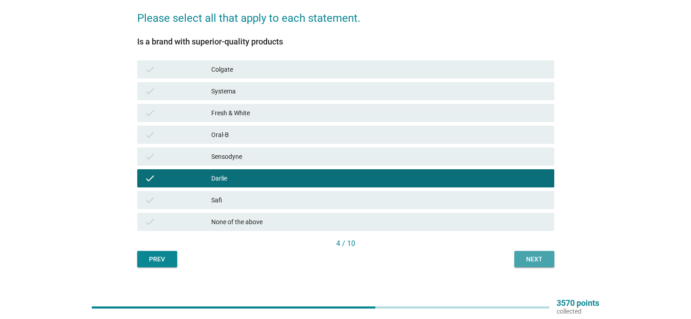
click at [536, 259] on div "Next" at bounding box center [533, 260] width 25 height 10
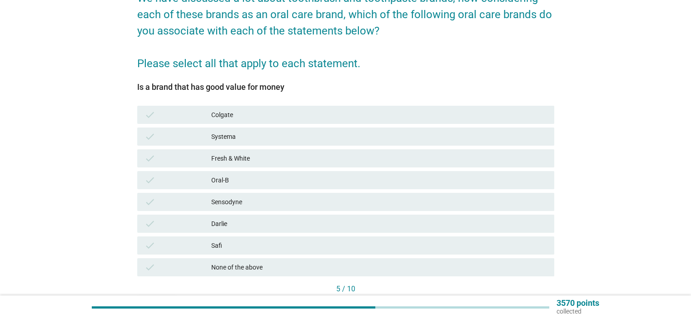
click at [273, 226] on div "Darlie" at bounding box center [378, 223] width 335 height 11
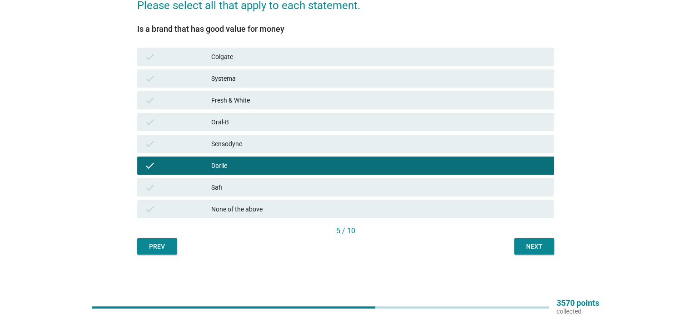
click at [527, 245] on div "Next" at bounding box center [533, 247] width 25 height 10
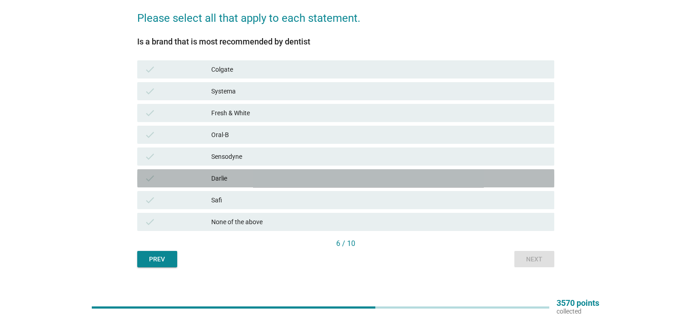
click at [240, 183] on div "Darlie" at bounding box center [378, 178] width 335 height 11
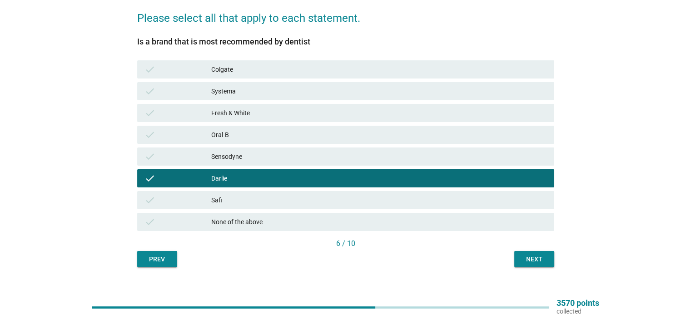
click at [531, 256] on div "Next" at bounding box center [533, 260] width 25 height 10
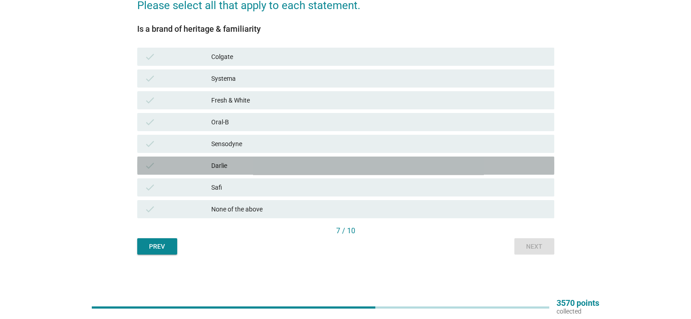
drag, startPoint x: 263, startPoint y: 167, endPoint x: 342, endPoint y: 185, distance: 81.6
click at [269, 168] on div "Darlie" at bounding box center [378, 165] width 335 height 11
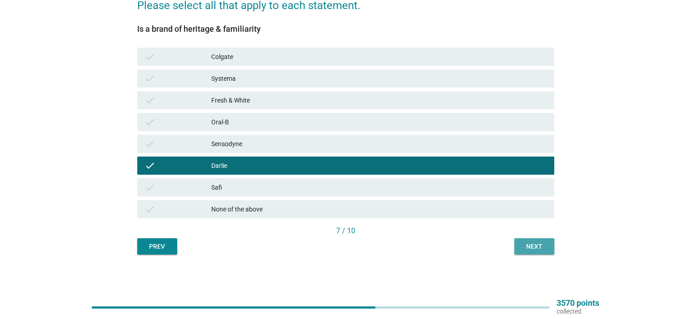
click at [531, 246] on div "Next" at bounding box center [533, 247] width 25 height 10
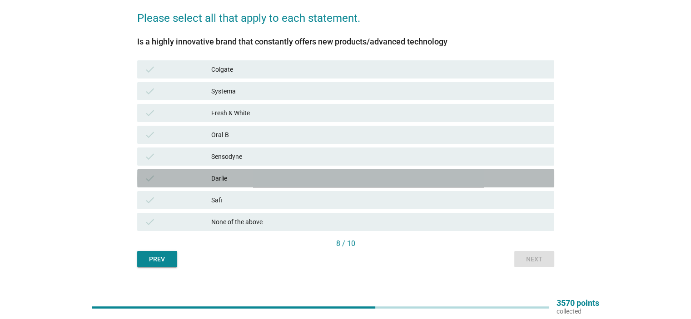
drag, startPoint x: 242, startPoint y: 171, endPoint x: 396, endPoint y: 221, distance: 161.7
click at [242, 171] on div "check [PERSON_NAME]" at bounding box center [345, 178] width 417 height 18
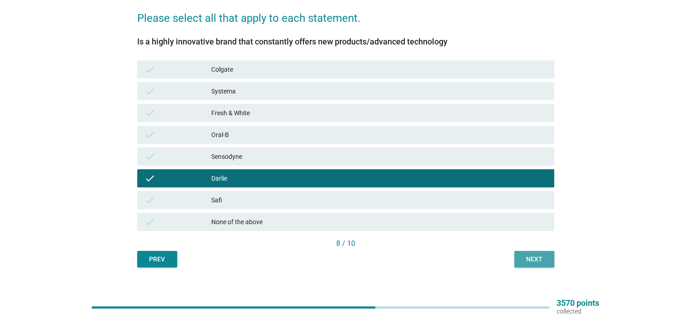
click at [533, 260] on div "Next" at bounding box center [533, 260] width 25 height 10
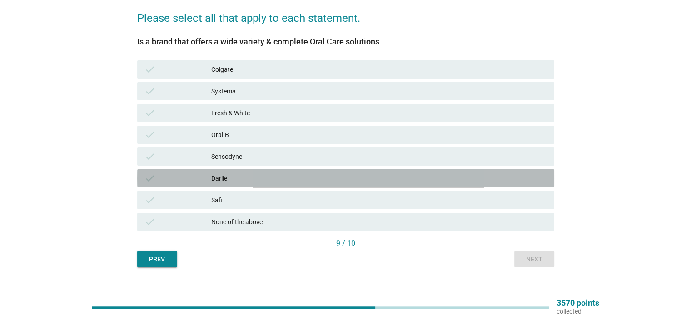
click at [251, 178] on div "Darlie" at bounding box center [378, 178] width 335 height 11
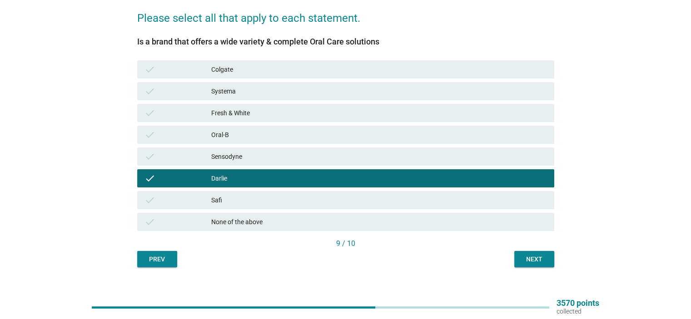
click at [531, 259] on div "Next" at bounding box center [533, 260] width 25 height 10
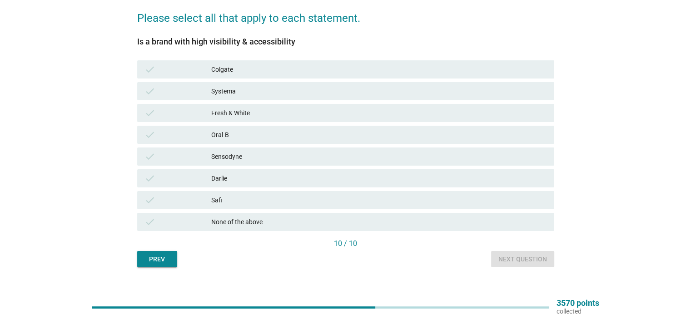
drag, startPoint x: 234, startPoint y: 173, endPoint x: 285, endPoint y: 191, distance: 53.6
click at [240, 176] on div "Darlie" at bounding box center [378, 178] width 335 height 11
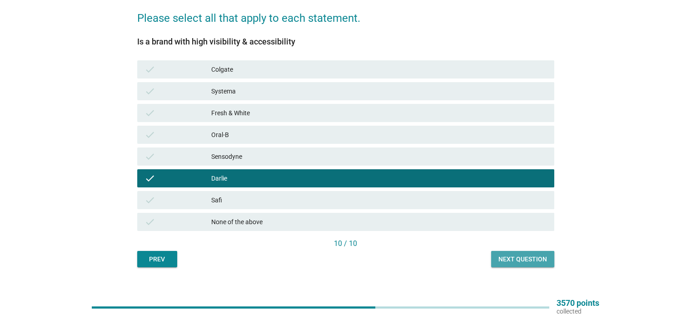
click at [507, 259] on div "Next question" at bounding box center [522, 260] width 49 height 10
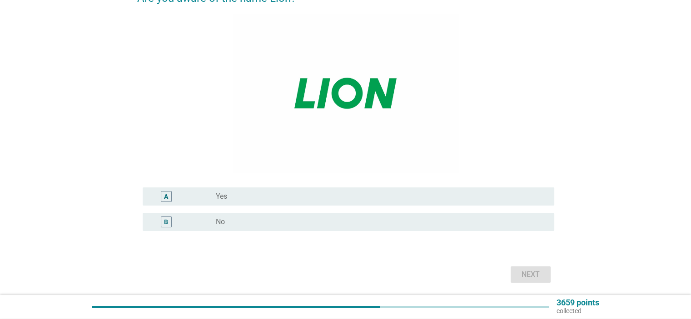
click at [220, 198] on label "Yes" at bounding box center [221, 196] width 11 height 9
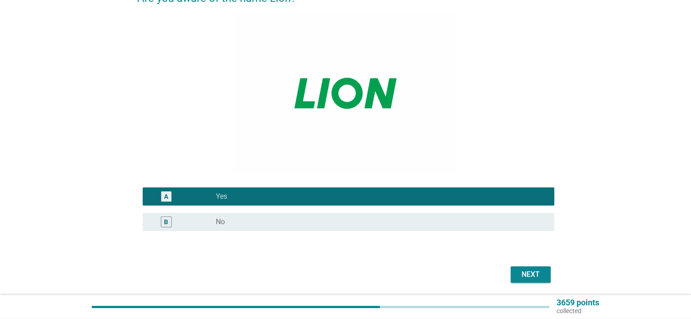
click at [519, 268] on button "Next" at bounding box center [531, 275] width 40 height 16
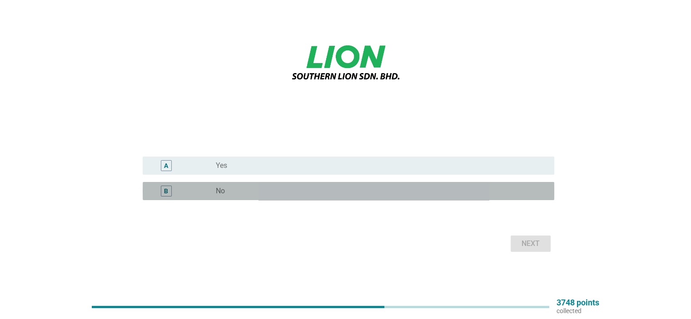
drag, startPoint x: 231, startPoint y: 195, endPoint x: 364, endPoint y: 219, distance: 135.7
click at [233, 196] on div "radio_button_unchecked No" at bounding box center [377, 191] width 323 height 9
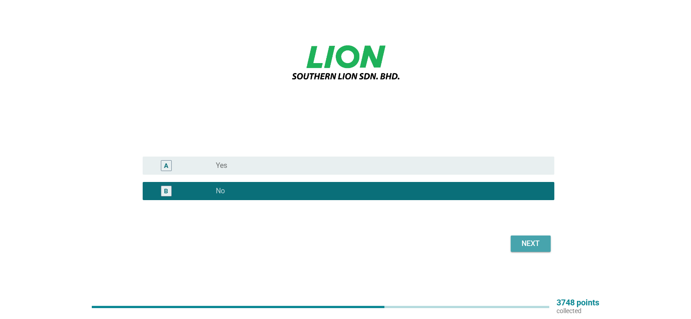
drag, startPoint x: 536, startPoint y: 241, endPoint x: 499, endPoint y: 242, distance: 37.3
click at [536, 241] on div "Next" at bounding box center [530, 243] width 25 height 11
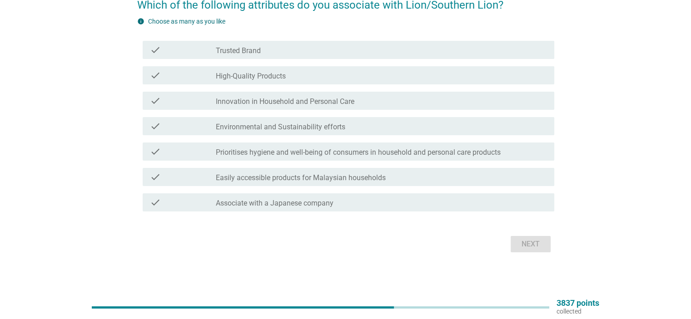
click at [361, 178] on label "Easily accessible products for Malaysian households" at bounding box center [301, 178] width 170 height 9
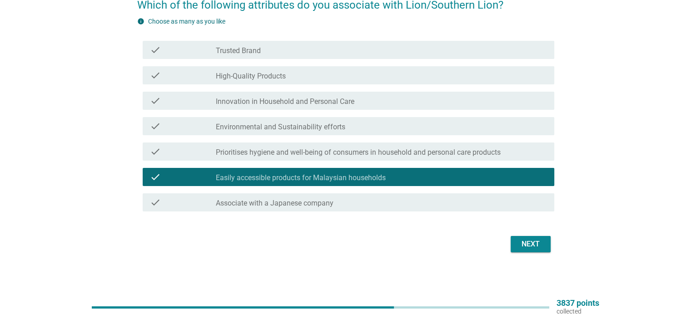
click at [523, 245] on div "Next" at bounding box center [530, 244] width 25 height 11
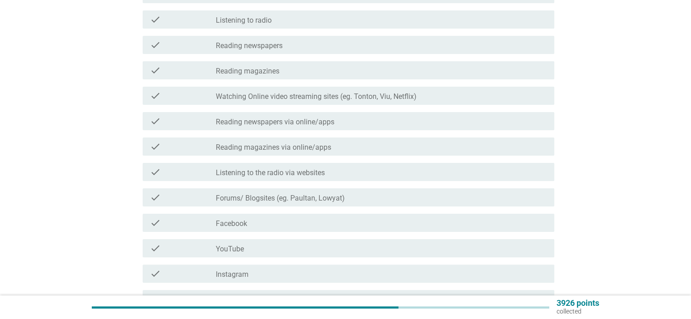
click at [268, 222] on div "check_box_outline_blank Facebook" at bounding box center [381, 223] width 331 height 11
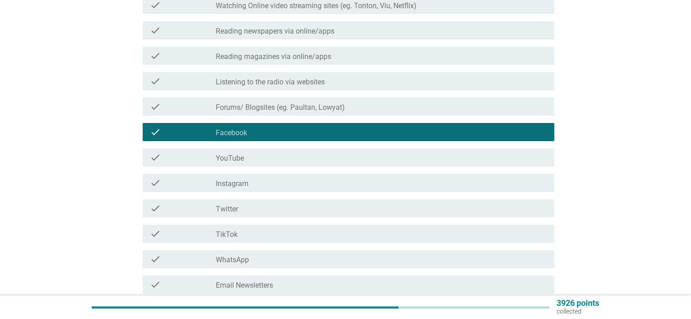
scroll to position [227, 0]
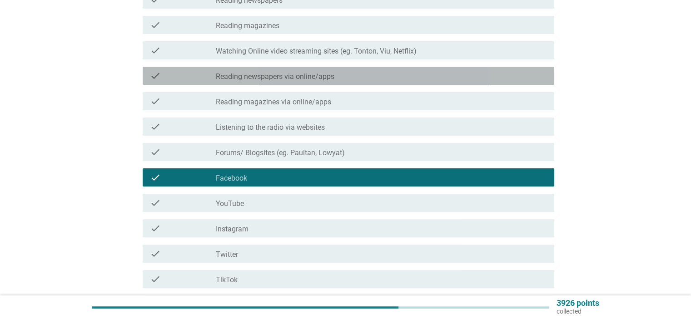
click at [318, 75] on label "Reading newspapers via online/apps" at bounding box center [275, 76] width 119 height 9
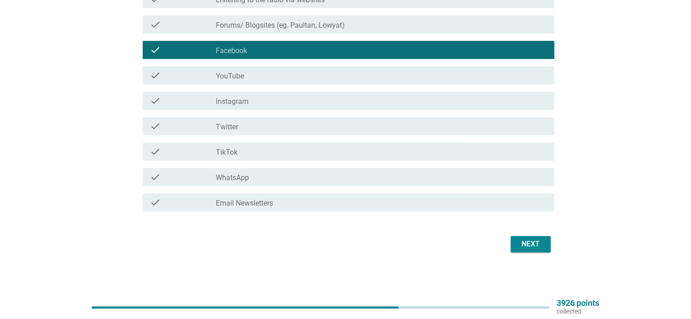
click at [251, 178] on div "check_box_outline_blank WhatsApp" at bounding box center [381, 177] width 331 height 11
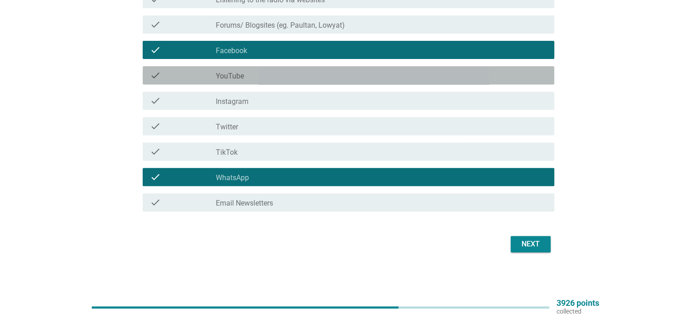
drag, startPoint x: 262, startPoint y: 73, endPoint x: 312, endPoint y: 119, distance: 67.9
click at [262, 74] on div "check_box_outline_blank YouTube" at bounding box center [381, 75] width 331 height 11
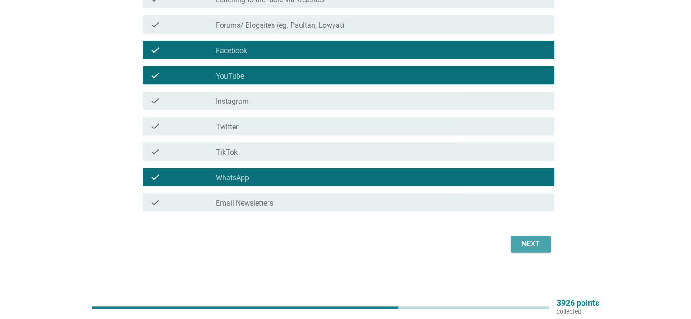
click at [523, 242] on div "Next" at bounding box center [530, 244] width 25 height 11
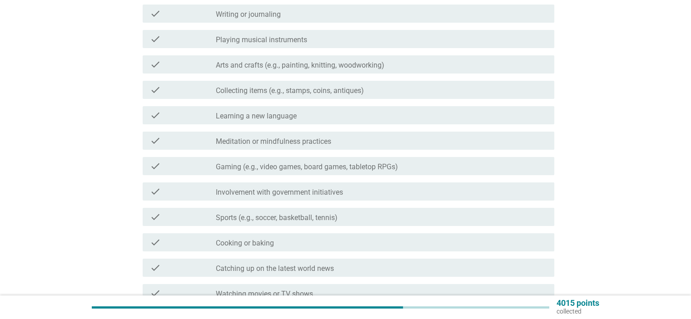
scroll to position [136, 0]
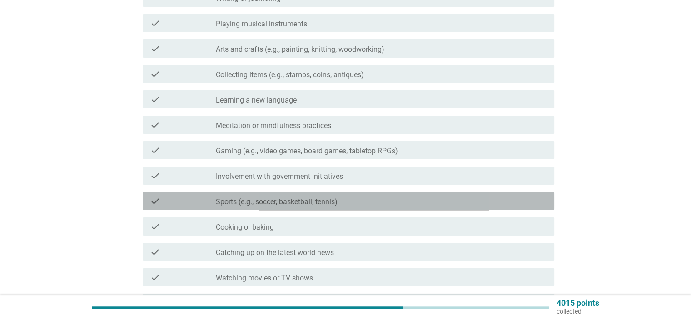
click at [316, 196] on div "check_box_outline_blank Sports (e.g., soccer, basketball, tennis)" at bounding box center [381, 201] width 331 height 11
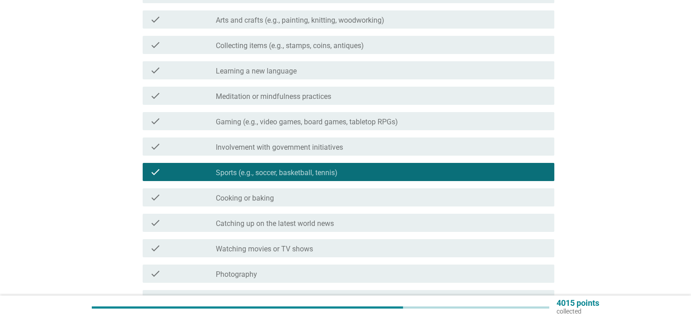
scroll to position [182, 0]
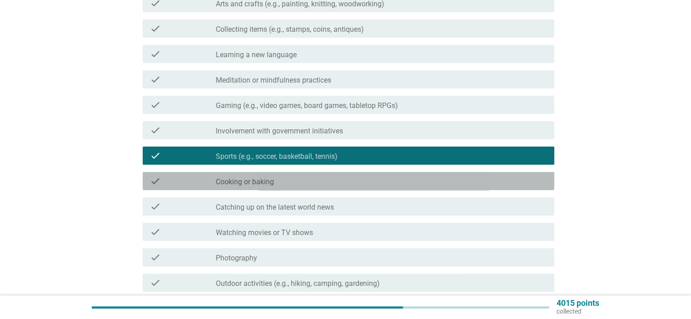
click at [289, 185] on div "check_box_outline_blank Cooking or baking" at bounding box center [381, 181] width 331 height 11
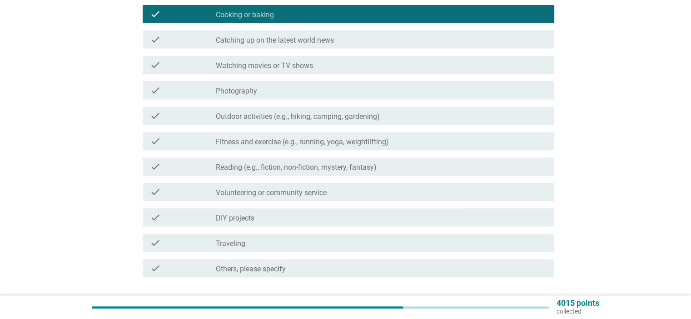
scroll to position [363, 0]
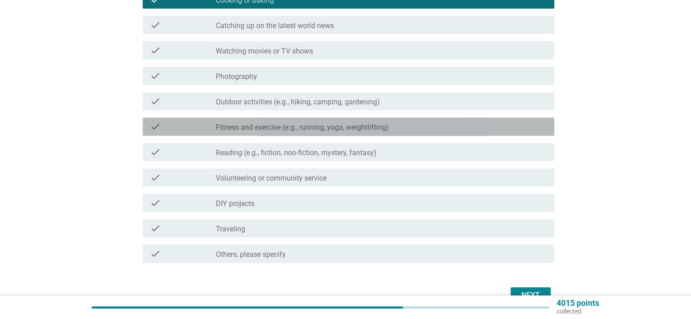
click at [258, 130] on label "Fitness and exercise (e.g., running, yoga, weightlifting)" at bounding box center [302, 127] width 173 height 9
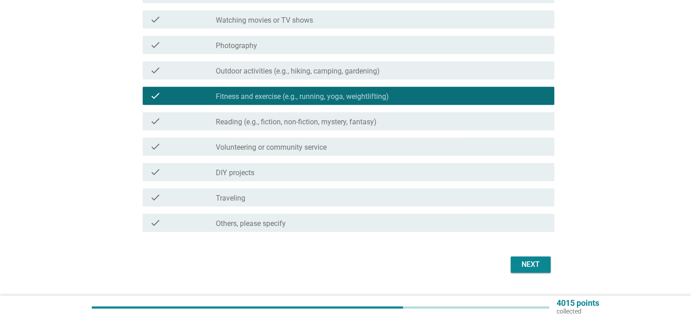
scroll to position [409, 0]
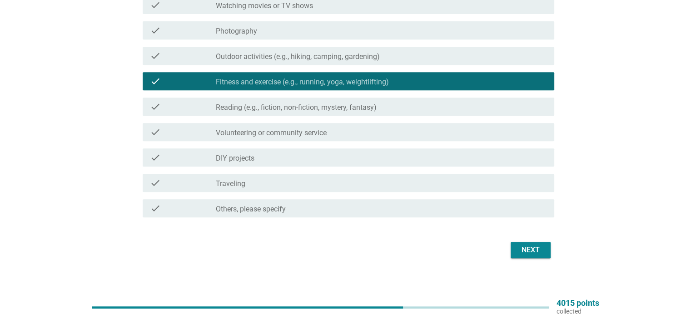
click at [313, 179] on div "check check_box_outline_blank Traveling" at bounding box center [349, 183] width 412 height 18
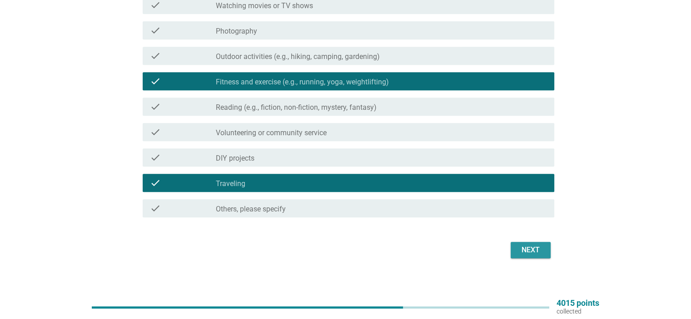
drag, startPoint x: 527, startPoint y: 251, endPoint x: 456, endPoint y: 240, distance: 72.1
click at [526, 251] on div "Next" at bounding box center [530, 250] width 25 height 11
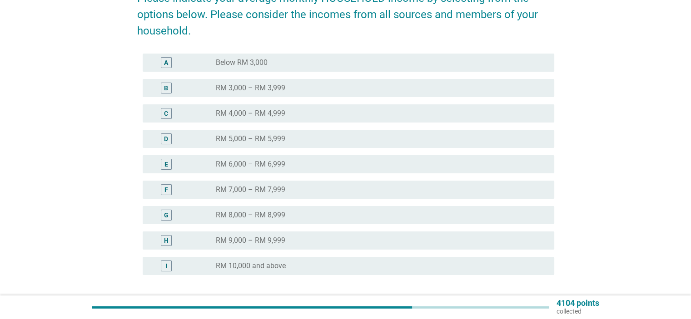
scroll to position [136, 0]
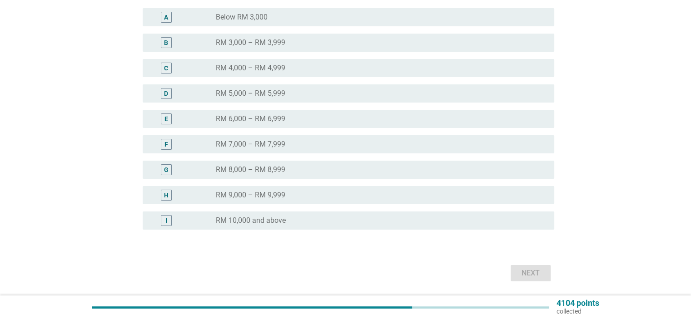
click at [328, 222] on div "radio_button_unchecked RM 10,000 and above" at bounding box center [377, 220] width 323 height 9
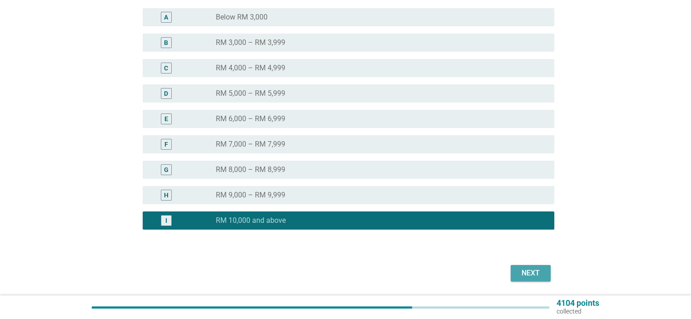
click at [538, 273] on div "Next" at bounding box center [530, 273] width 25 height 11
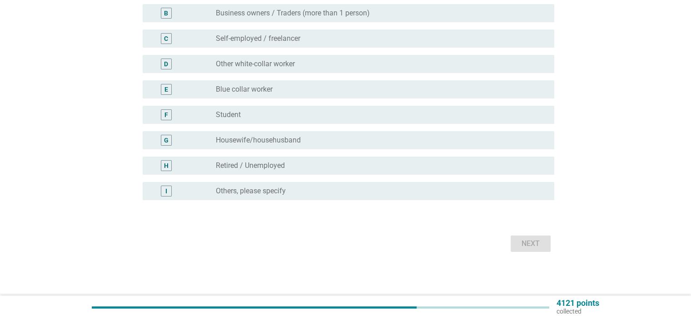
scroll to position [0, 0]
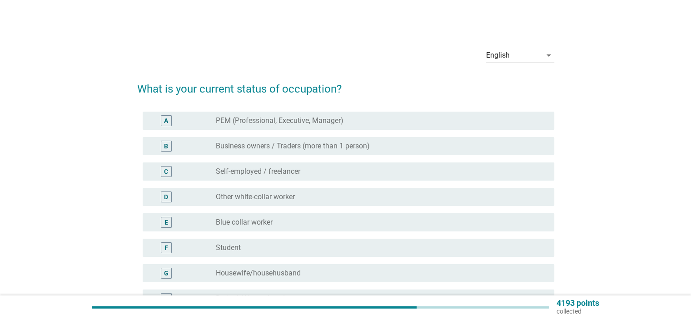
click at [282, 119] on div "A radio_button_unchecked PEM (Professional, Executive, Manager)" at bounding box center [349, 121] width 412 height 18
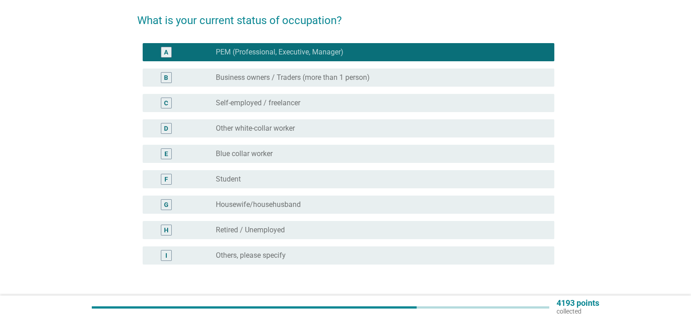
scroll to position [133, 0]
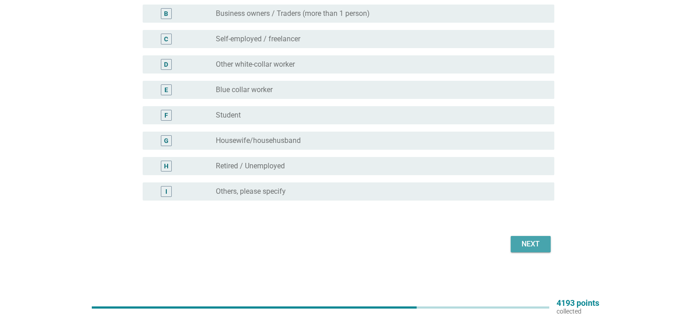
click at [519, 244] on div "Next" at bounding box center [530, 244] width 25 height 11
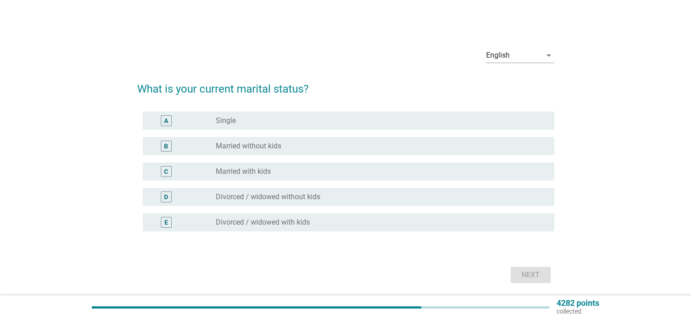
drag, startPoint x: 298, startPoint y: 172, endPoint x: 360, endPoint y: 207, distance: 71.0
click at [298, 172] on div "radio_button_unchecked Married with kids" at bounding box center [377, 171] width 323 height 9
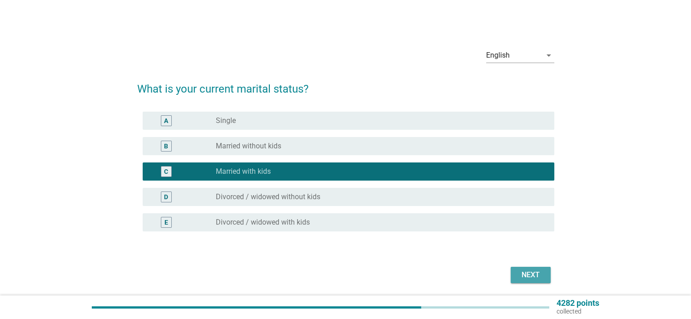
click at [542, 273] on div "Next" at bounding box center [530, 275] width 25 height 11
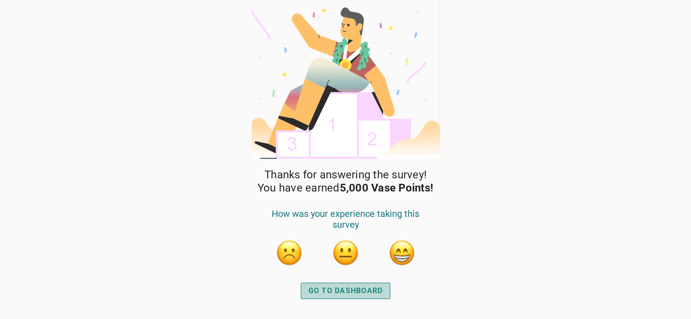
click at [372, 296] on div "GO TO DASHBOARD" at bounding box center [345, 291] width 74 height 11
